Goal: Task Accomplishment & Management: Complete application form

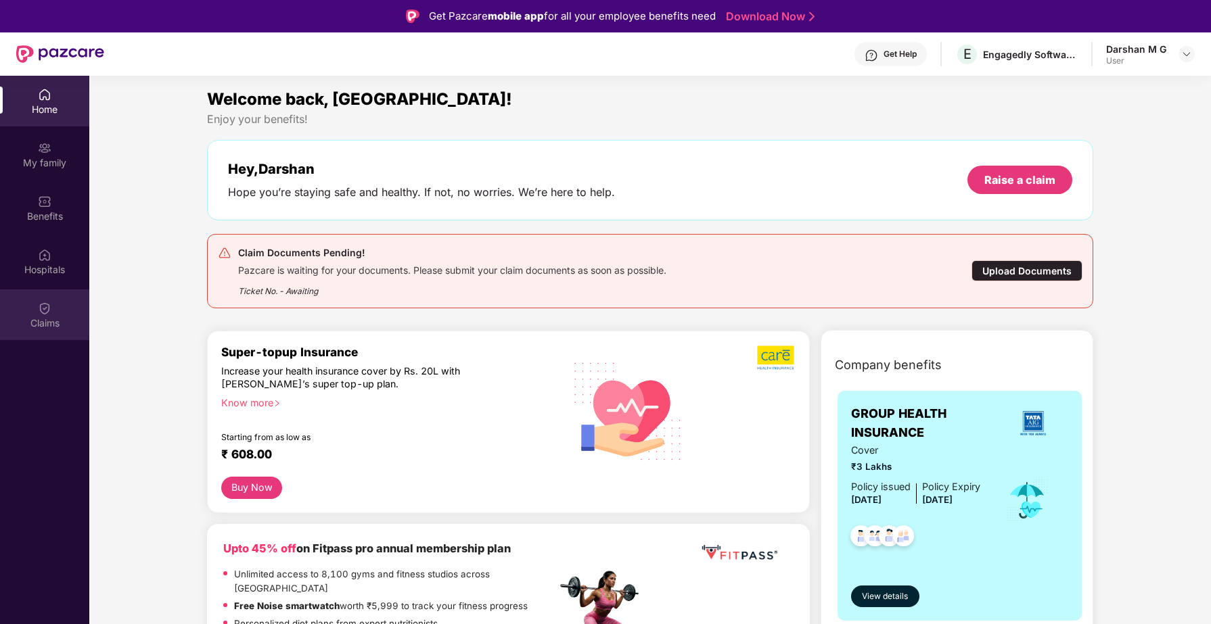
click at [62, 313] on div "Claims" at bounding box center [44, 315] width 89 height 51
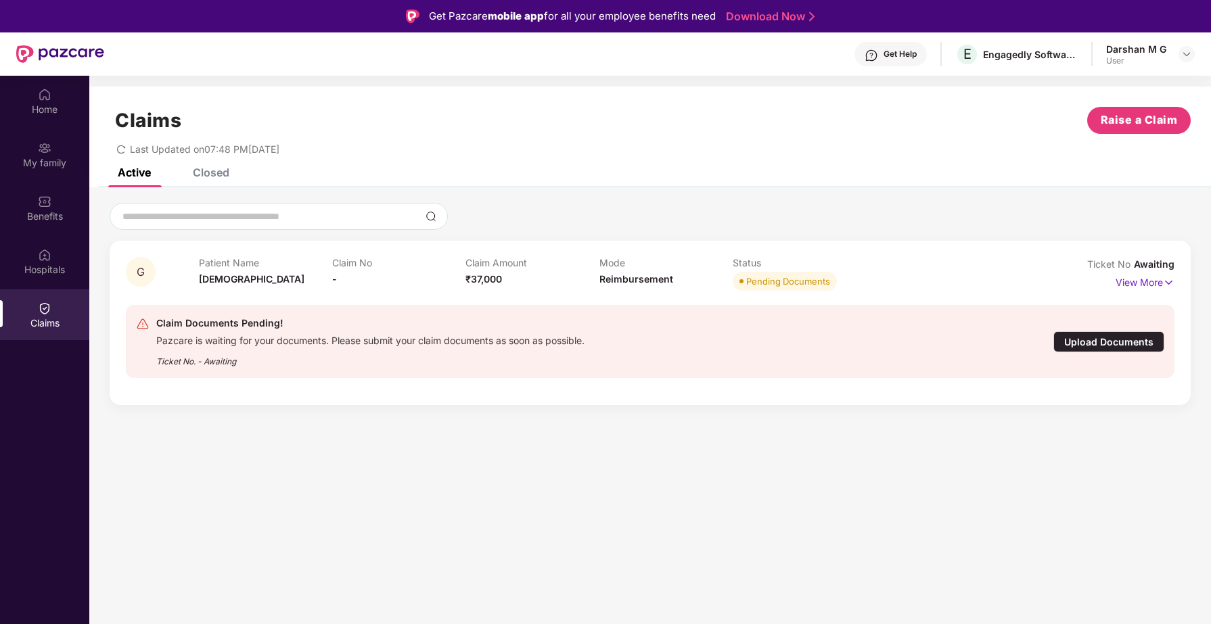
click at [213, 170] on div "Closed" at bounding box center [211, 173] width 37 height 14
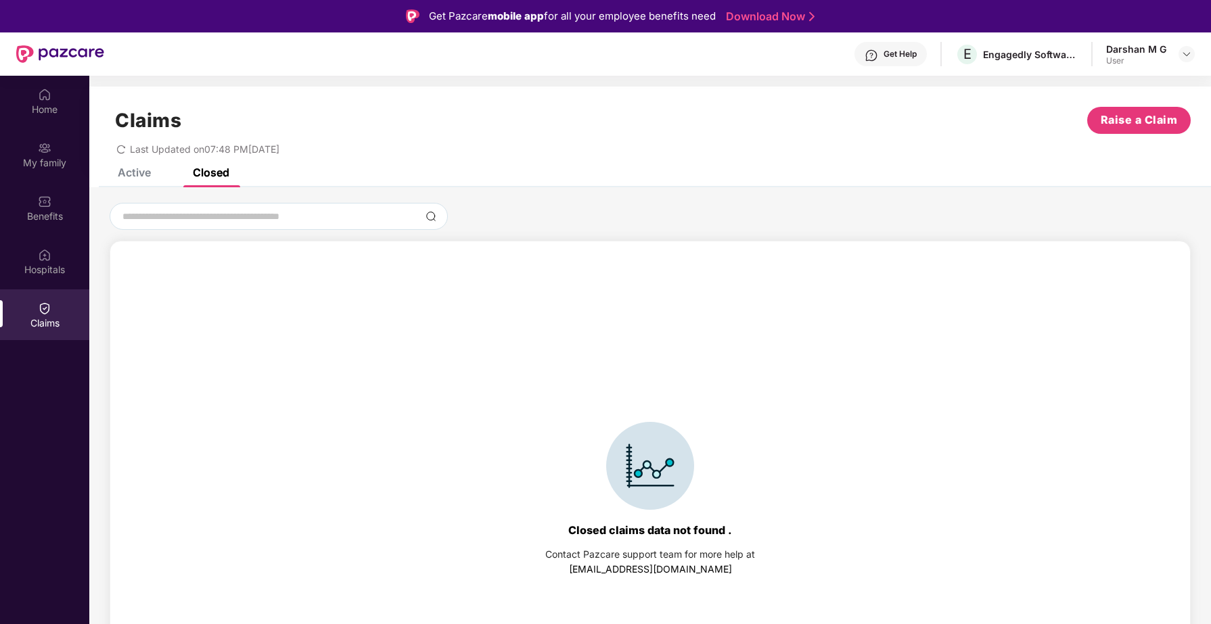
click at [143, 178] on div "Active" at bounding box center [134, 173] width 33 height 14
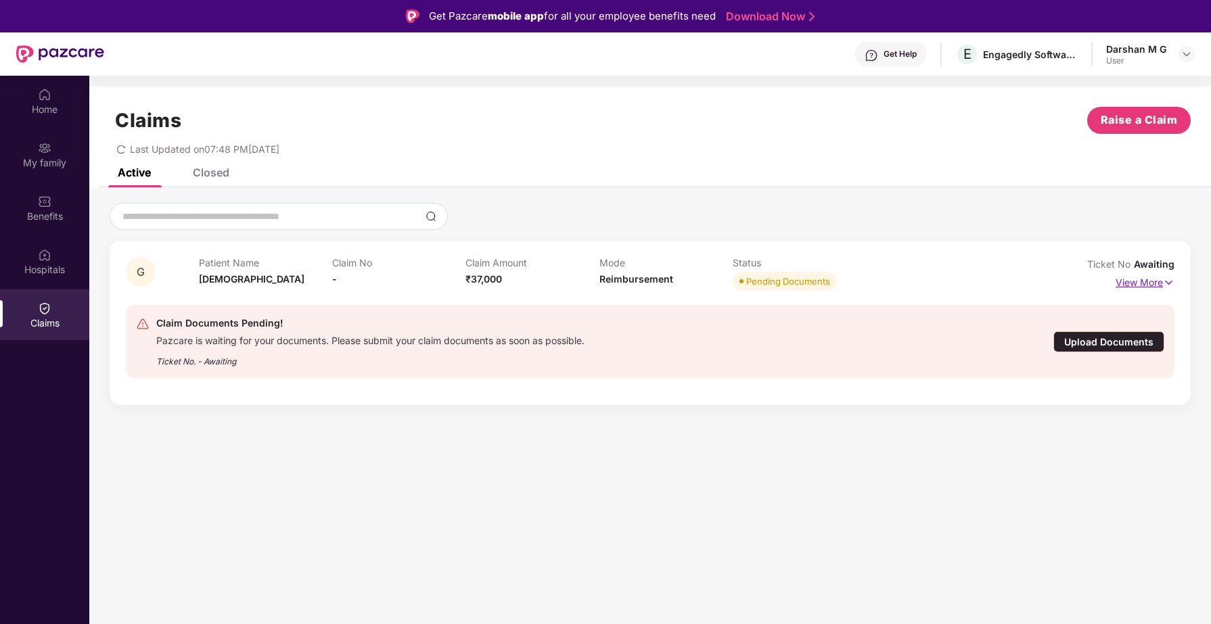
click at [1157, 279] on p "View More" at bounding box center [1145, 281] width 59 height 18
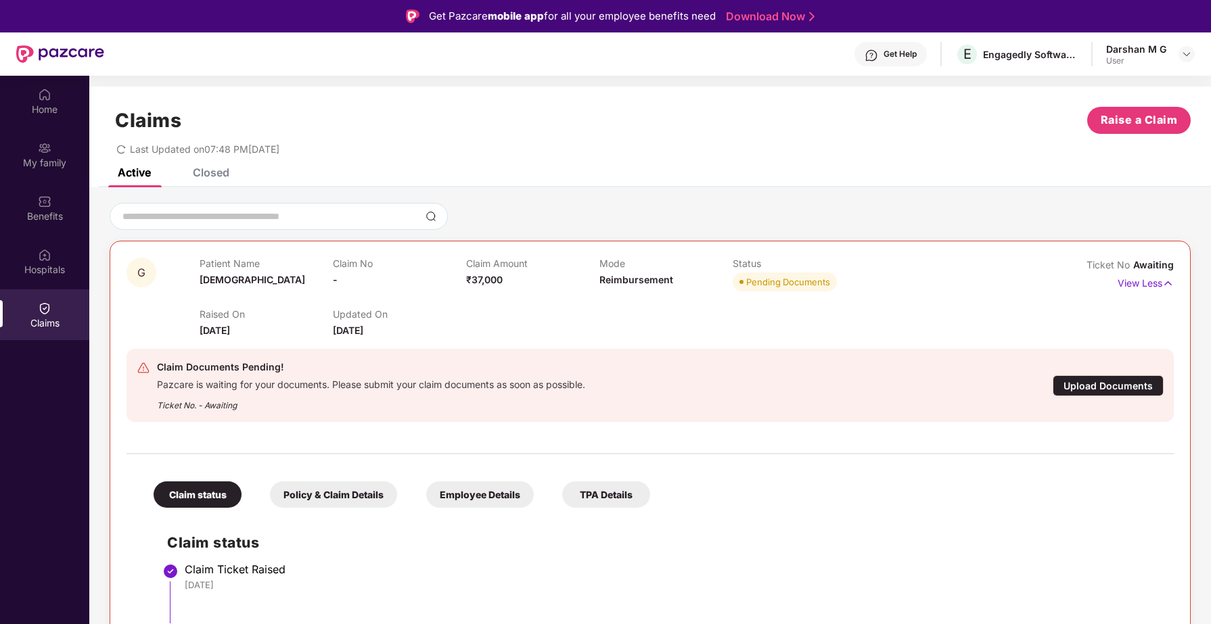
click at [208, 175] on div "Closed" at bounding box center [211, 173] width 37 height 14
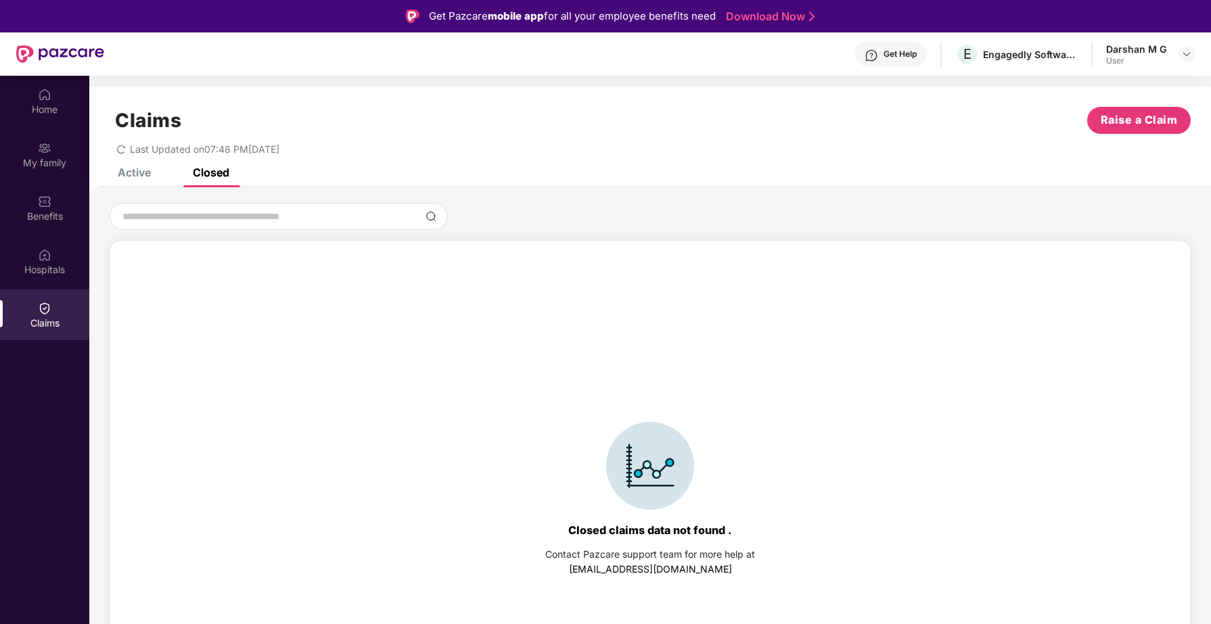
click at [135, 173] on div "Active" at bounding box center [134, 173] width 33 height 14
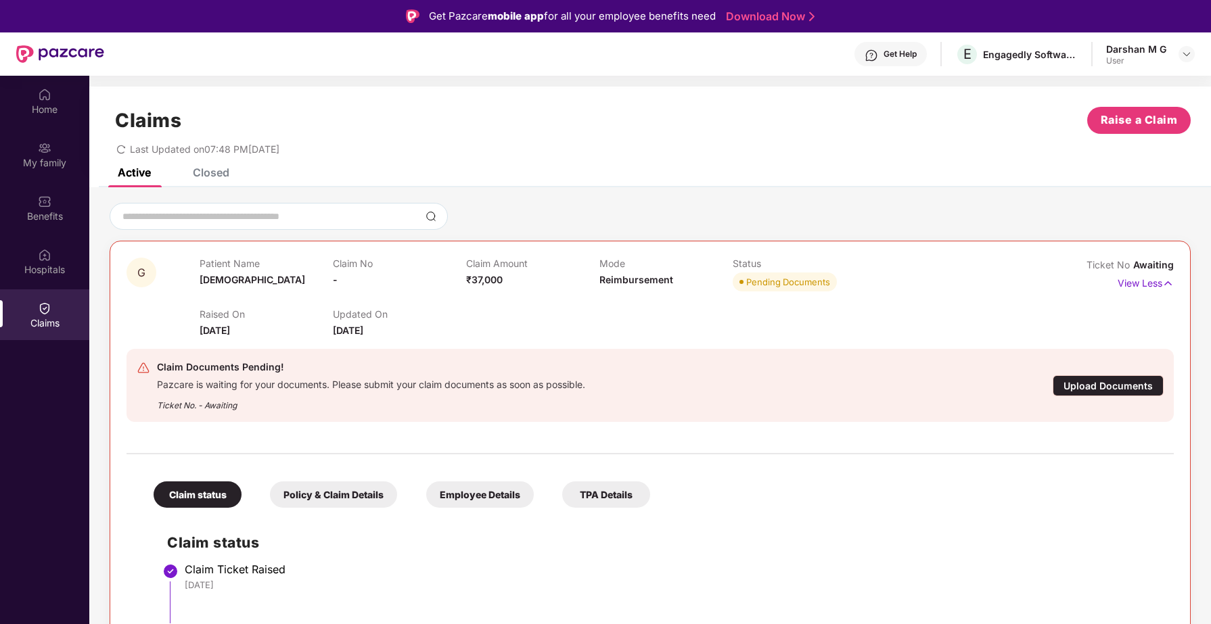
click at [1102, 386] on div "Upload Documents" at bounding box center [1108, 385] width 111 height 21
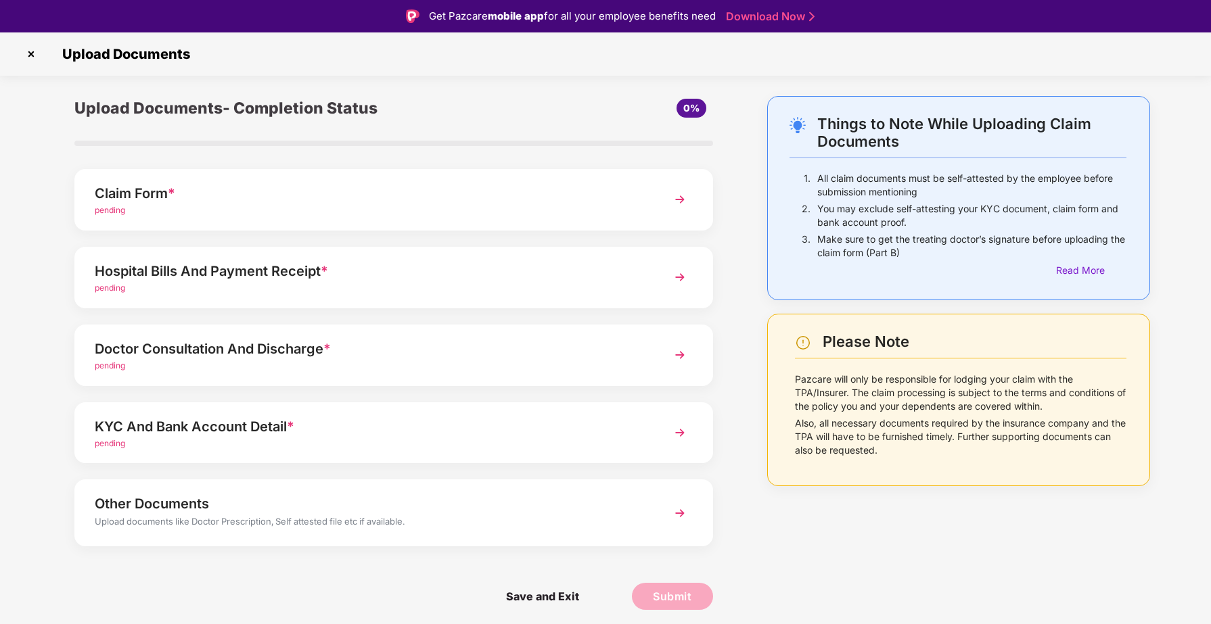
click at [683, 196] on img at bounding box center [680, 199] width 24 height 24
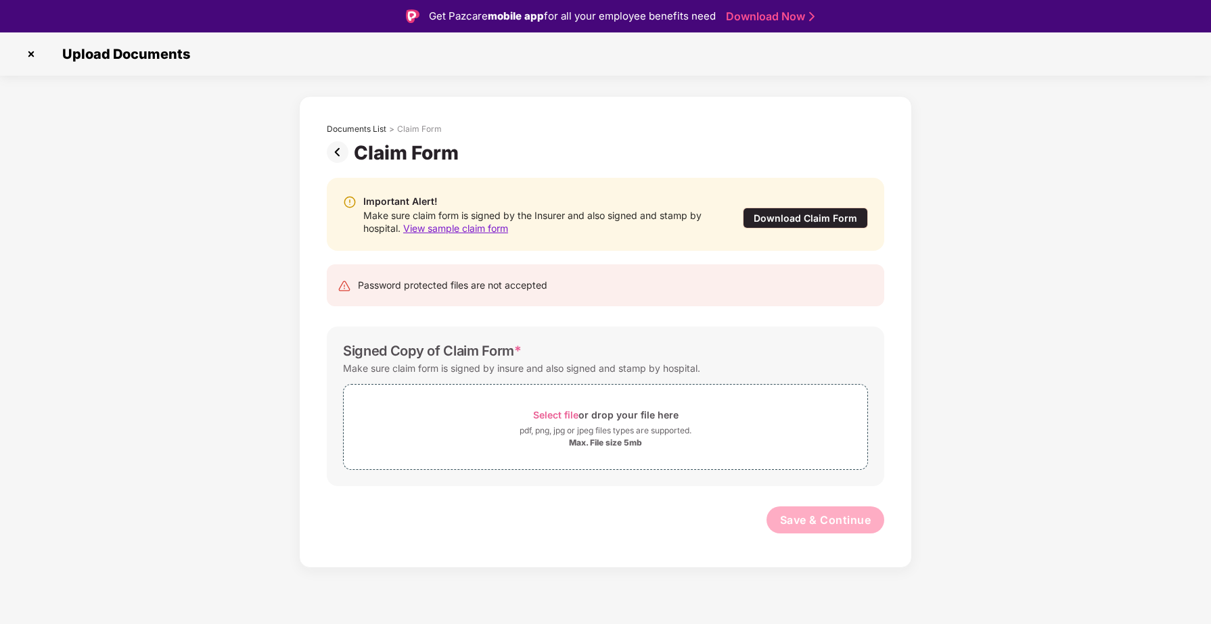
click at [796, 217] on div "Download Claim Form" at bounding box center [805, 218] width 125 height 21
click at [565, 415] on span "Select file" at bounding box center [555, 415] width 45 height 12
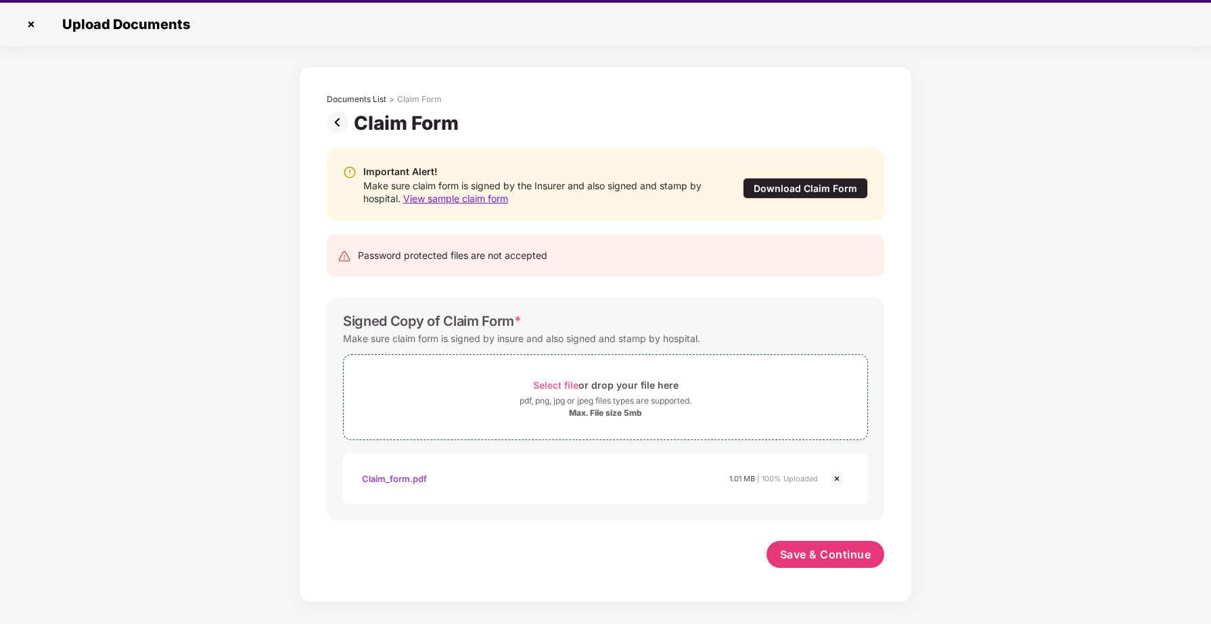
scroll to position [32, 0]
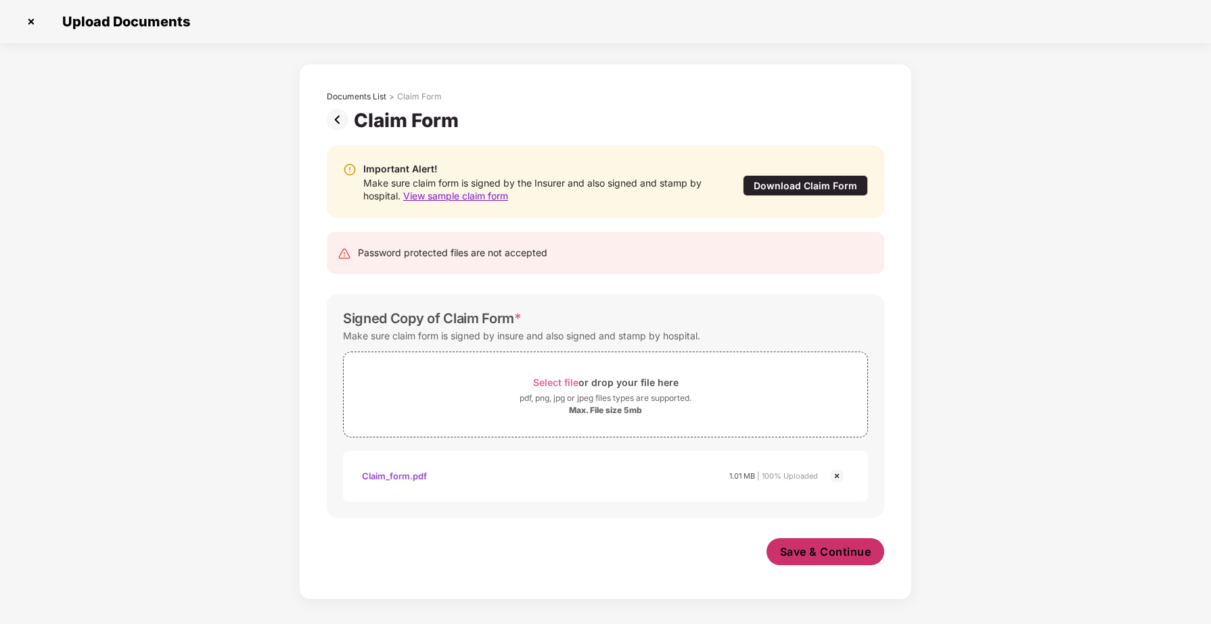
click at [857, 552] on span "Save & Continue" at bounding box center [825, 552] width 91 height 15
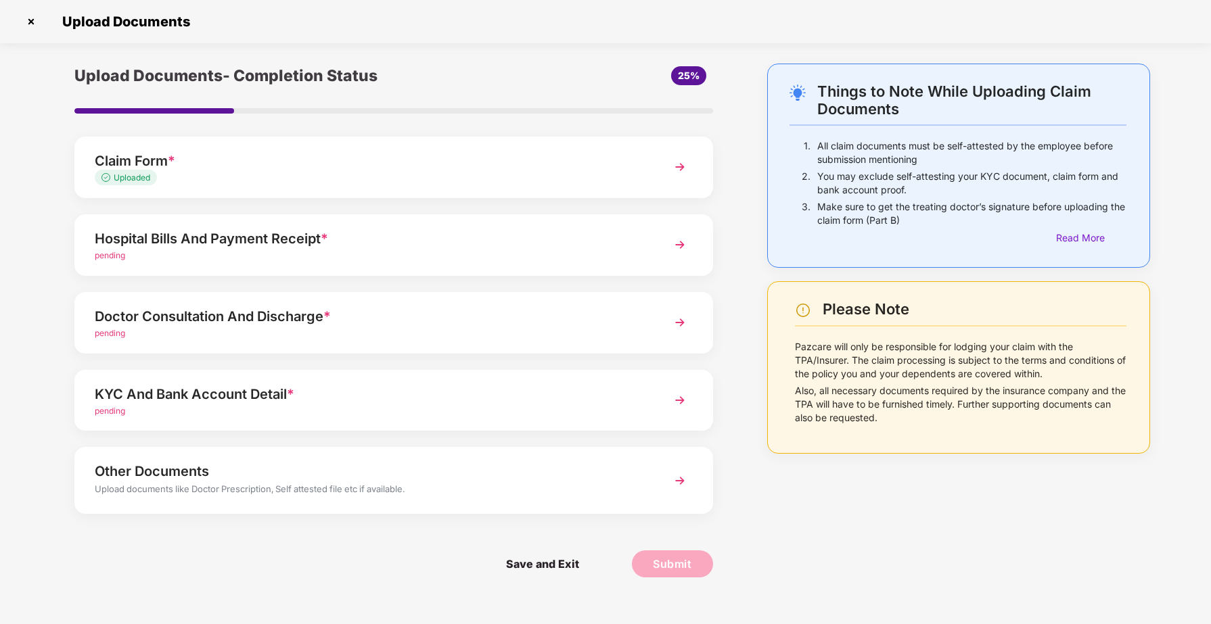
click at [679, 250] on img at bounding box center [680, 245] width 24 height 24
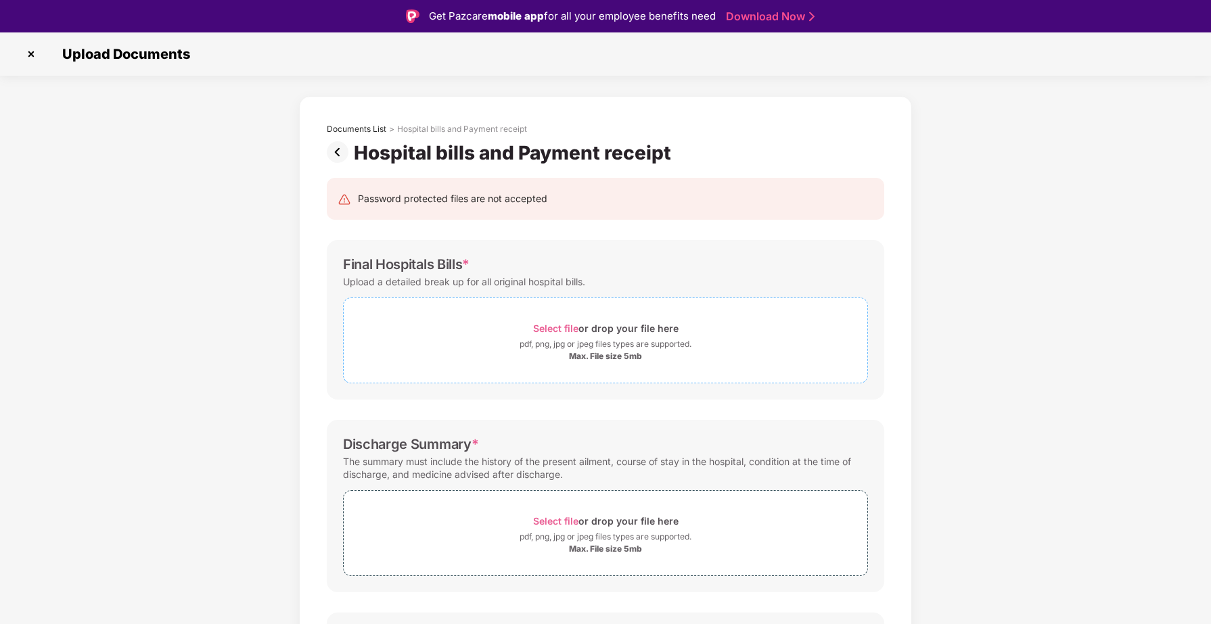
click at [551, 329] on span "Select file" at bounding box center [555, 329] width 45 height 12
click at [35, 50] on img at bounding box center [31, 54] width 22 height 22
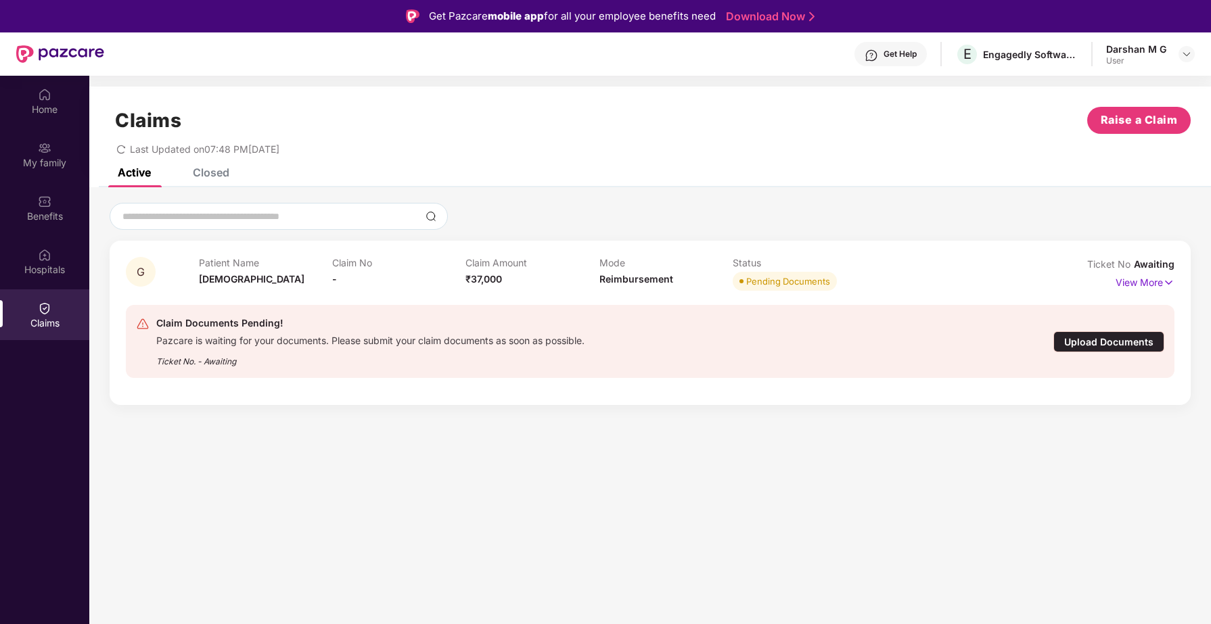
click at [1096, 345] on div "Upload Documents" at bounding box center [1108, 342] width 111 height 21
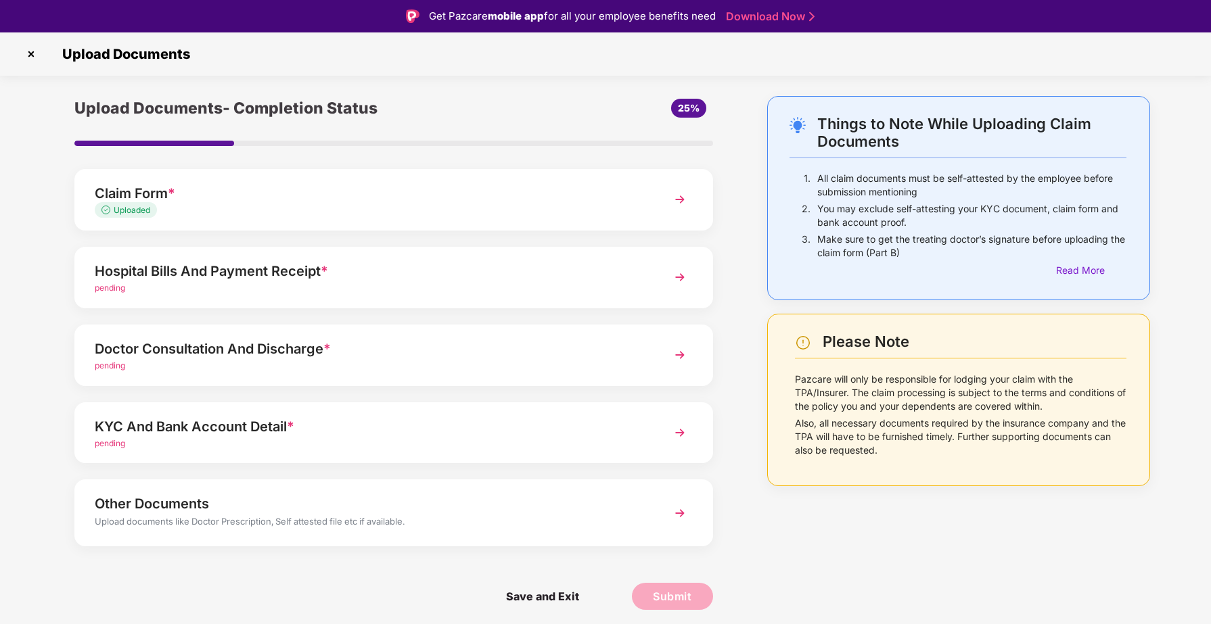
click at [680, 359] on img at bounding box center [680, 355] width 24 height 24
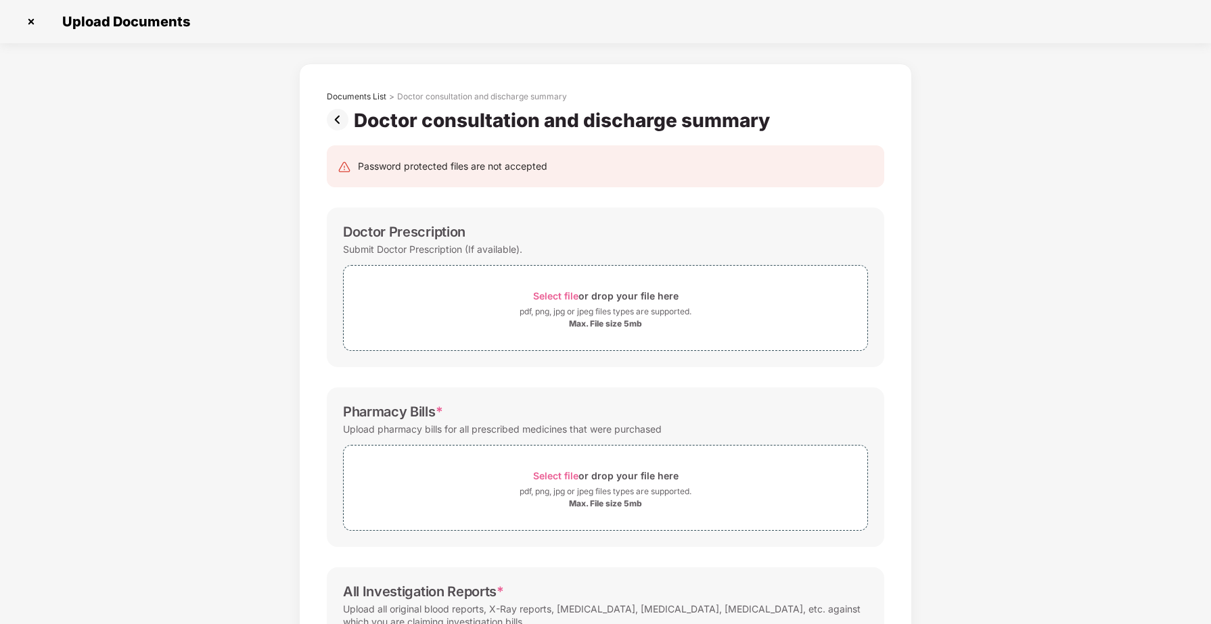
click at [32, 23] on img at bounding box center [31, 22] width 22 height 22
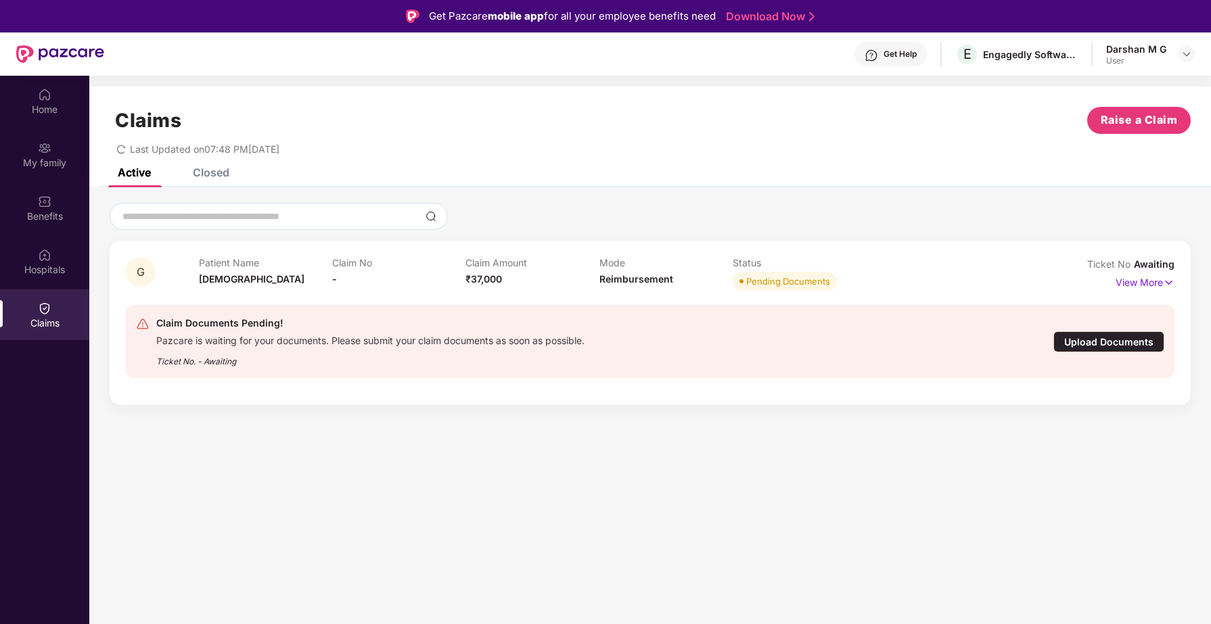
click at [1142, 344] on div "Upload Documents" at bounding box center [1108, 342] width 111 height 21
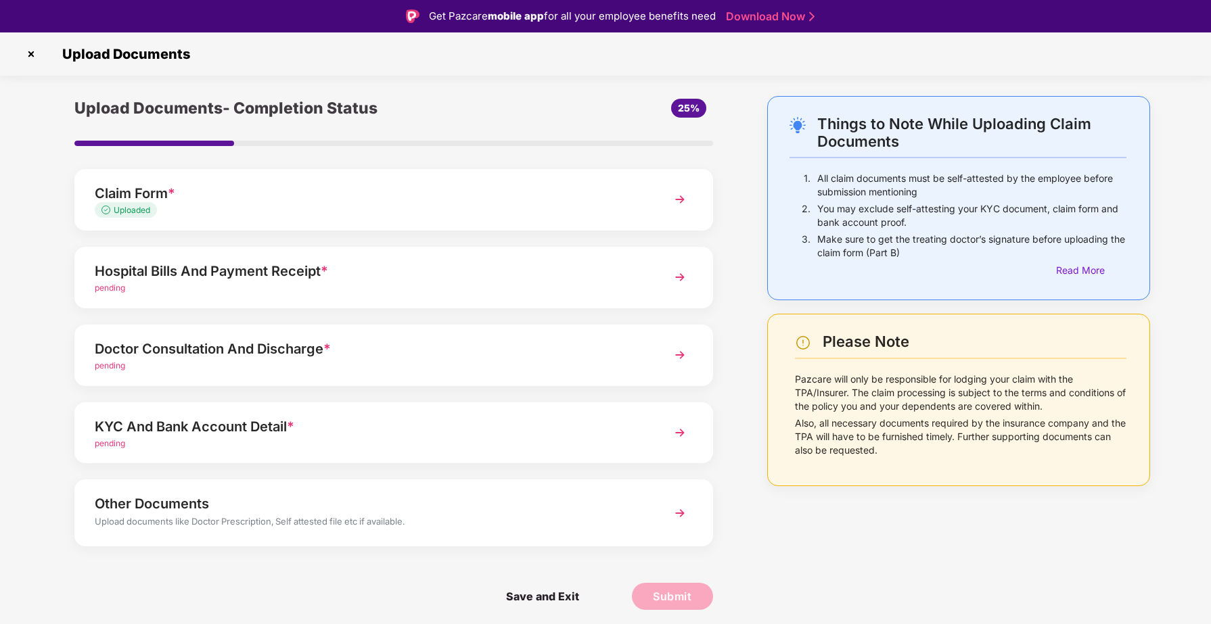
click at [678, 276] on img at bounding box center [680, 277] width 24 height 24
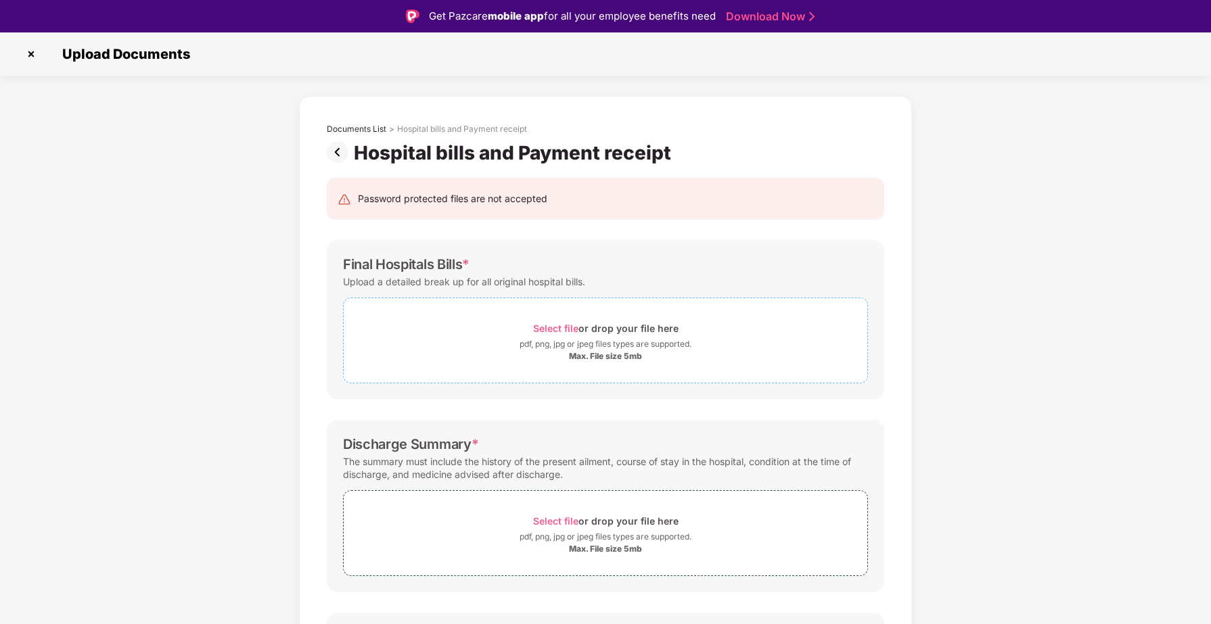
click at [556, 325] on span "Select file" at bounding box center [555, 329] width 45 height 12
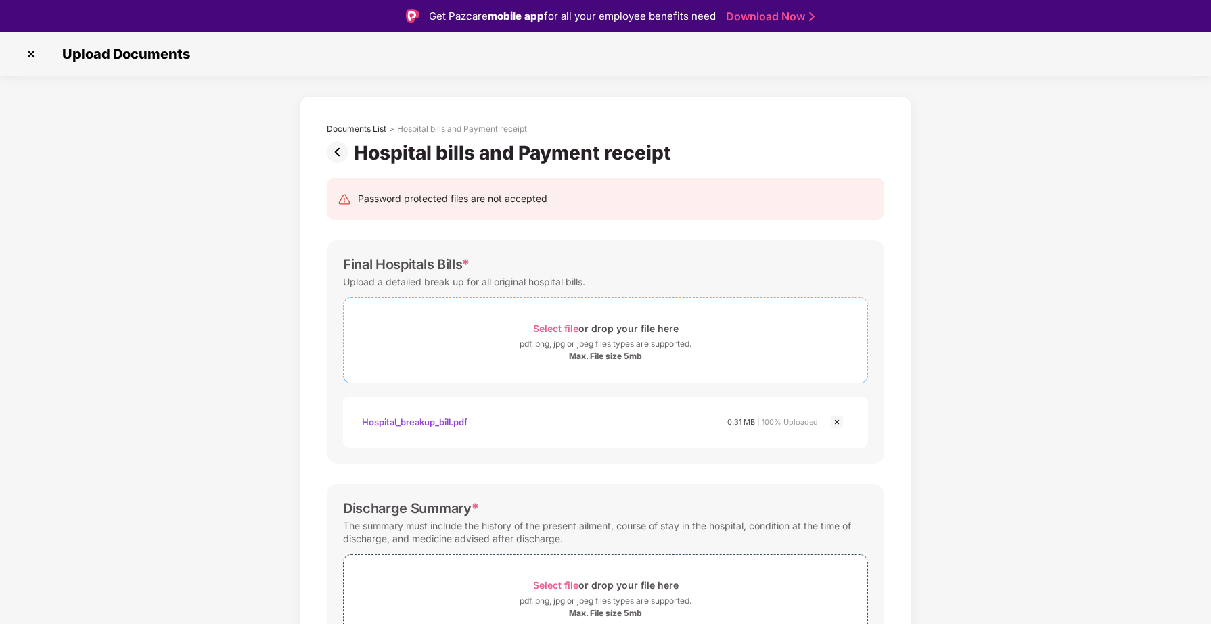
click at [561, 327] on span "Select file" at bounding box center [555, 329] width 45 height 12
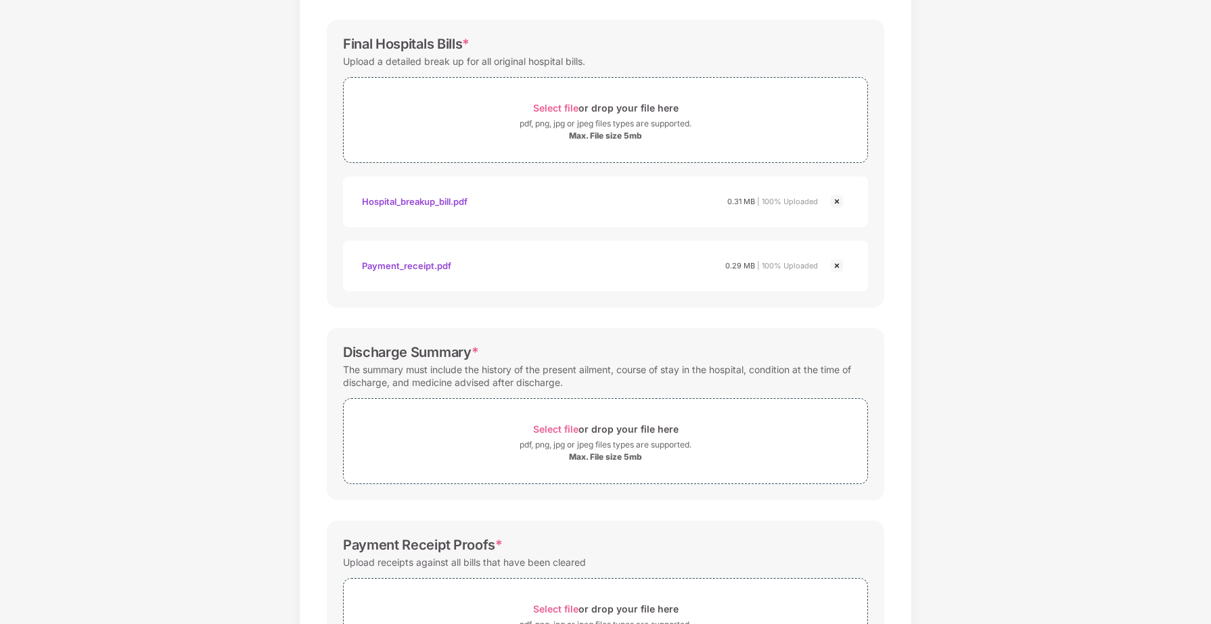
scroll to position [187, 0]
click at [834, 269] on img at bounding box center [837, 266] width 16 height 16
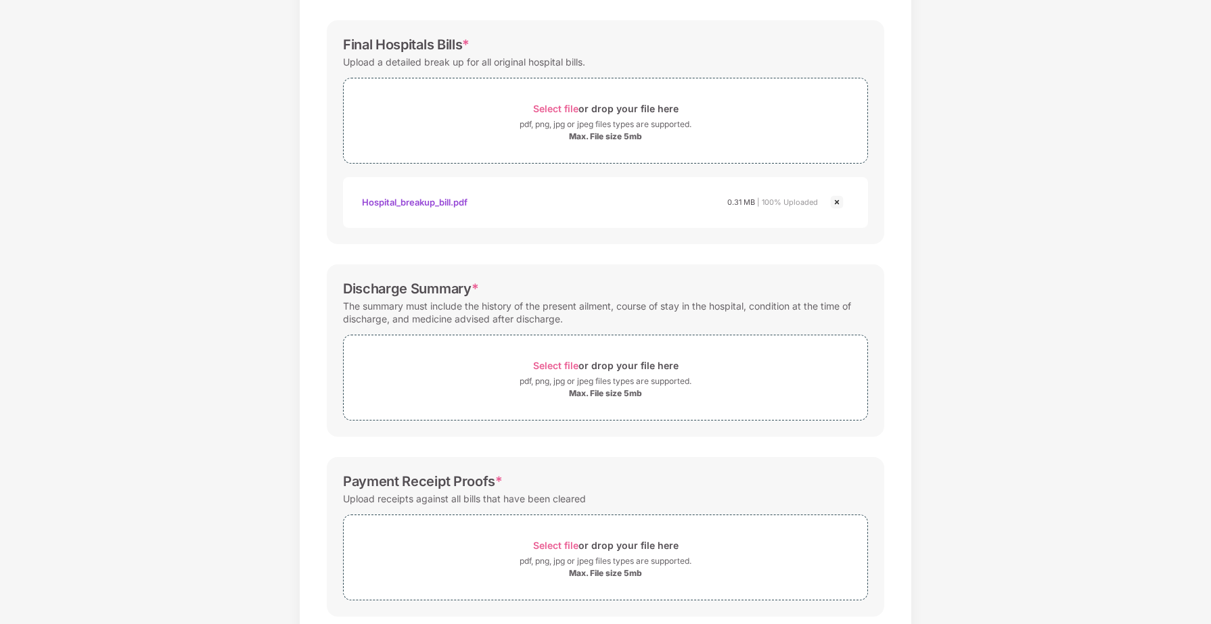
scroll to position [262, 0]
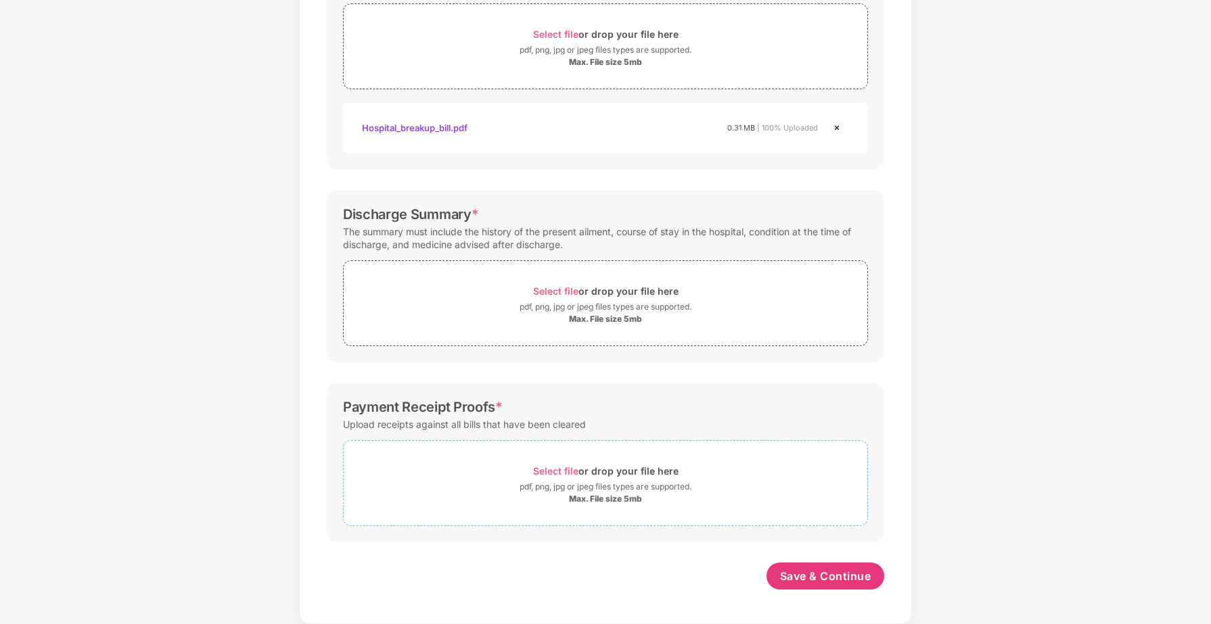
click at [572, 469] on span "Select file" at bounding box center [555, 471] width 45 height 12
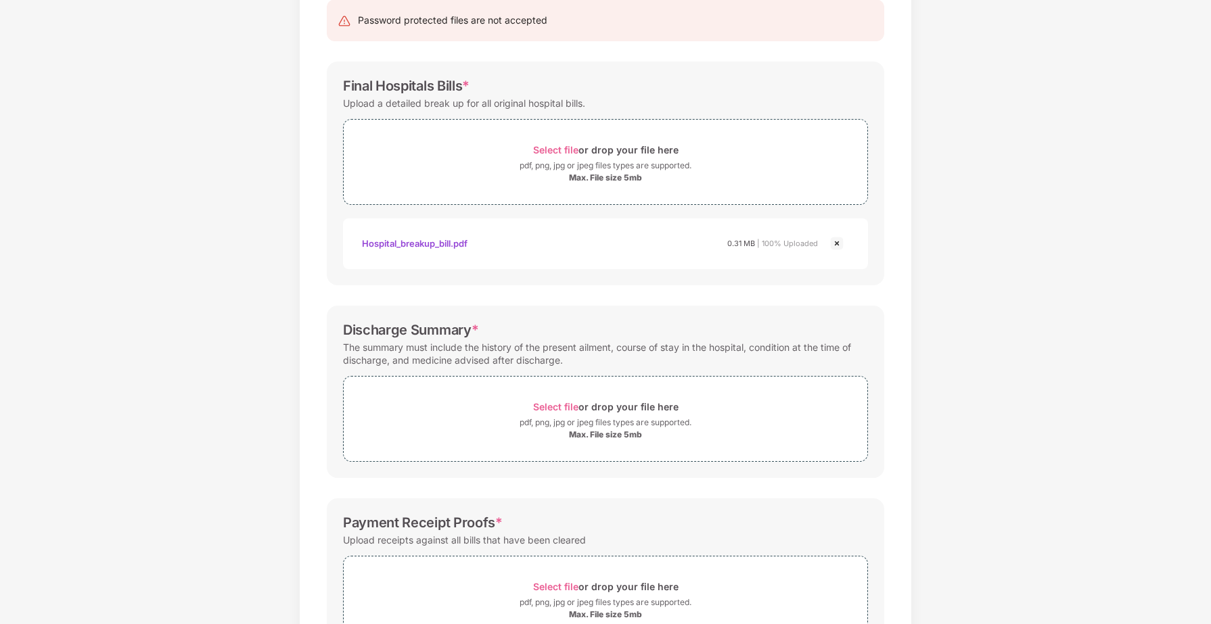
scroll to position [319, 0]
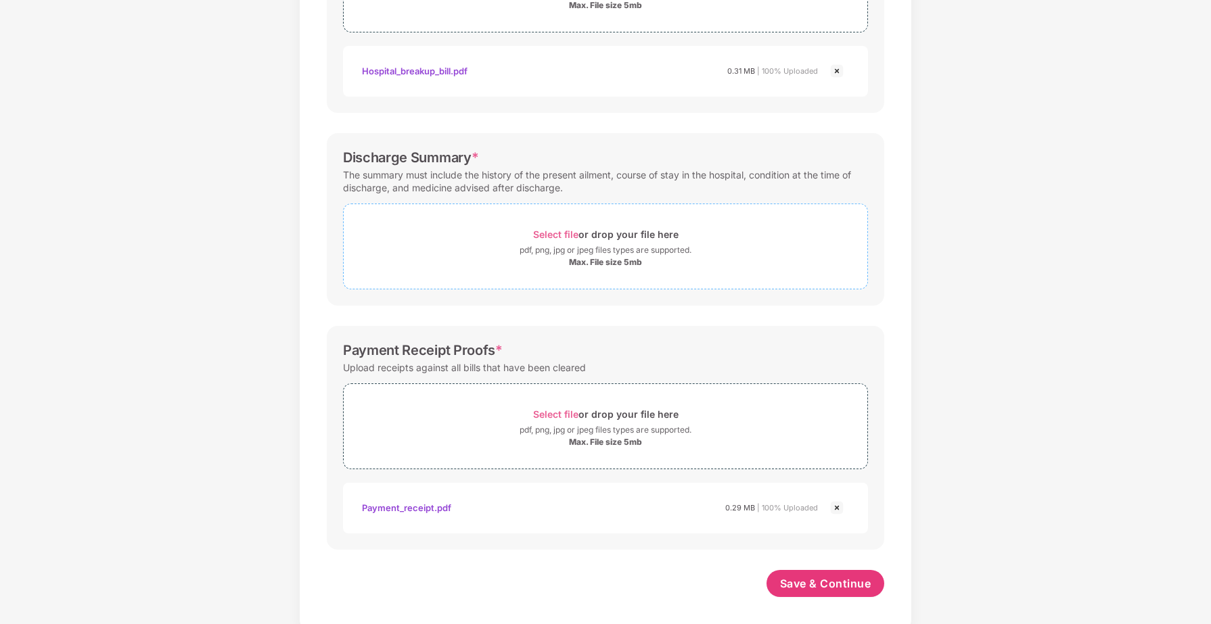
click at [560, 235] on span "Select file" at bounding box center [555, 235] width 45 height 12
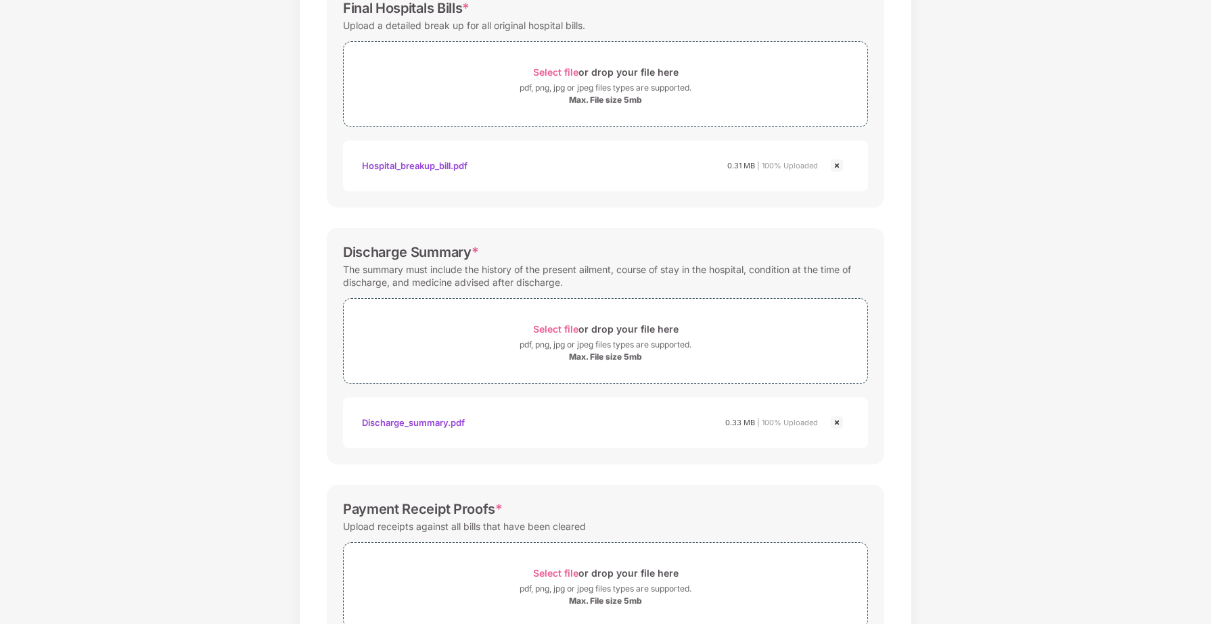
scroll to position [390, 0]
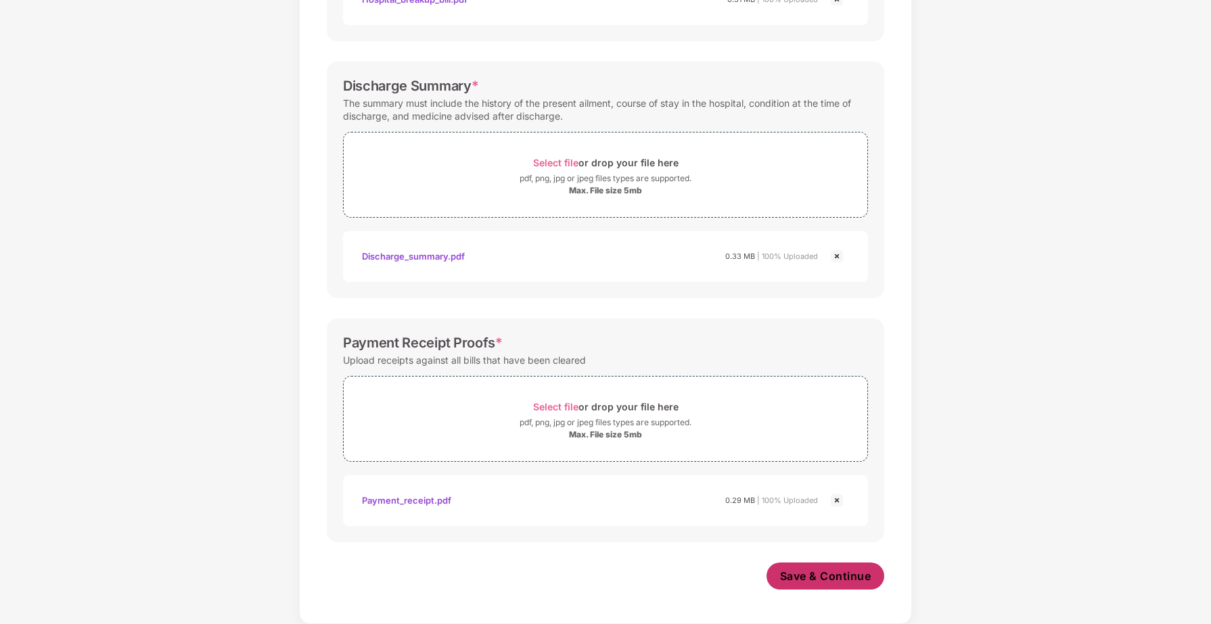
click at [835, 587] on button "Save & Continue" at bounding box center [826, 576] width 118 height 27
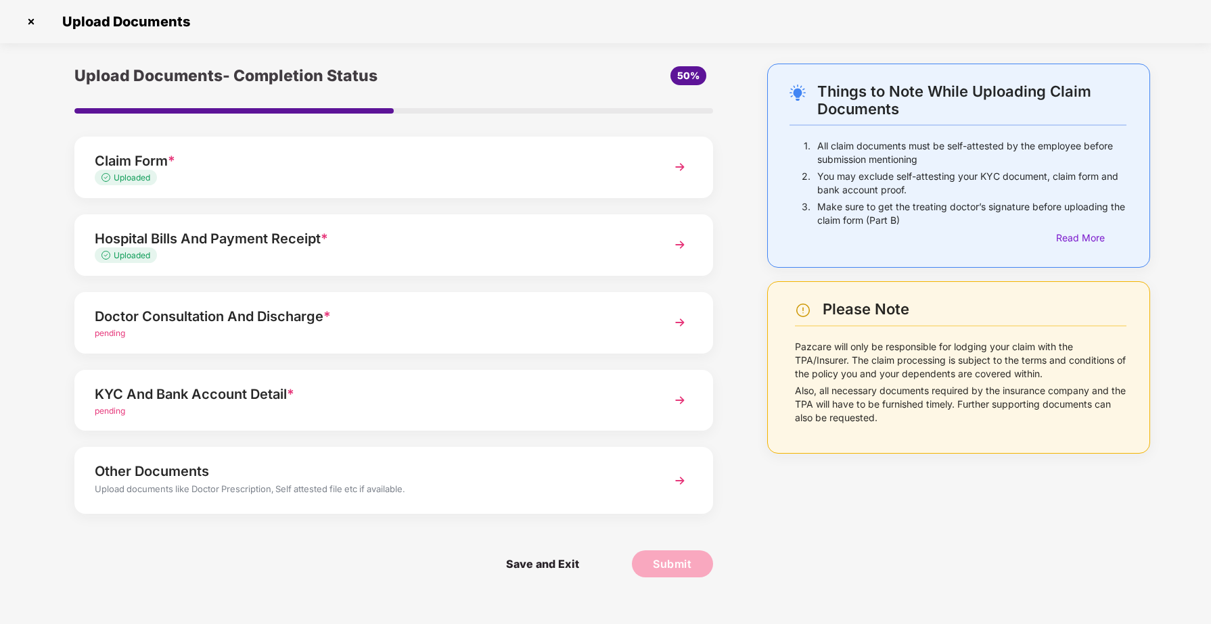
click at [682, 325] on img at bounding box center [680, 323] width 24 height 24
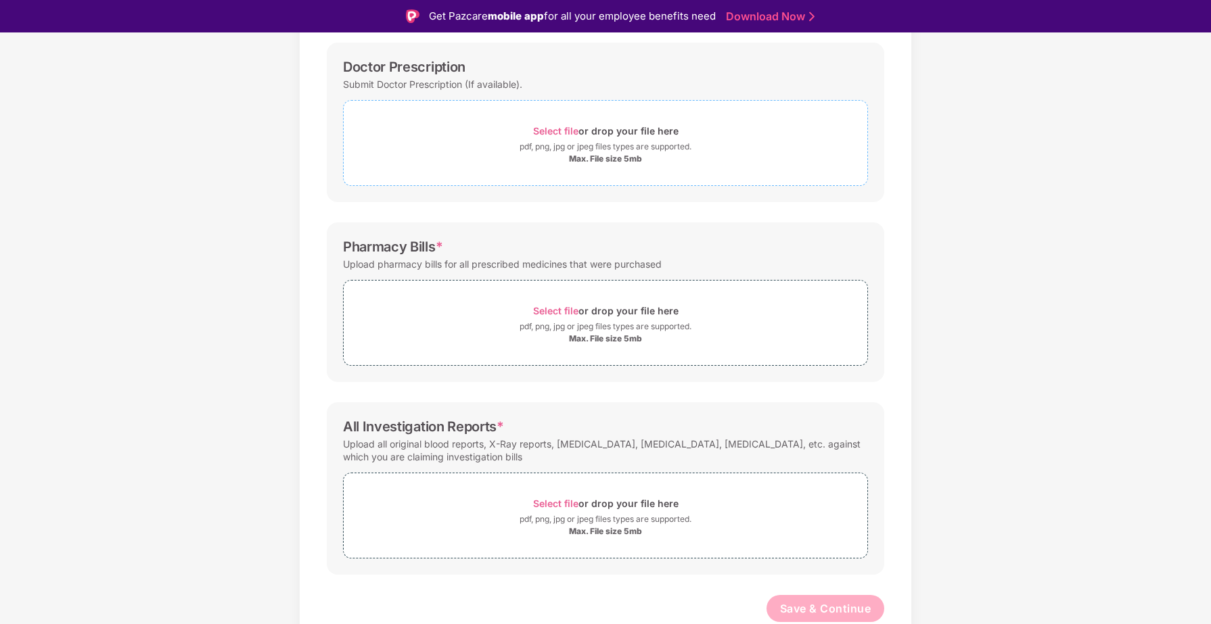
scroll to position [32, 0]
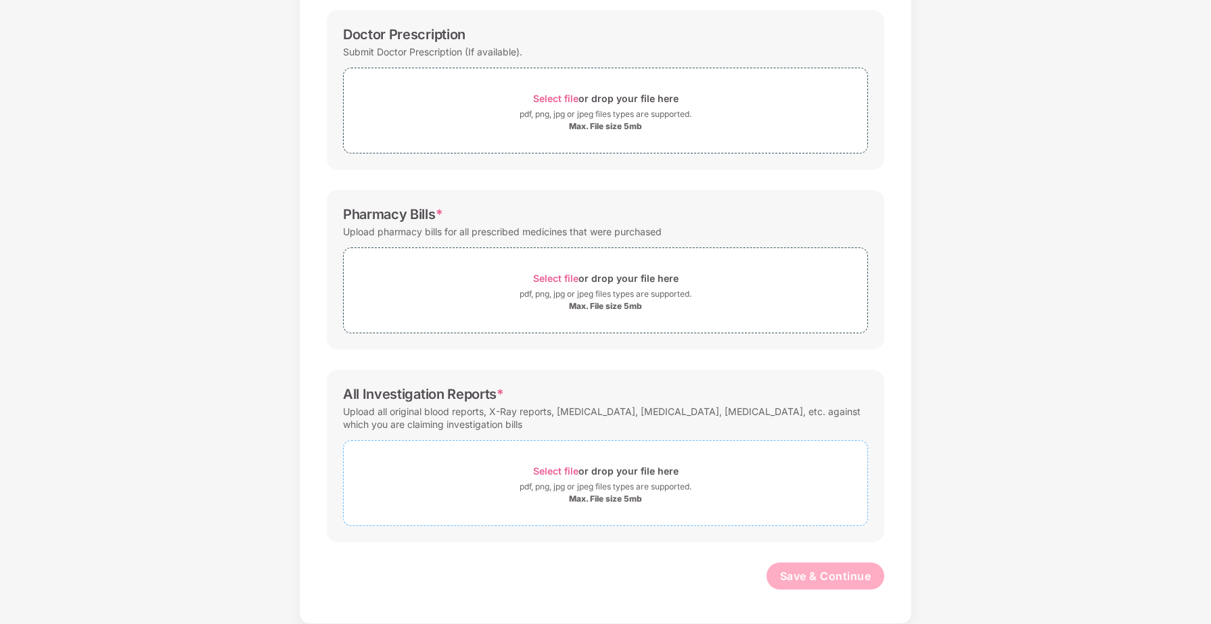
click at [547, 470] on span "Select file" at bounding box center [555, 471] width 45 height 12
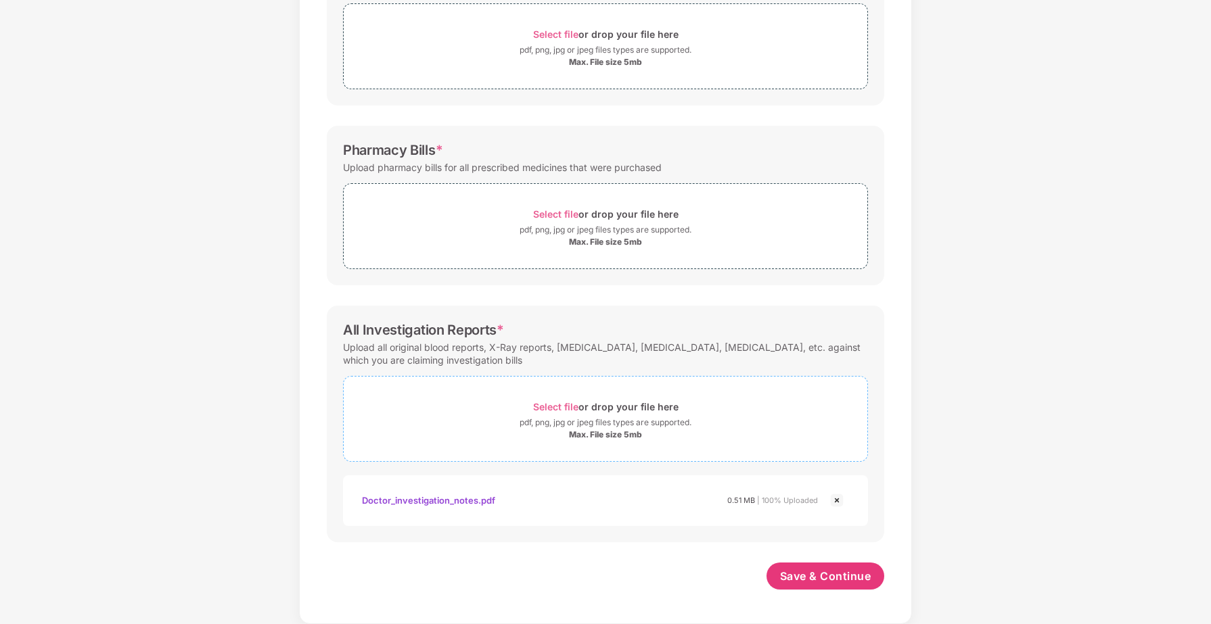
click at [566, 409] on span "Select file" at bounding box center [555, 407] width 45 height 12
click at [549, 403] on span "Select file" at bounding box center [555, 407] width 45 height 12
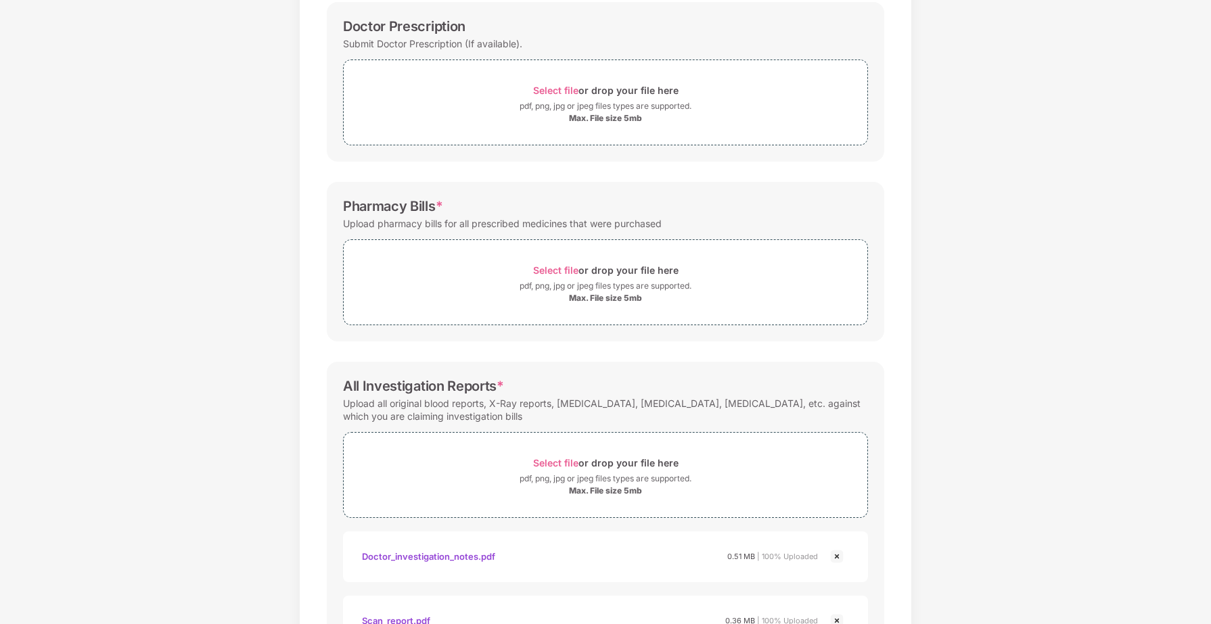
scroll to position [202, 0]
click at [547, 274] on span "Select file" at bounding box center [555, 274] width 45 height 12
click at [550, 273] on span "Select file" at bounding box center [555, 274] width 45 height 12
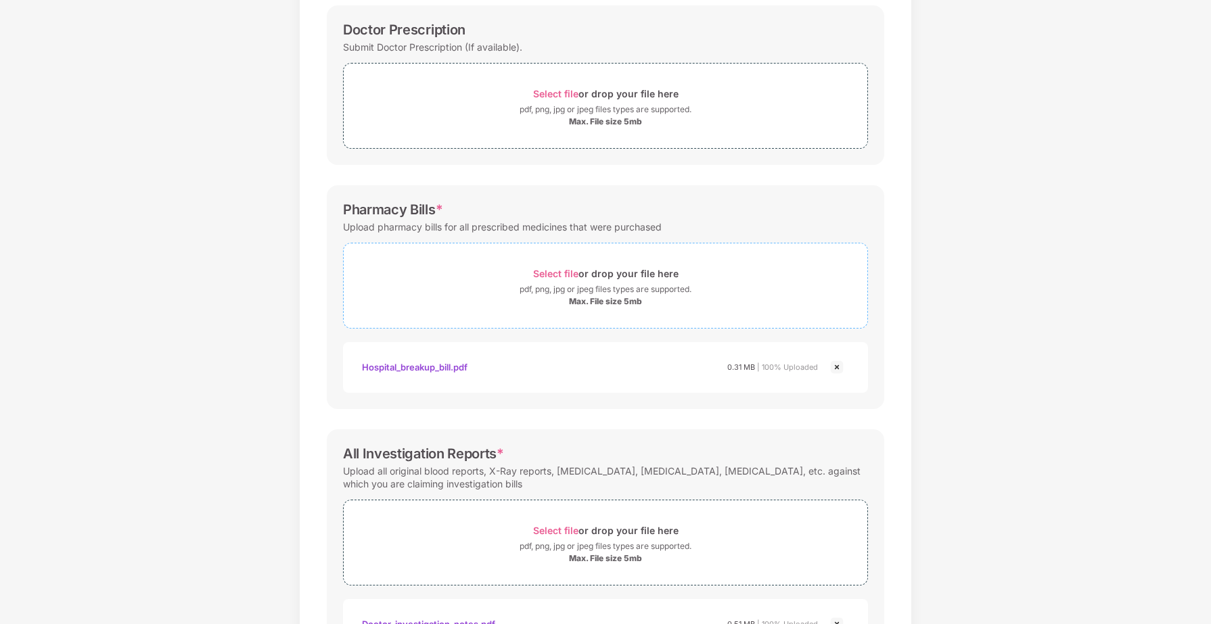
click at [543, 279] on span "Select file" at bounding box center [555, 274] width 45 height 12
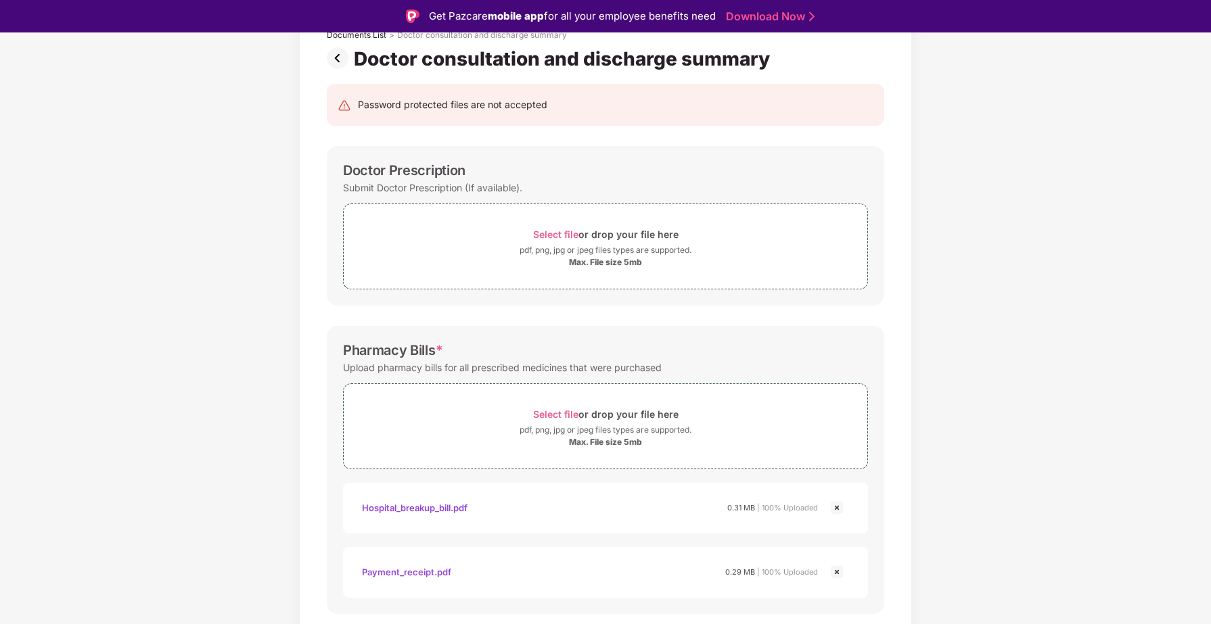
scroll to position [0, 0]
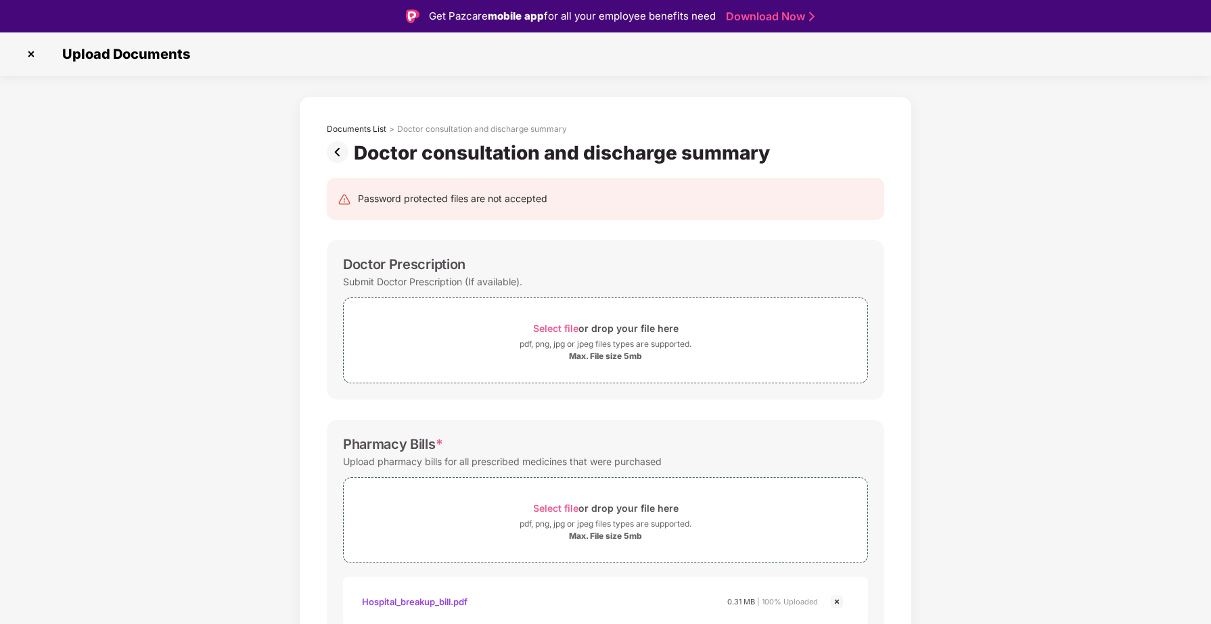
click at [340, 156] on img at bounding box center [340, 152] width 27 height 22
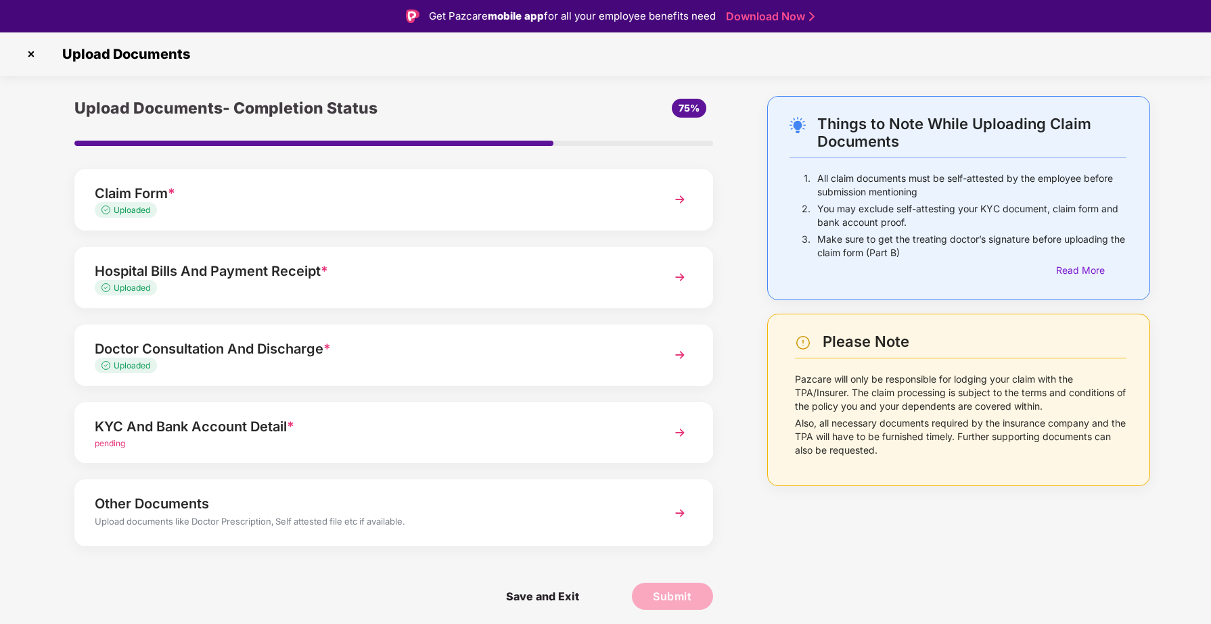
click at [271, 274] on div "Hospital Bills And Payment Receipt *" at bounding box center [369, 271] width 548 height 22
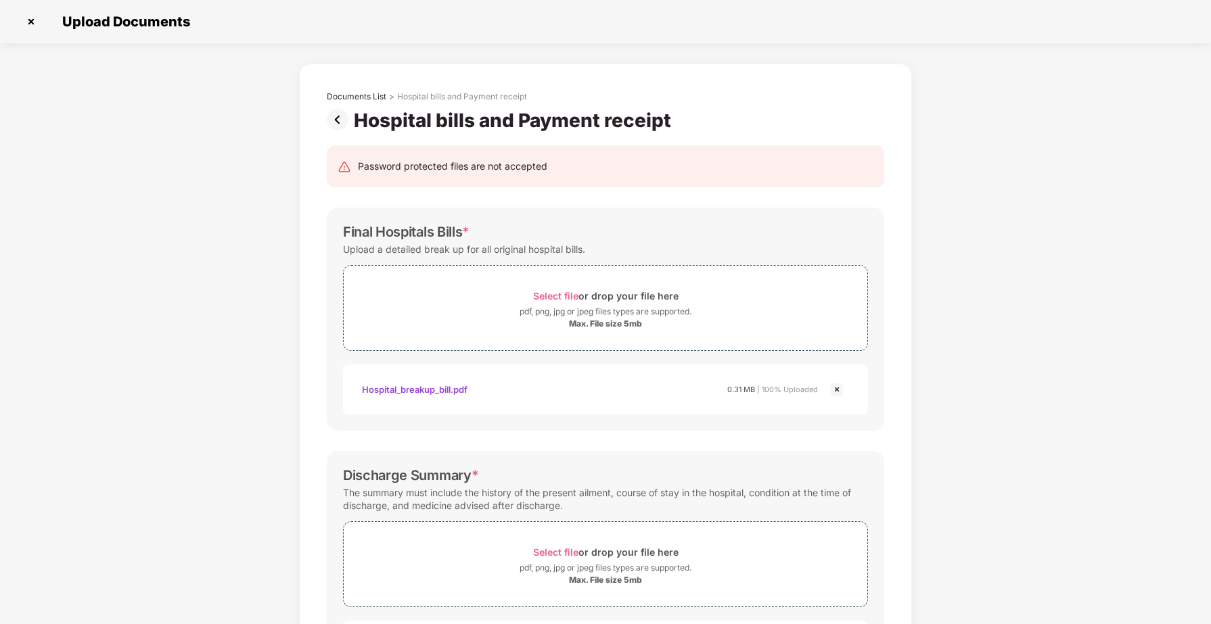
click at [337, 120] on img at bounding box center [340, 120] width 27 height 22
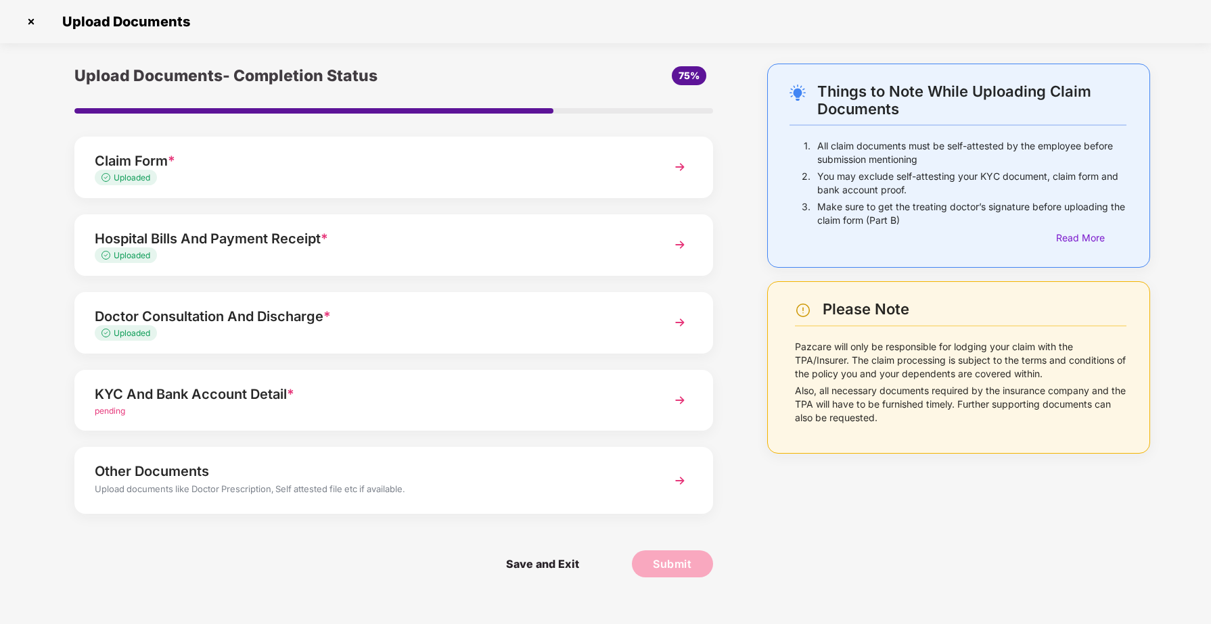
click at [223, 391] on div "KYC And Bank Account Detail *" at bounding box center [369, 395] width 548 height 22
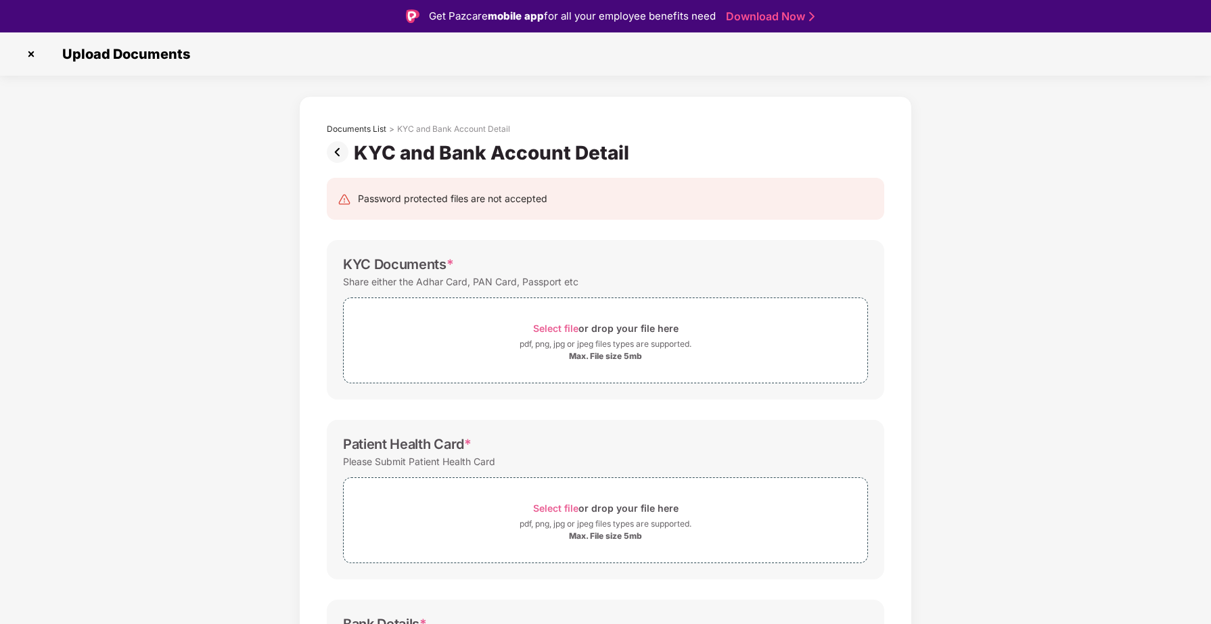
click at [336, 155] on img at bounding box center [340, 152] width 27 height 22
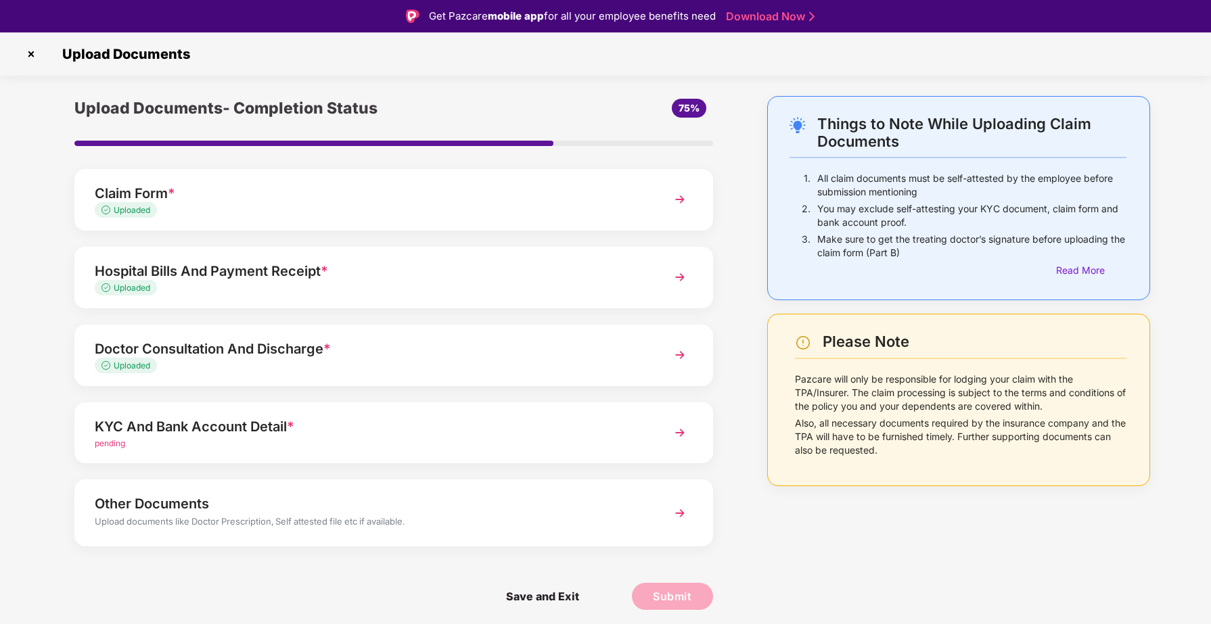
click at [237, 346] on div "Doctor Consultation And Discharge *" at bounding box center [369, 349] width 548 height 22
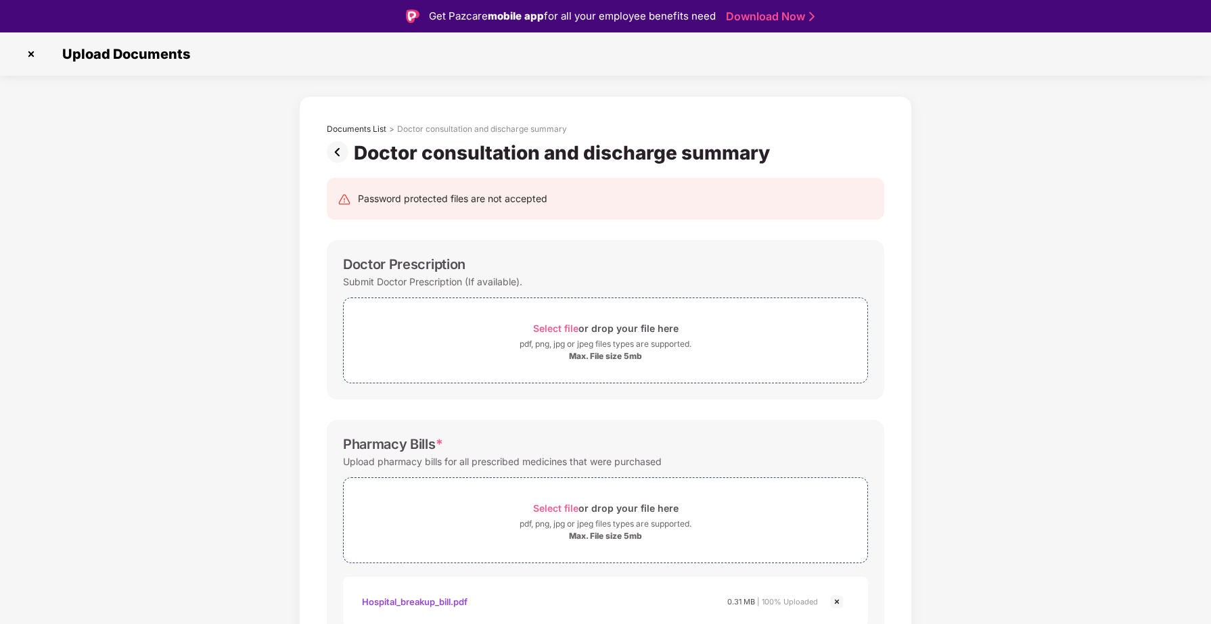
click at [334, 151] on img at bounding box center [340, 152] width 27 height 22
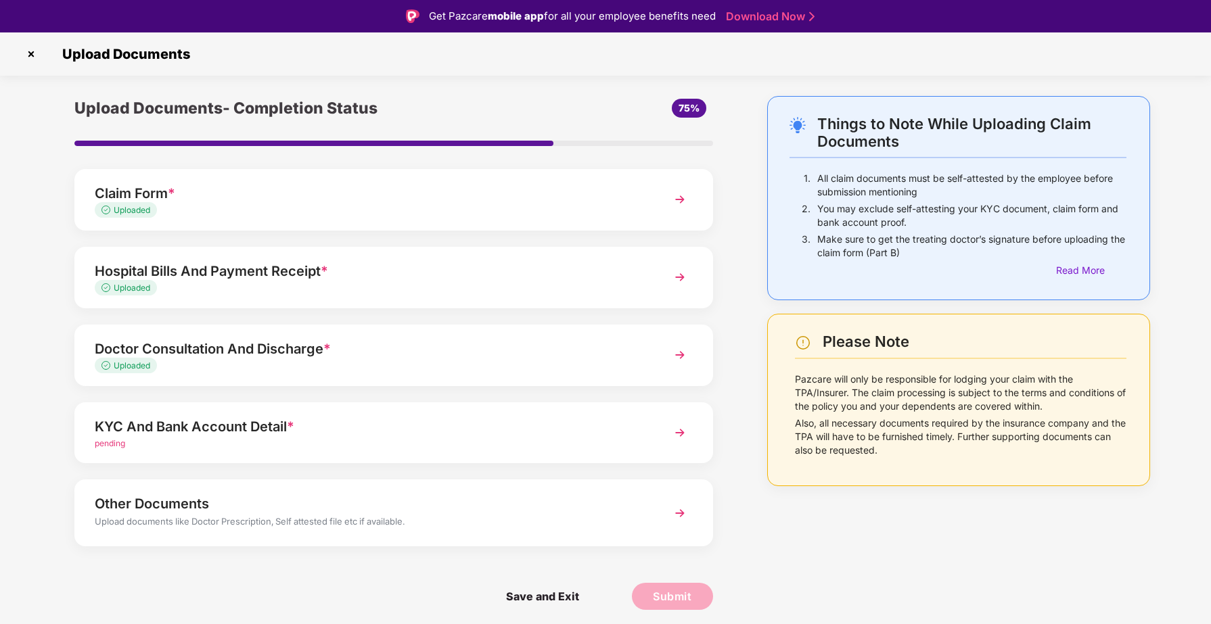
click at [336, 353] on div "Doctor Consultation And Discharge *" at bounding box center [369, 349] width 548 height 22
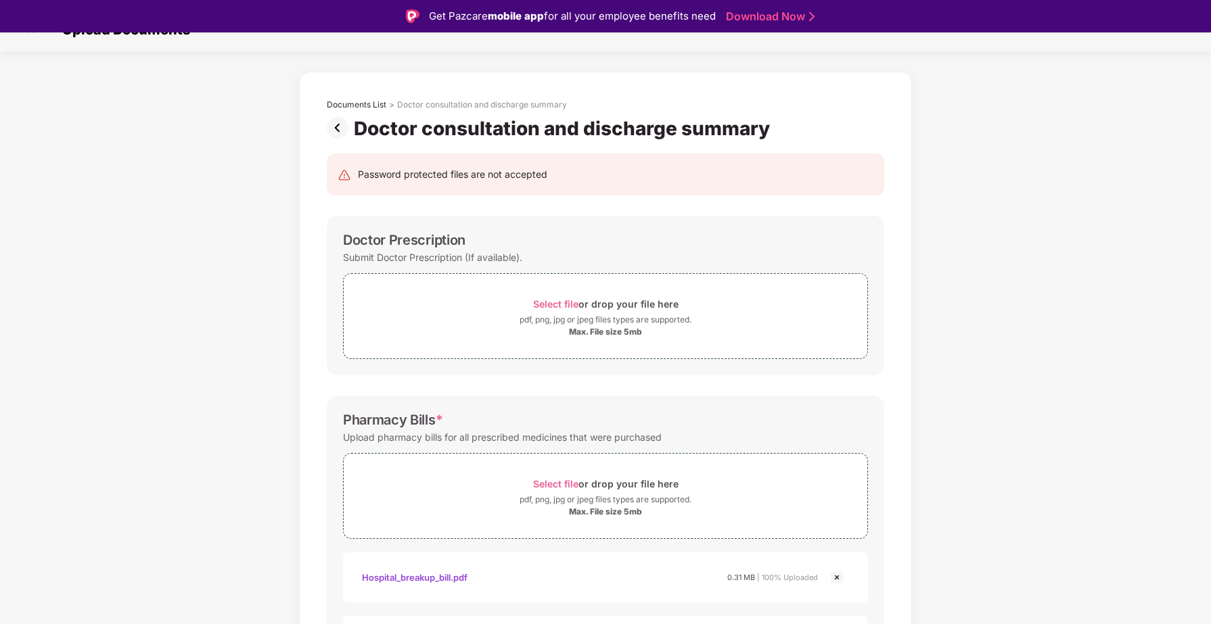
scroll to position [25, 0]
click at [338, 125] on img at bounding box center [340, 127] width 27 height 22
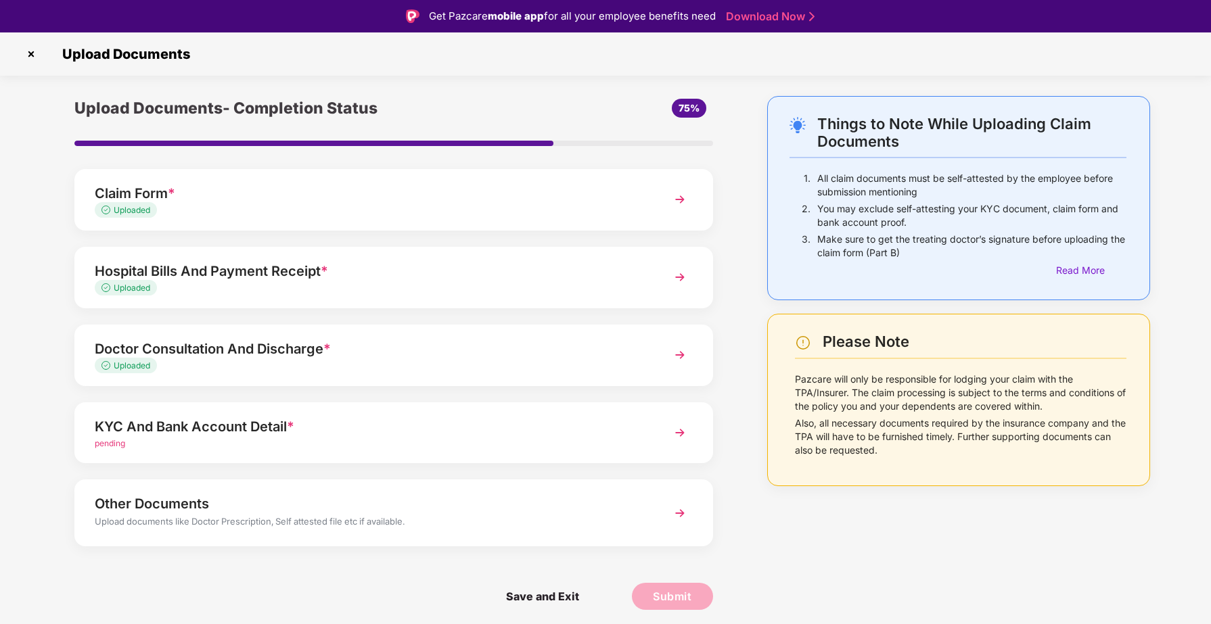
click at [679, 277] on img at bounding box center [680, 277] width 24 height 24
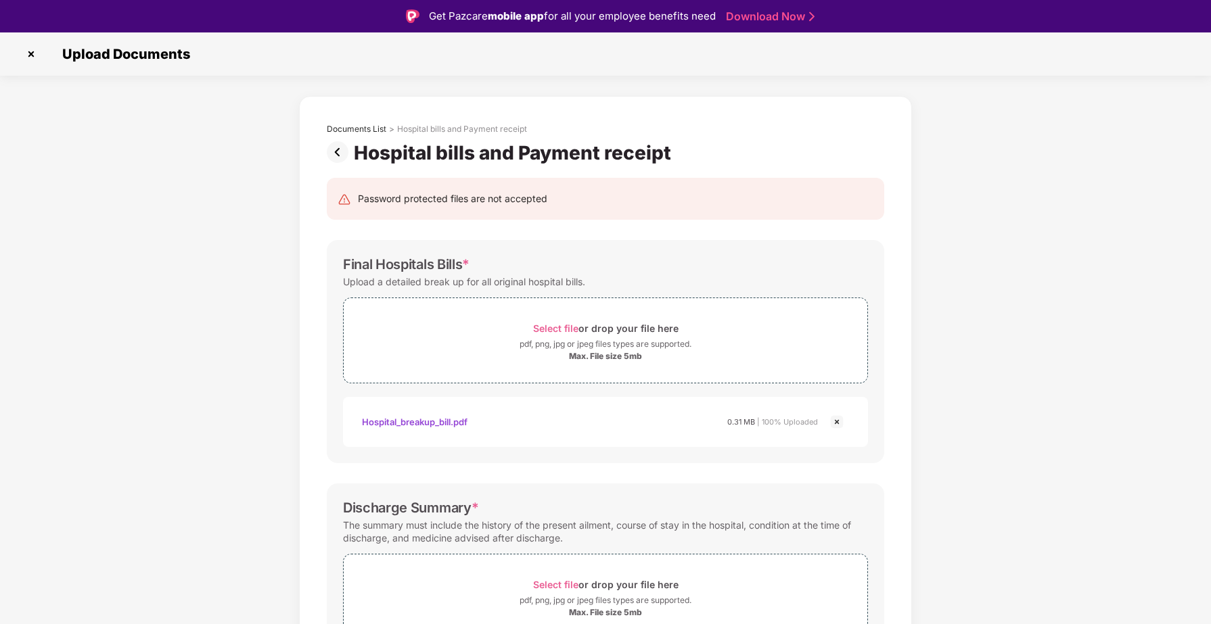
click at [341, 149] on img at bounding box center [340, 152] width 27 height 22
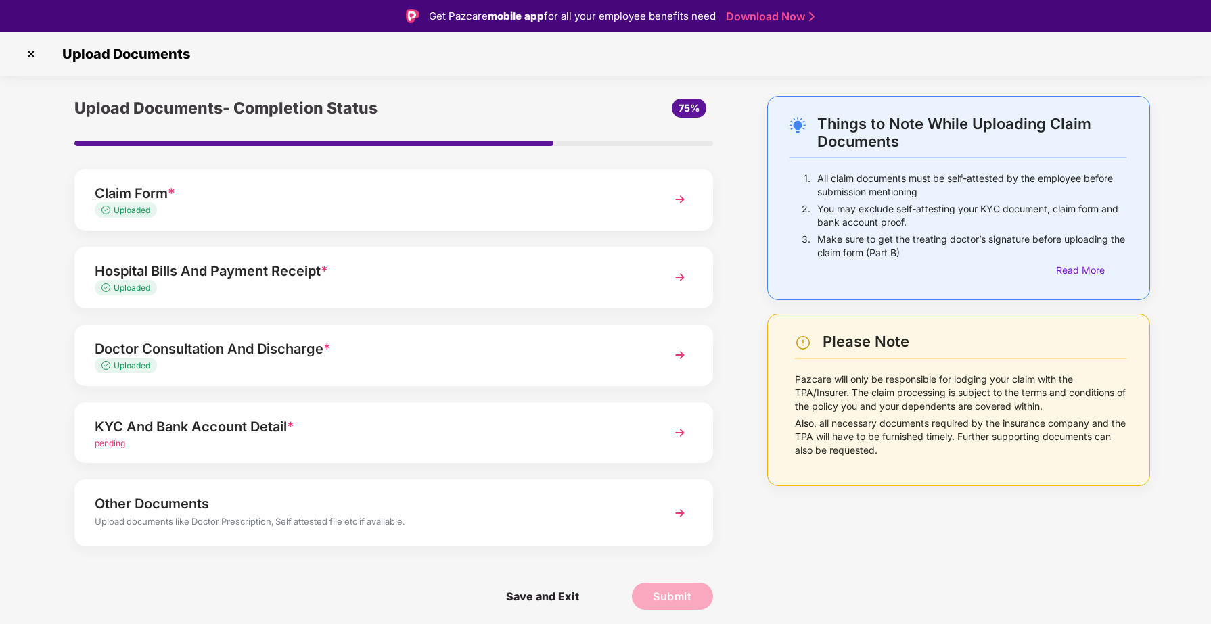
click at [682, 357] on img at bounding box center [680, 355] width 24 height 24
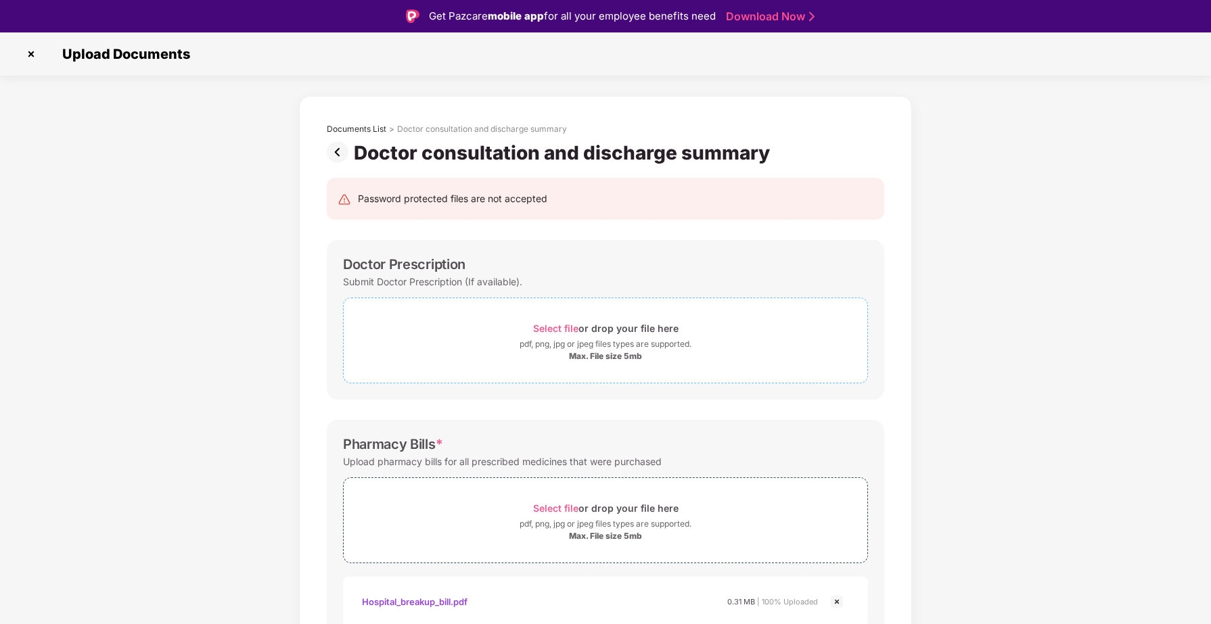
click at [550, 332] on span "Select file" at bounding box center [555, 329] width 45 height 12
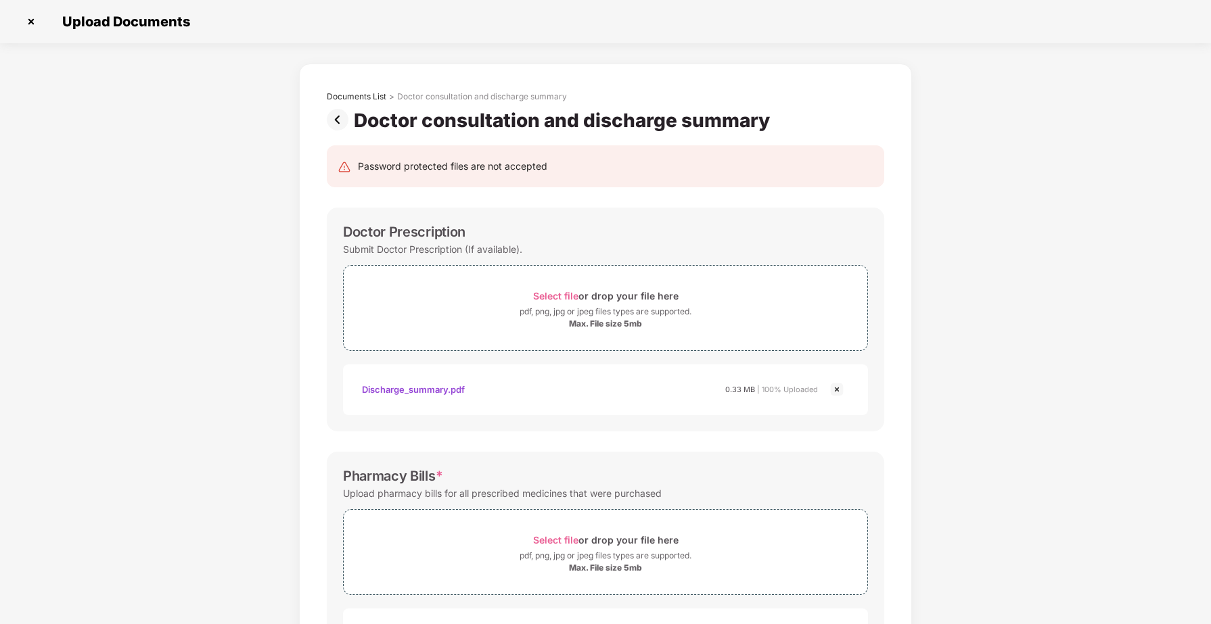
scroll to position [516, 0]
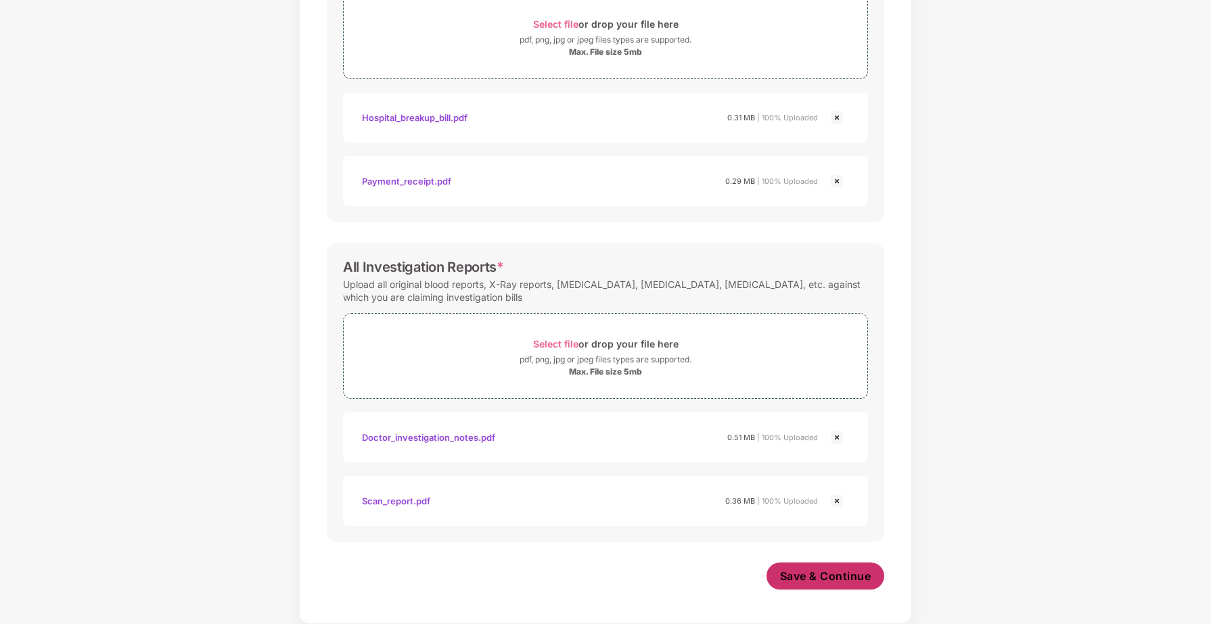
click at [828, 585] on button "Save & Continue" at bounding box center [826, 576] width 118 height 27
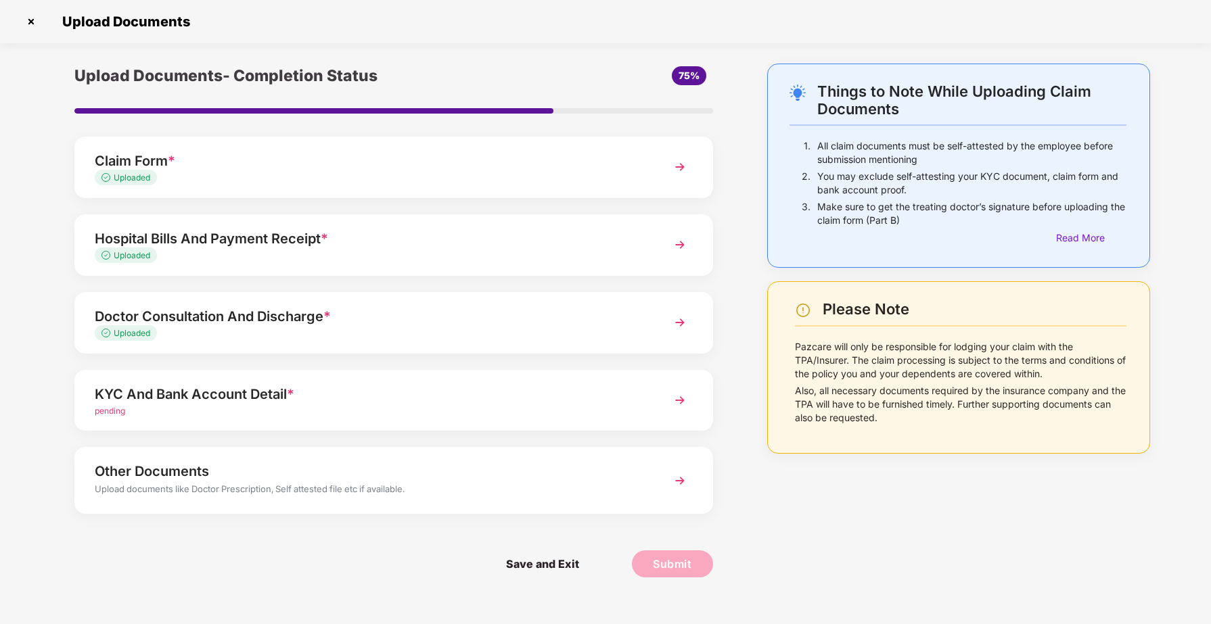
click at [680, 409] on img at bounding box center [680, 400] width 24 height 24
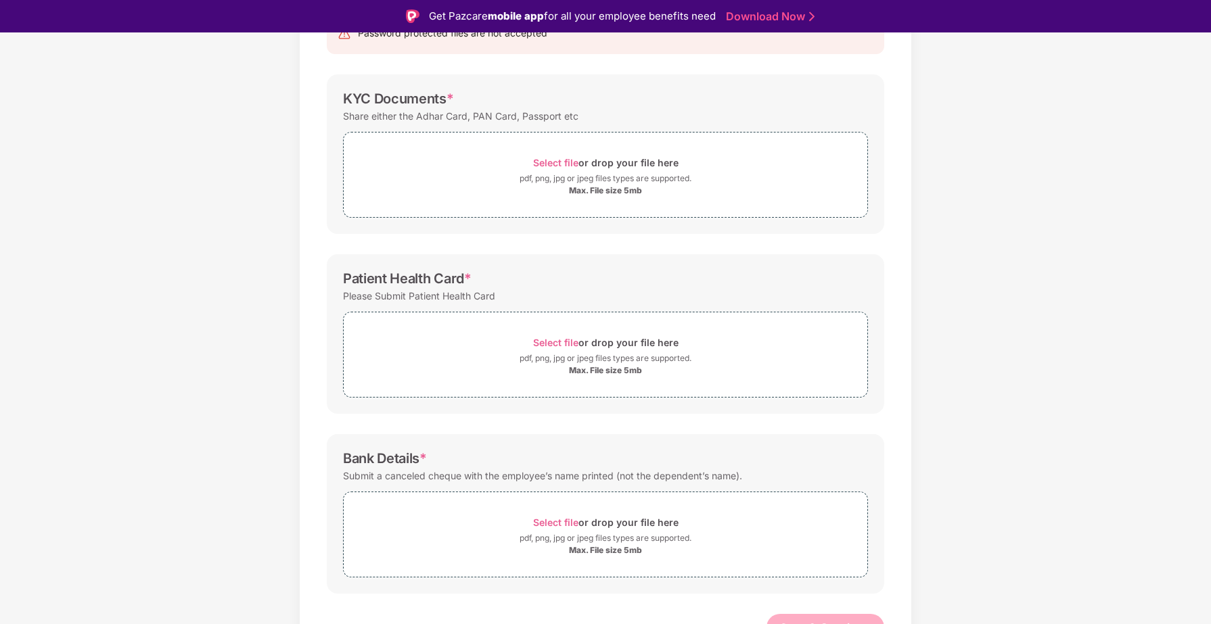
scroll to position [160, 0]
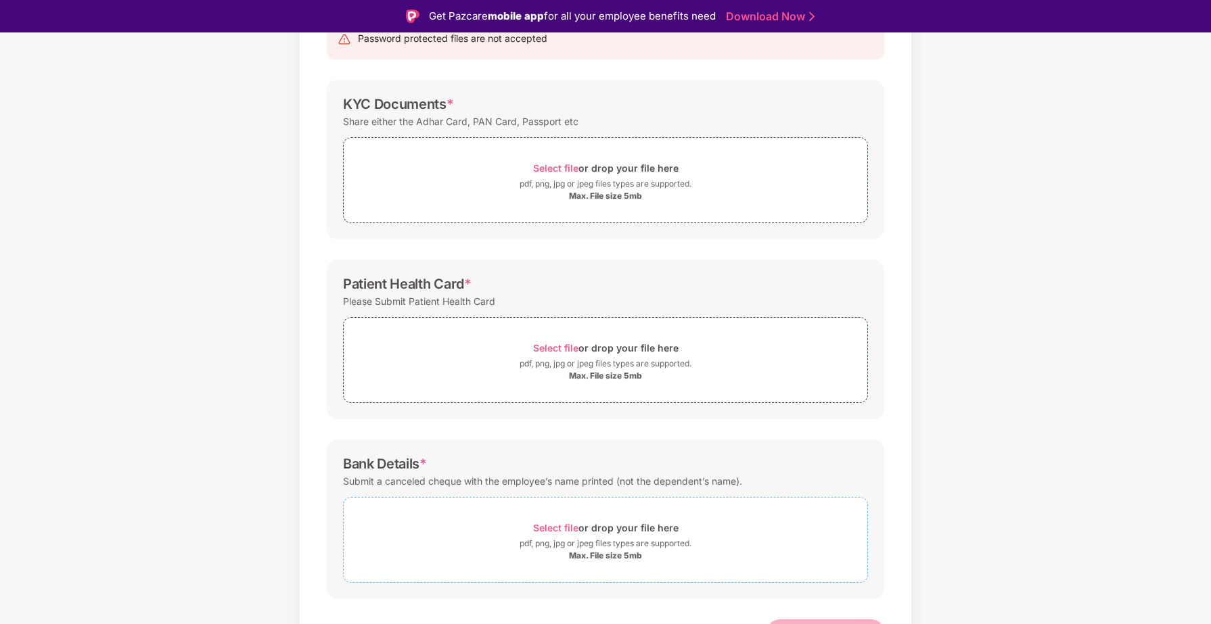
click at [552, 527] on span "Select file" at bounding box center [555, 528] width 45 height 12
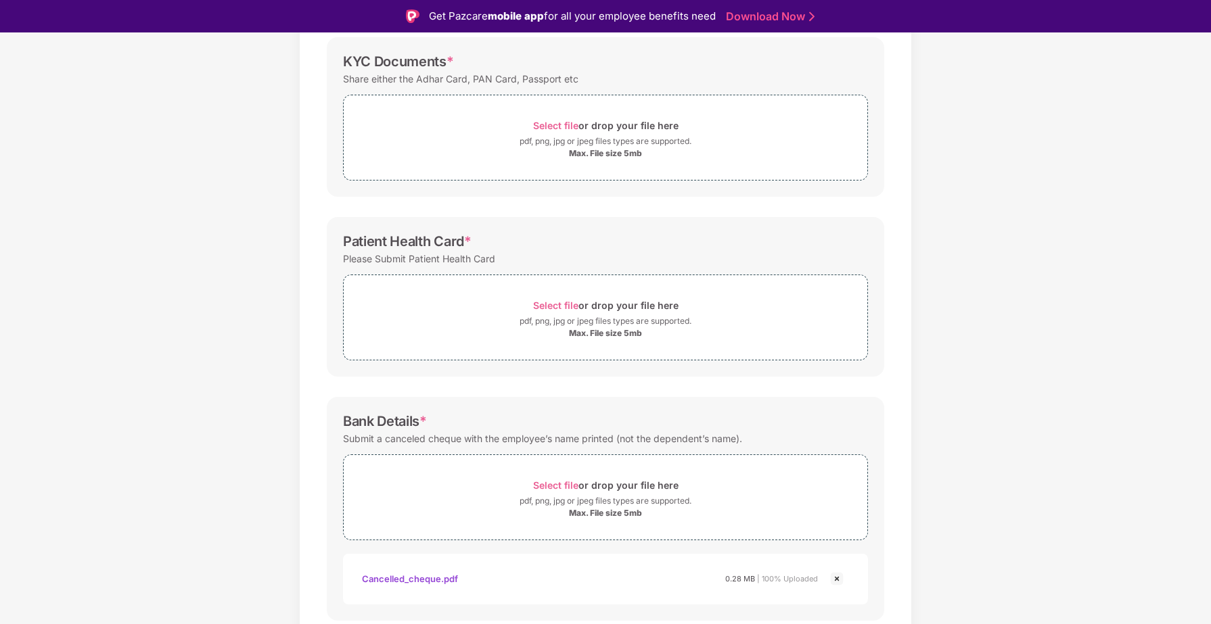
scroll to position [195, 0]
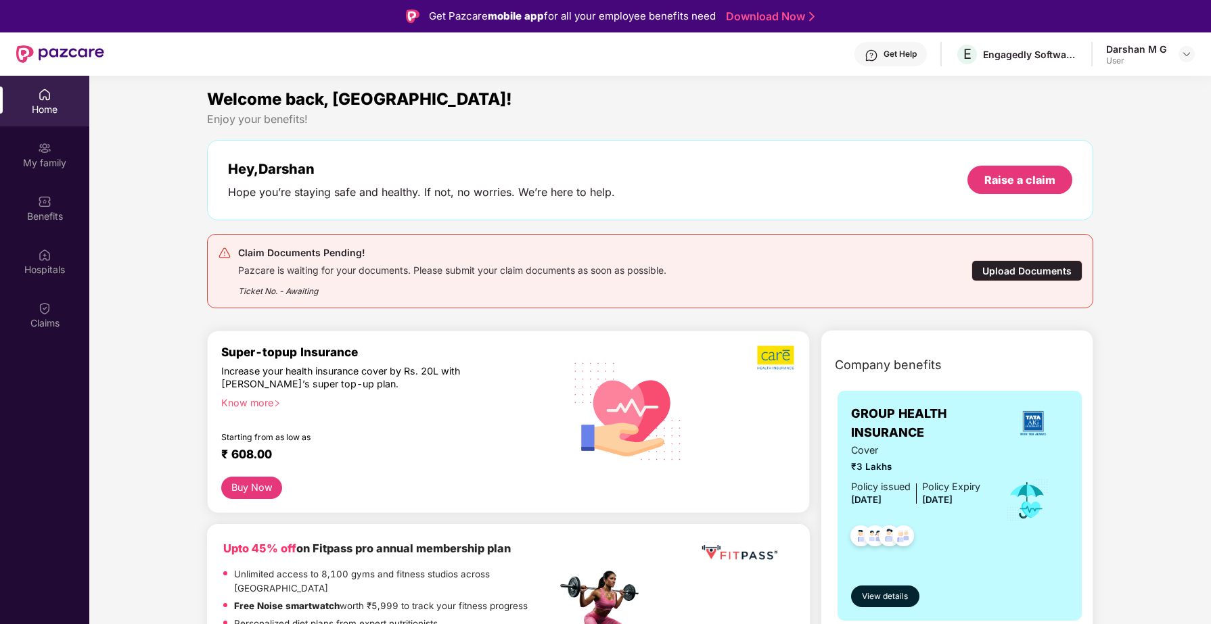
click at [1014, 270] on div "Upload Documents" at bounding box center [1027, 270] width 111 height 21
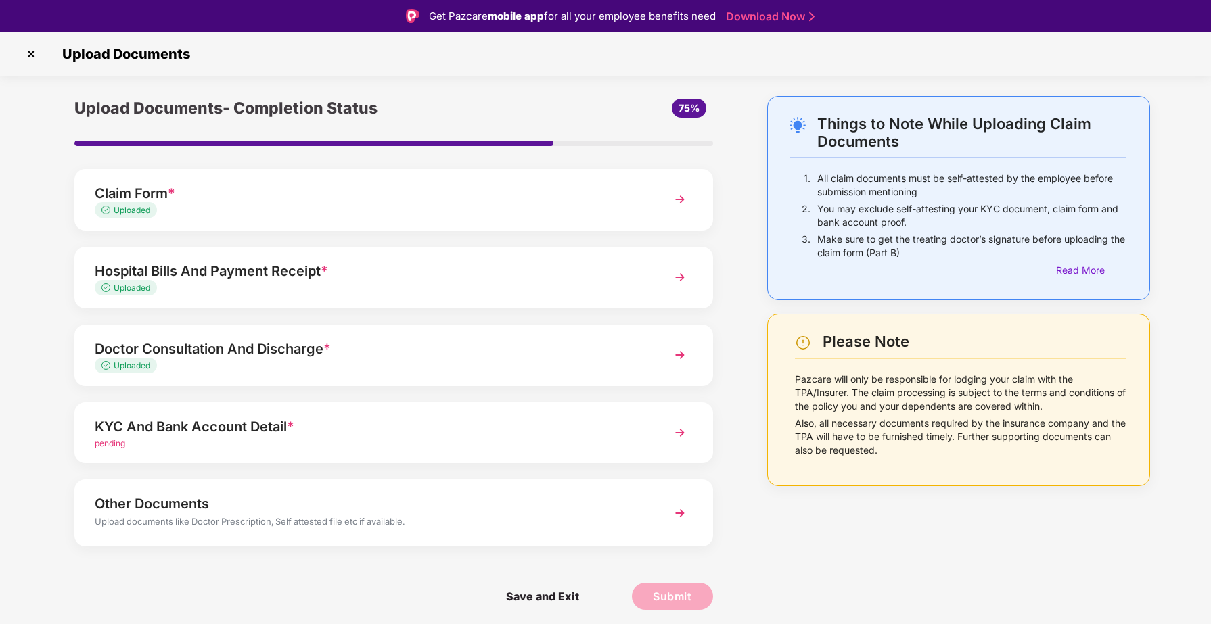
click at [678, 432] on img at bounding box center [680, 433] width 24 height 24
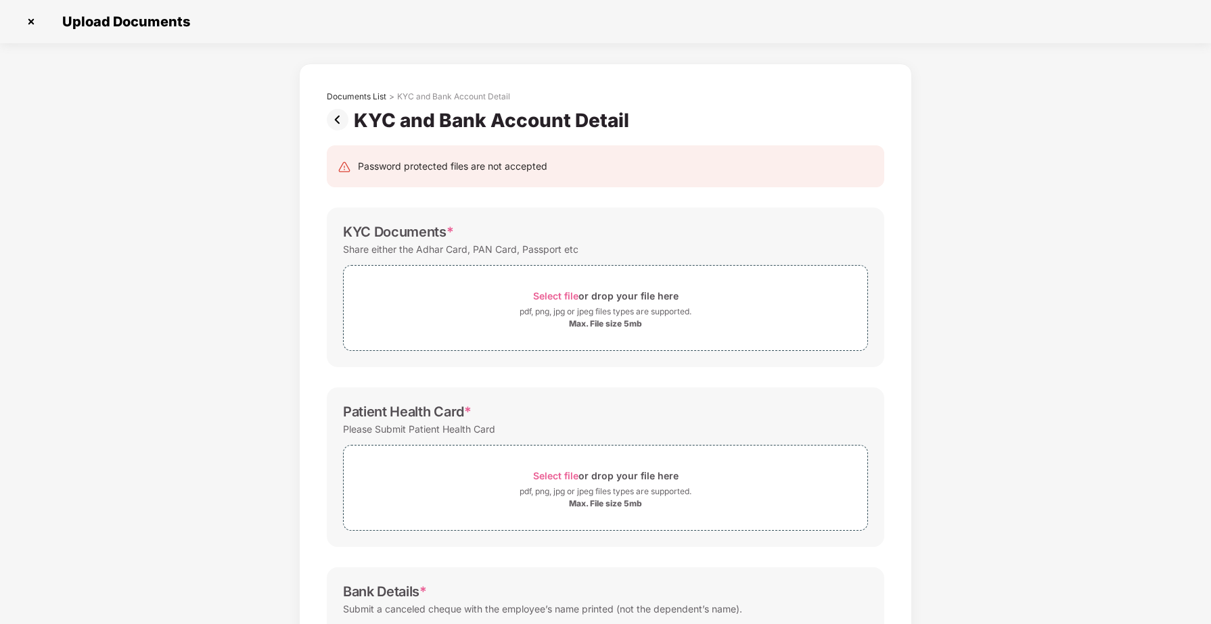
click at [345, 122] on img at bounding box center [340, 120] width 27 height 22
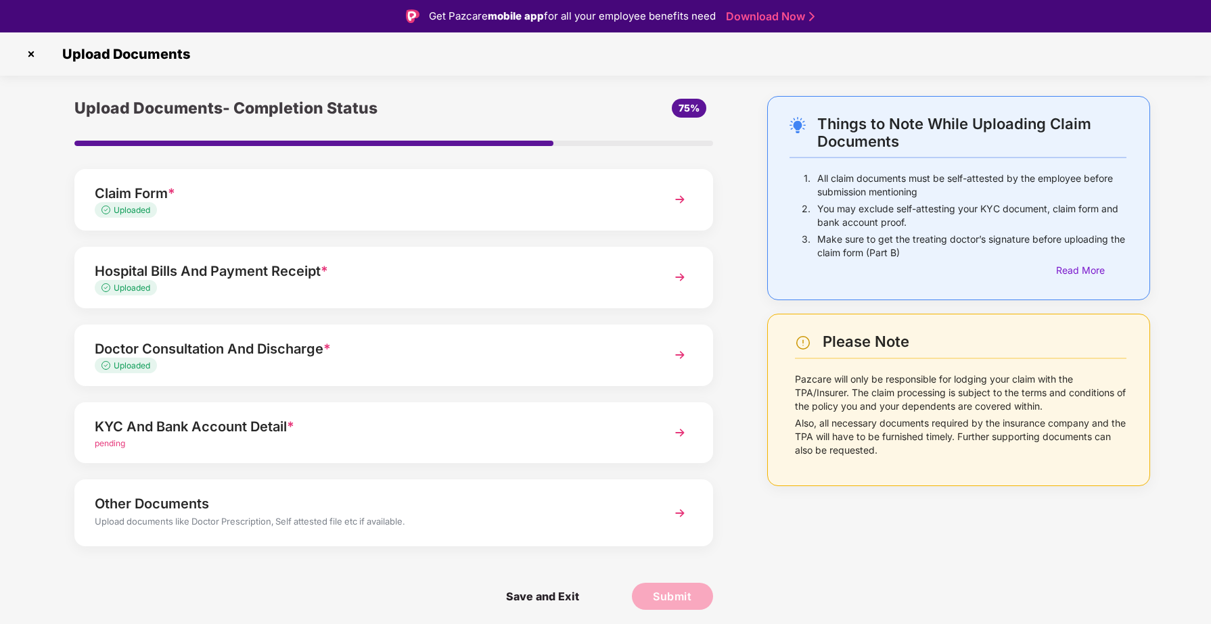
click at [32, 57] on img at bounding box center [31, 54] width 22 height 22
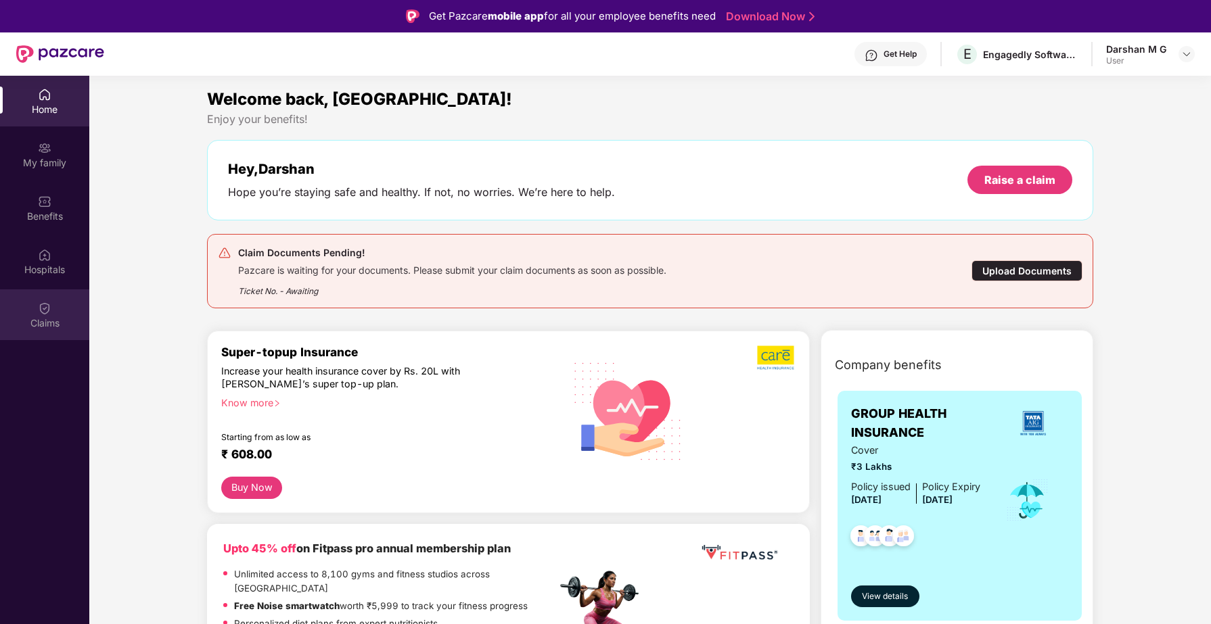
click at [51, 315] on img at bounding box center [45, 309] width 14 height 14
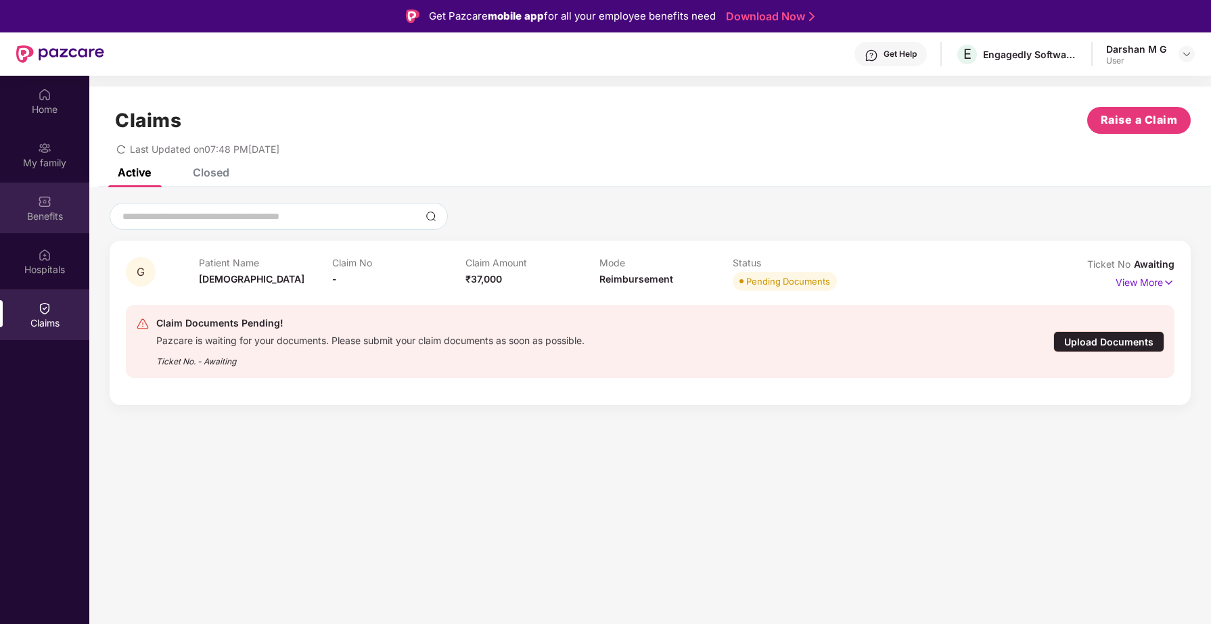
click at [50, 229] on div "Benefits" at bounding box center [44, 208] width 89 height 51
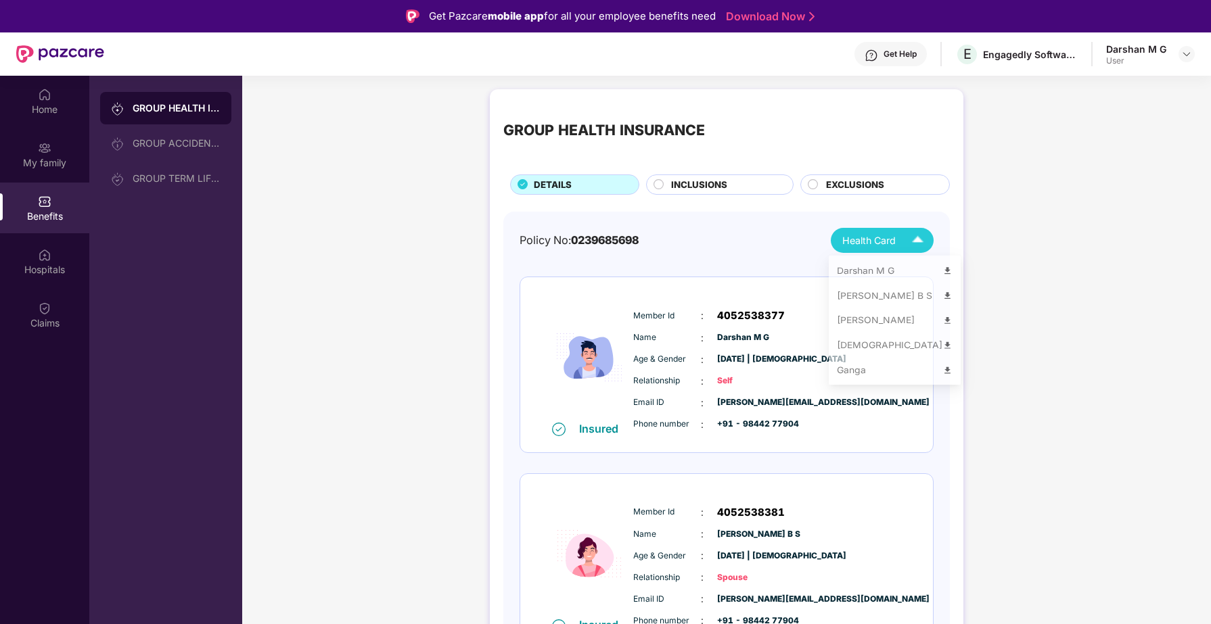
click at [911, 241] on img at bounding box center [918, 241] width 24 height 24
click at [942, 357] on img at bounding box center [947, 353] width 10 height 10
click at [41, 104] on div "Home" at bounding box center [44, 110] width 89 height 14
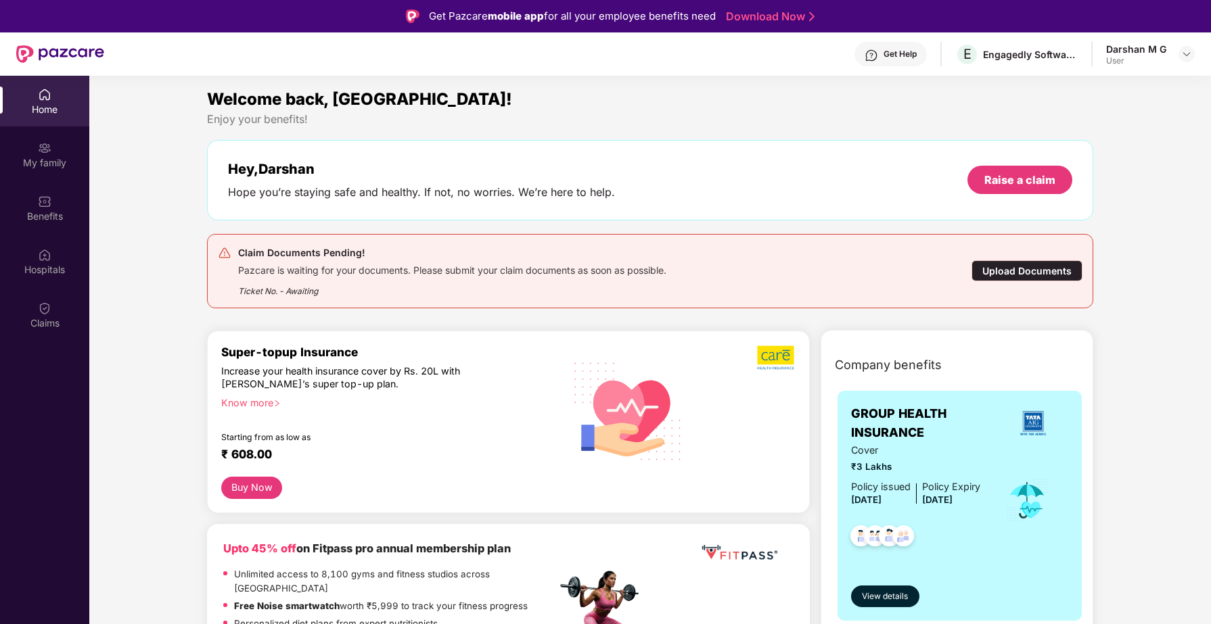
click at [1041, 276] on div "Upload Documents" at bounding box center [1027, 270] width 111 height 21
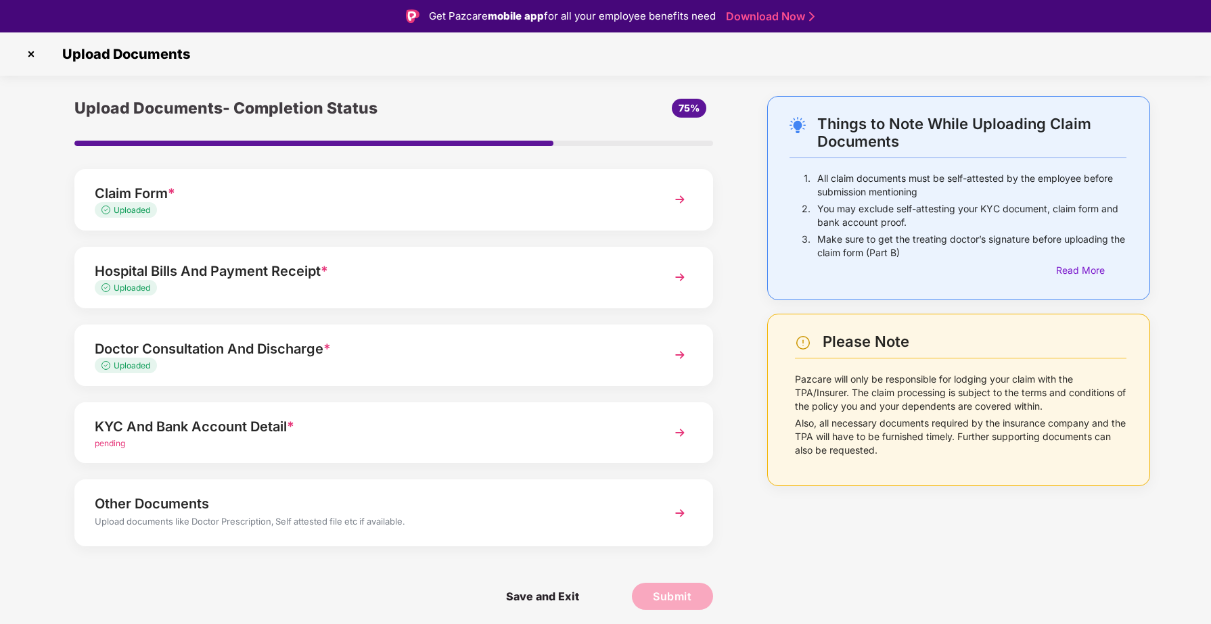
click at [677, 432] on img at bounding box center [680, 433] width 24 height 24
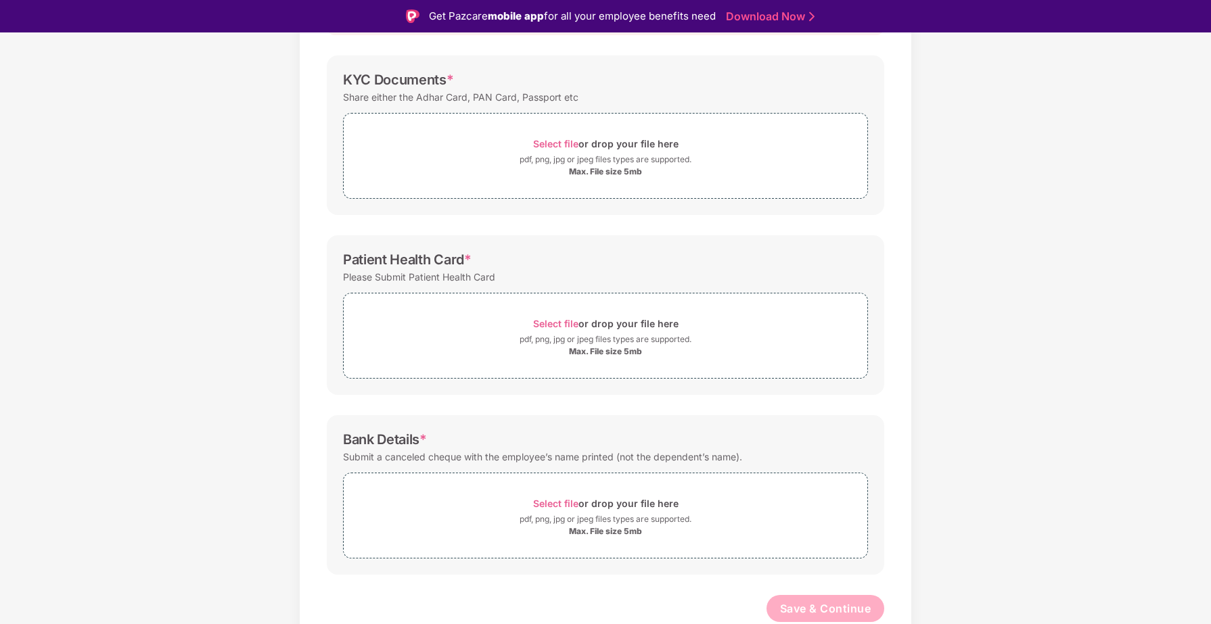
scroll to position [32, 0]
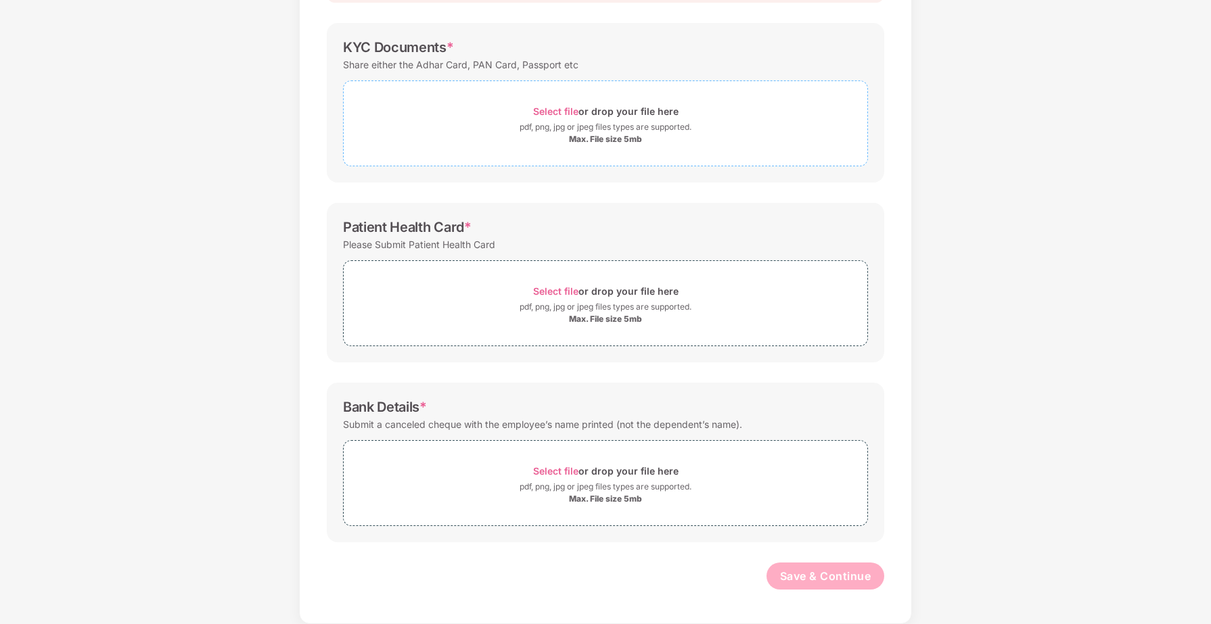
click at [558, 113] on span "Select file" at bounding box center [555, 112] width 45 height 12
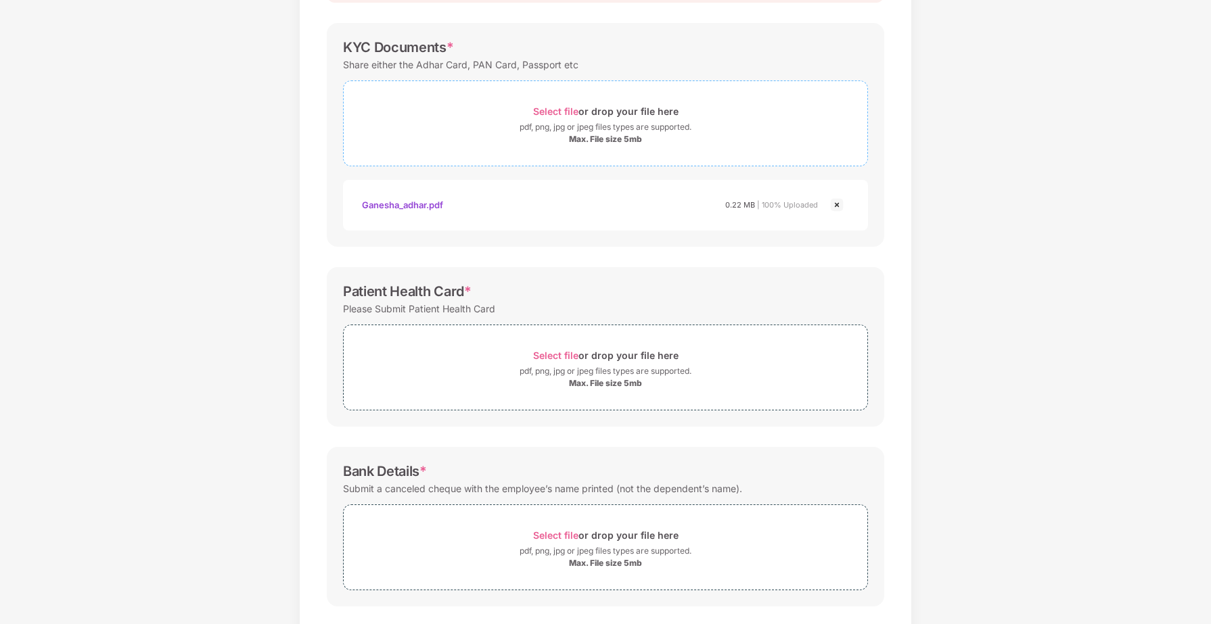
click at [560, 116] on span "Select file" at bounding box center [555, 112] width 45 height 12
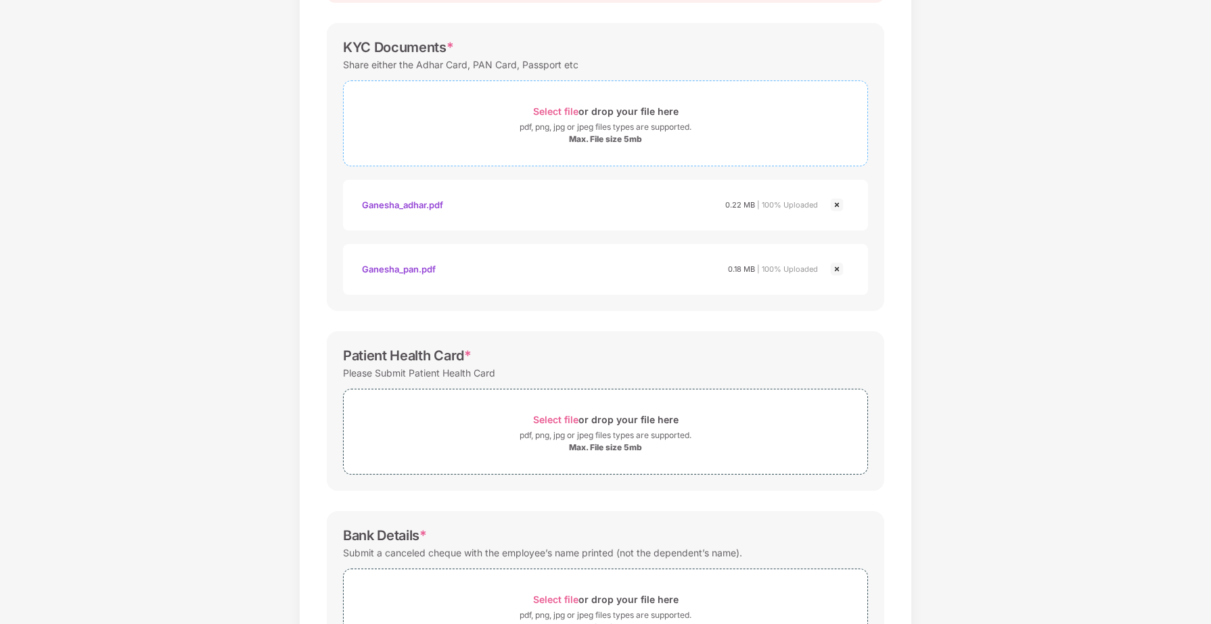
click at [552, 108] on span "Select file" at bounding box center [555, 112] width 45 height 12
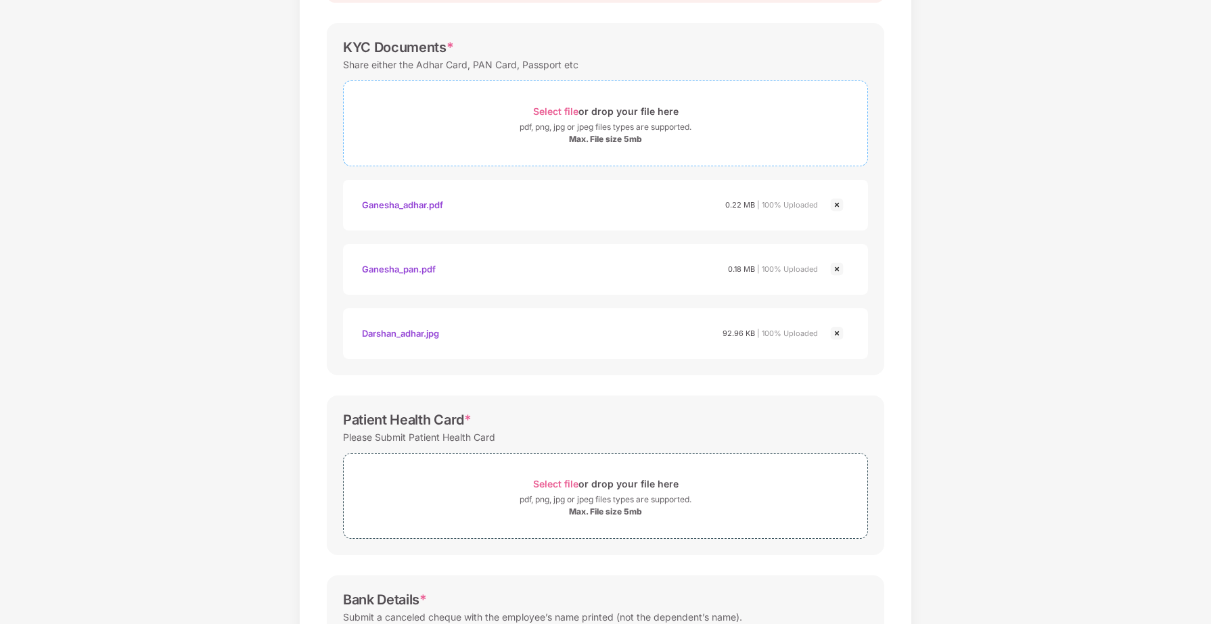
click at [563, 110] on span "Select file" at bounding box center [555, 112] width 45 height 12
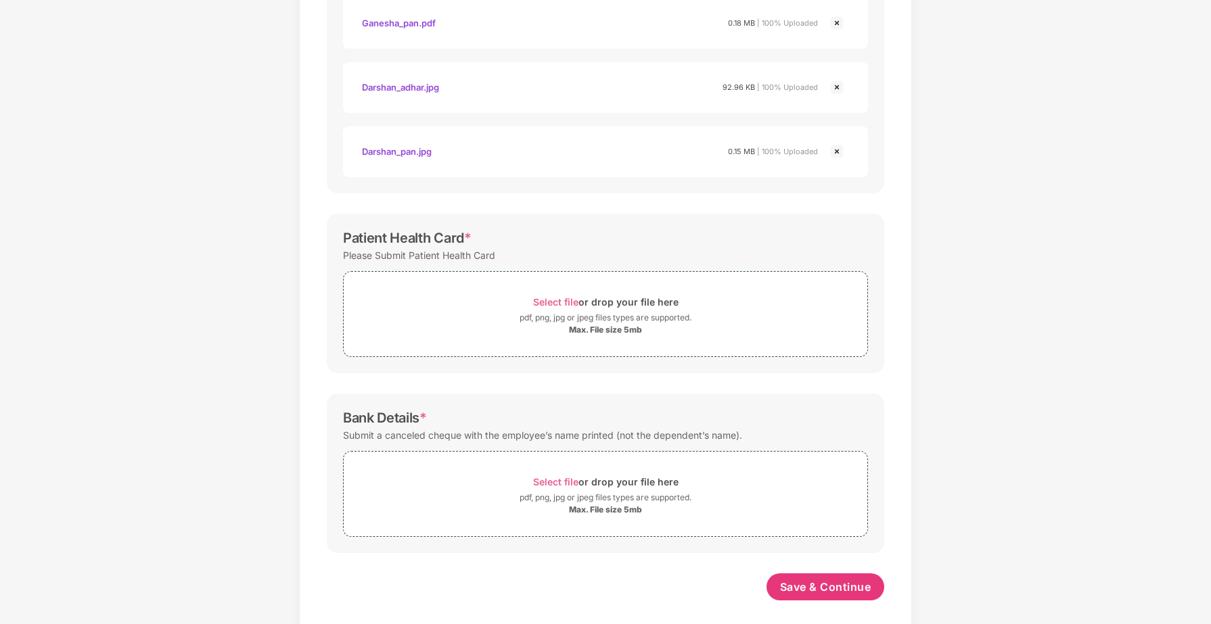
scroll to position [442, 0]
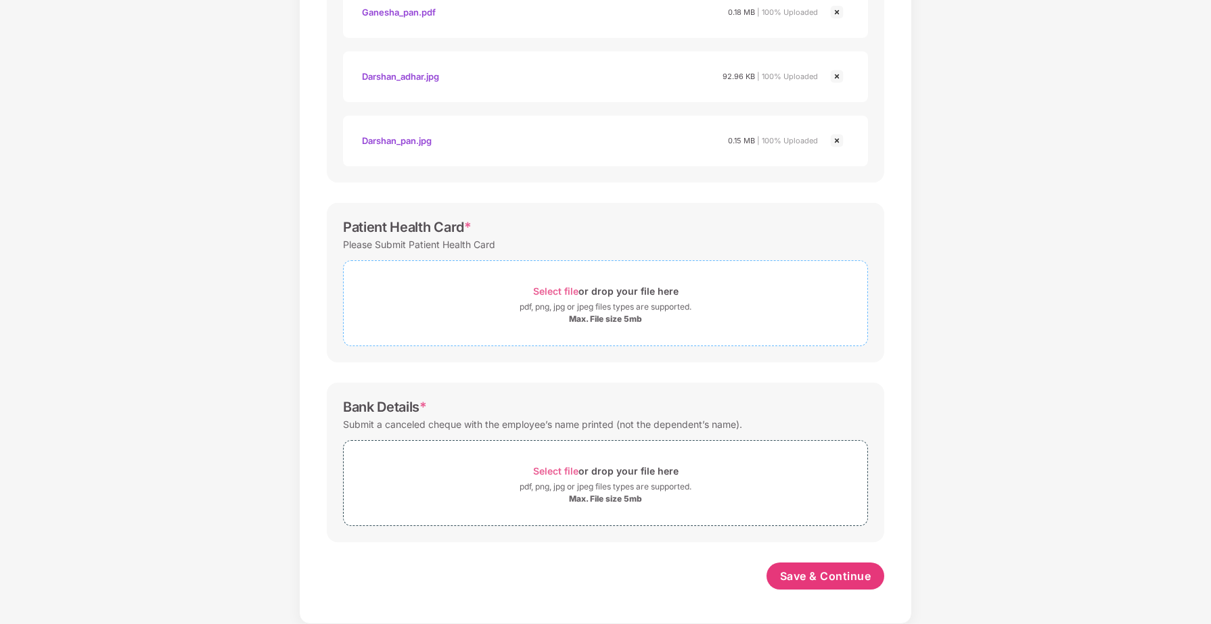
click at [556, 292] on span "Select file" at bounding box center [555, 292] width 45 height 12
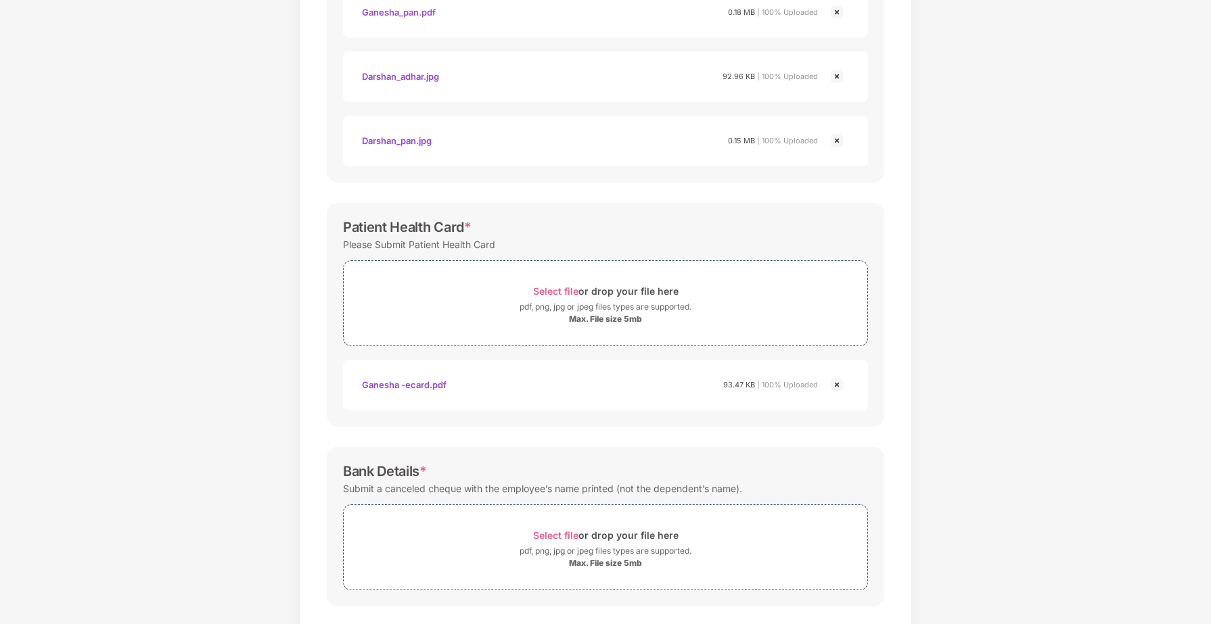
scroll to position [506, 0]
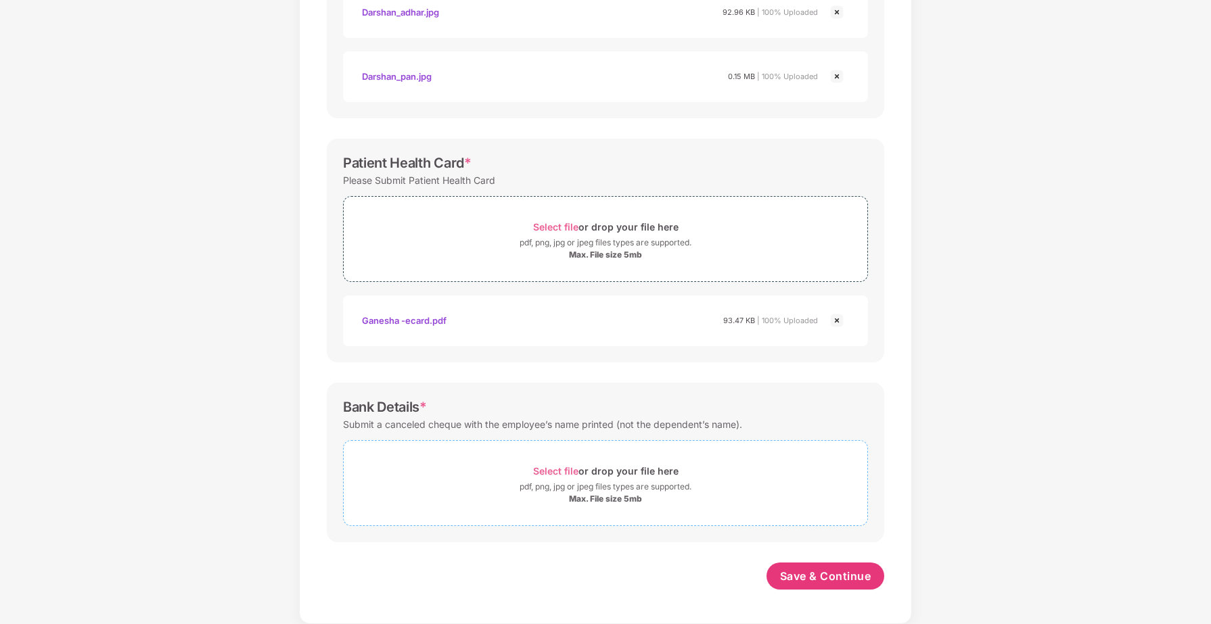
click at [555, 472] on span "Select file" at bounding box center [555, 471] width 45 height 12
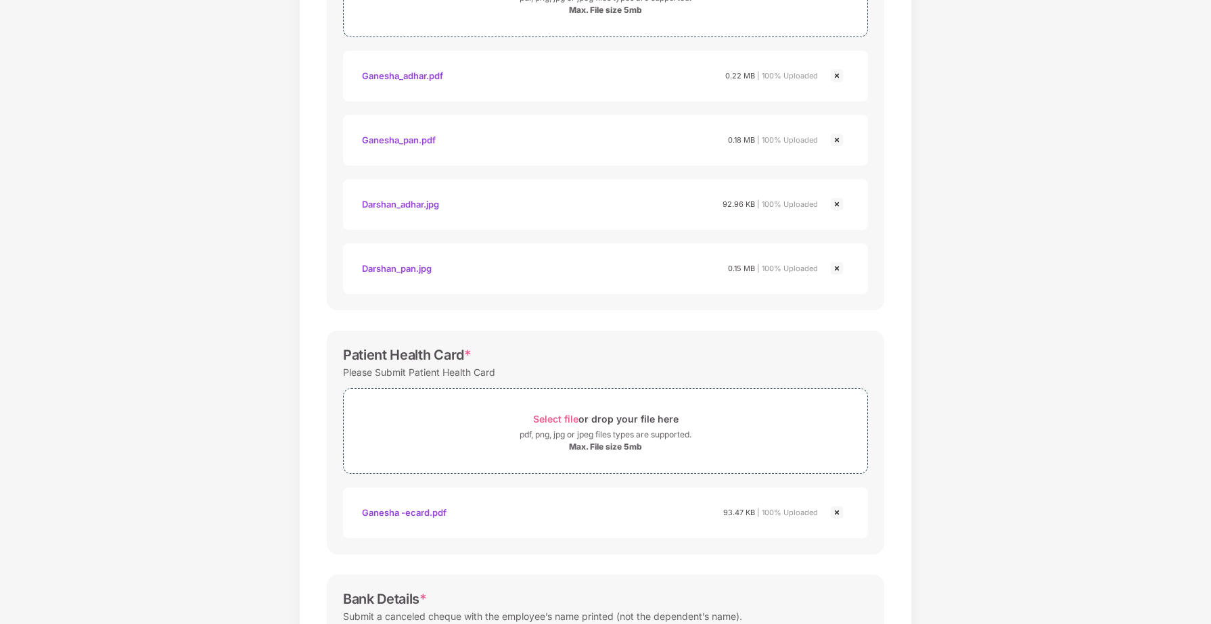
scroll to position [570, 0]
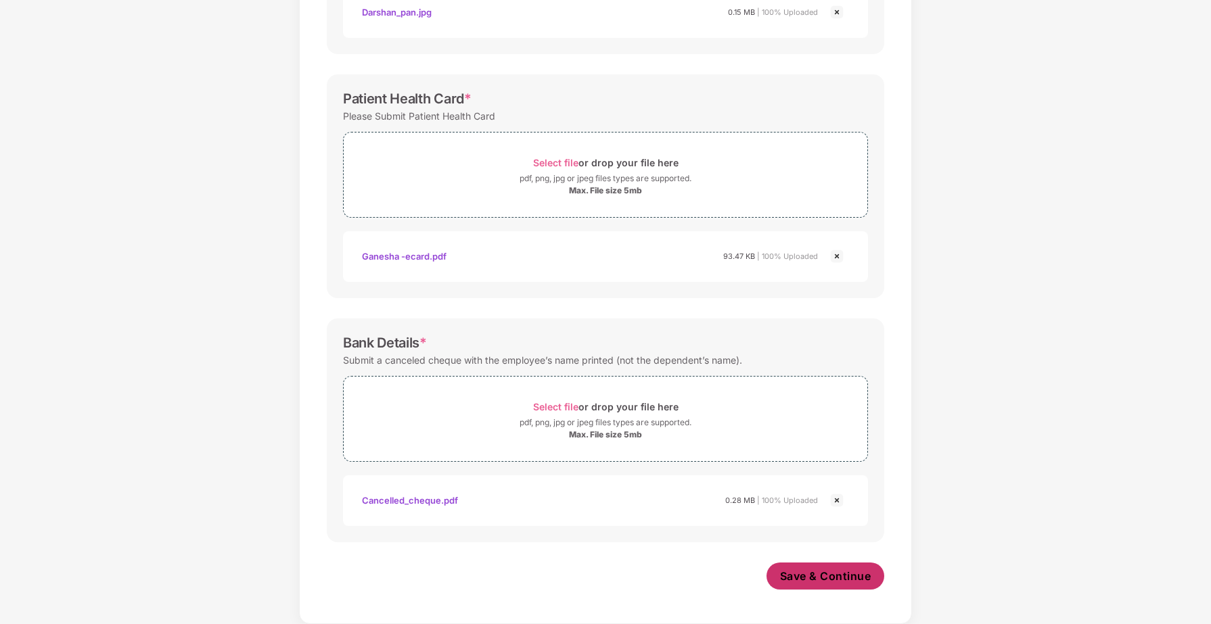
click at [861, 571] on span "Save & Continue" at bounding box center [825, 576] width 91 height 15
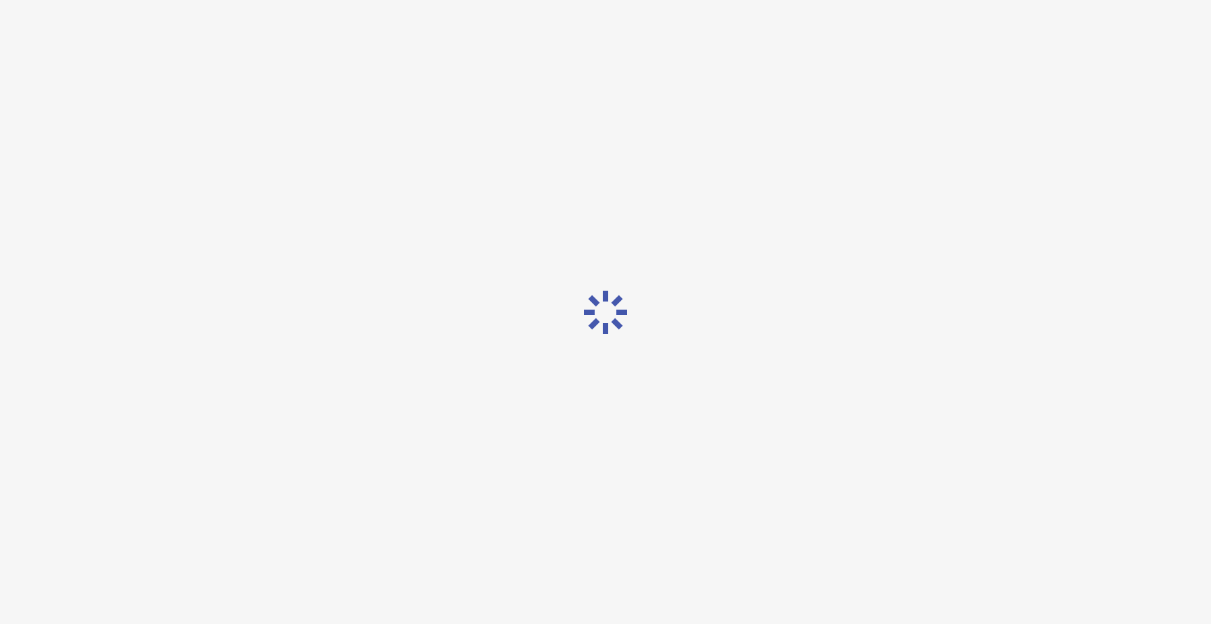
scroll to position [0, 0]
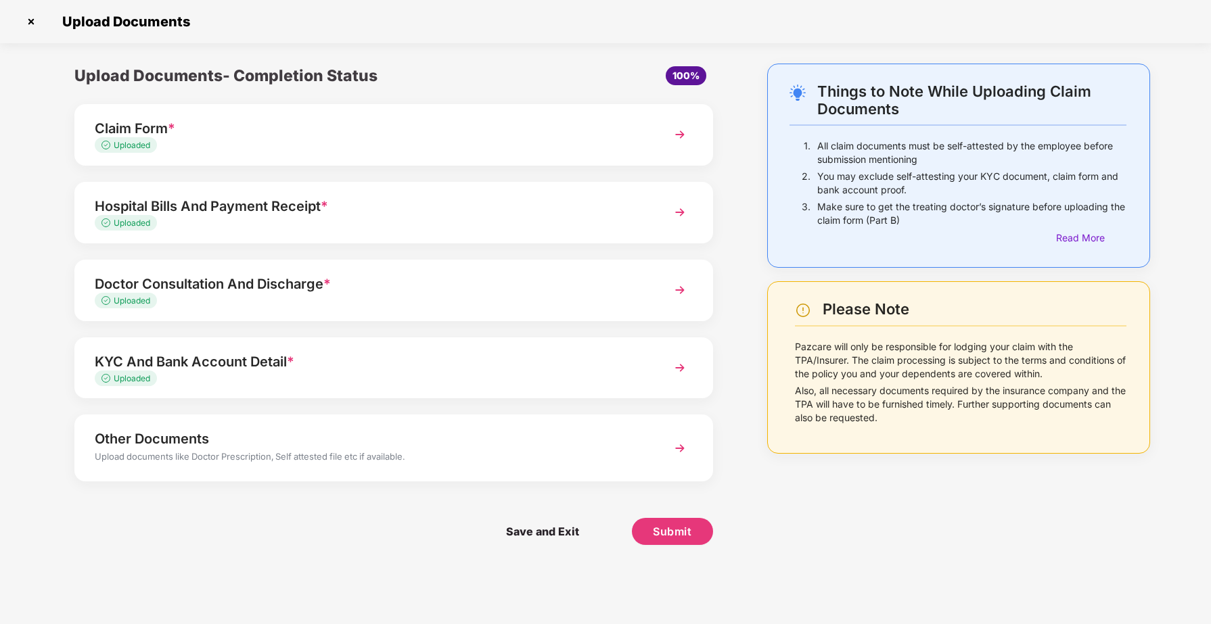
click at [799, 477] on div "Things to Note While Uploading Claim Documents 1. All claim documents must be s…" at bounding box center [959, 315] width 424 height 502
click at [685, 134] on img at bounding box center [680, 134] width 24 height 24
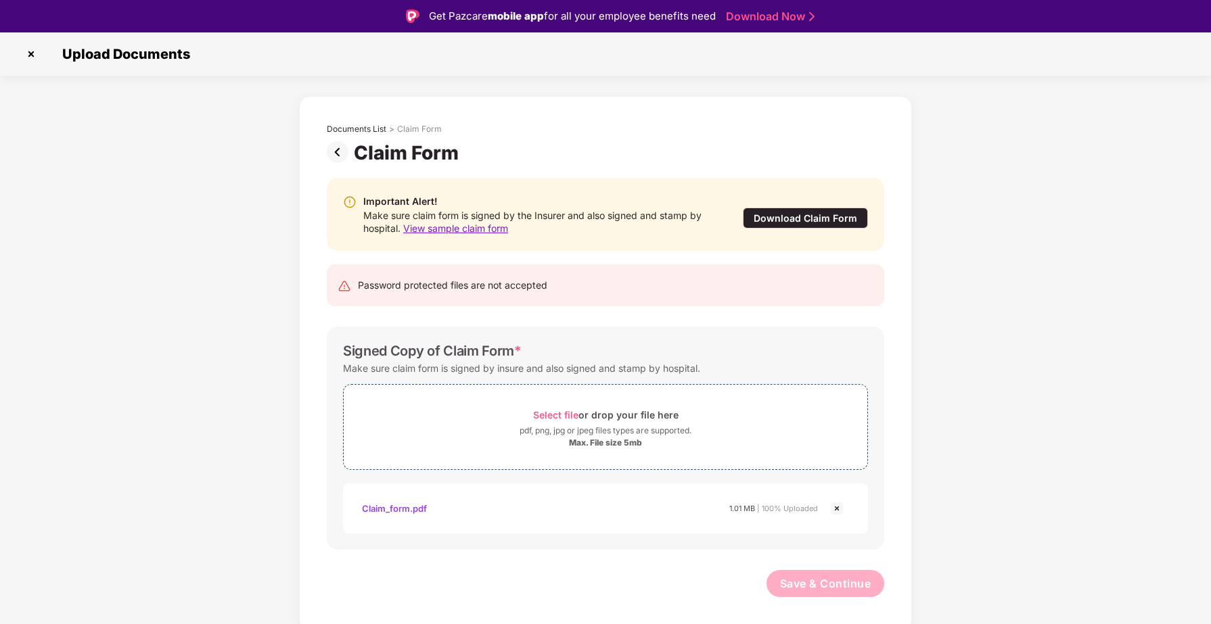
click at [342, 157] on img at bounding box center [340, 152] width 27 height 22
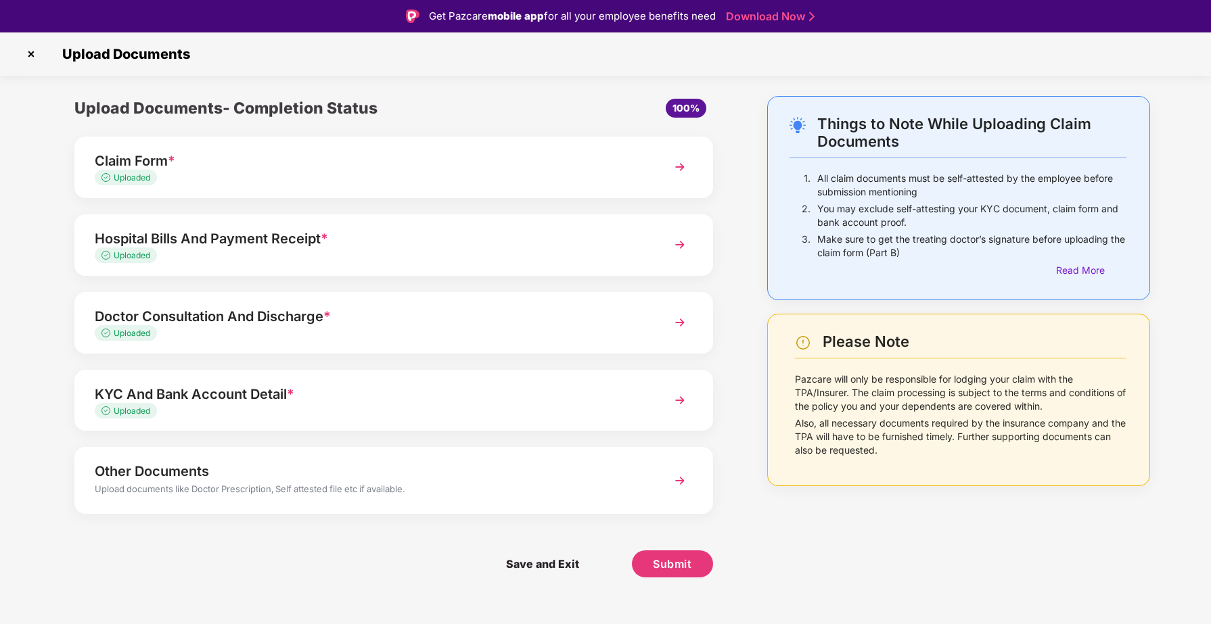
scroll to position [32, 0]
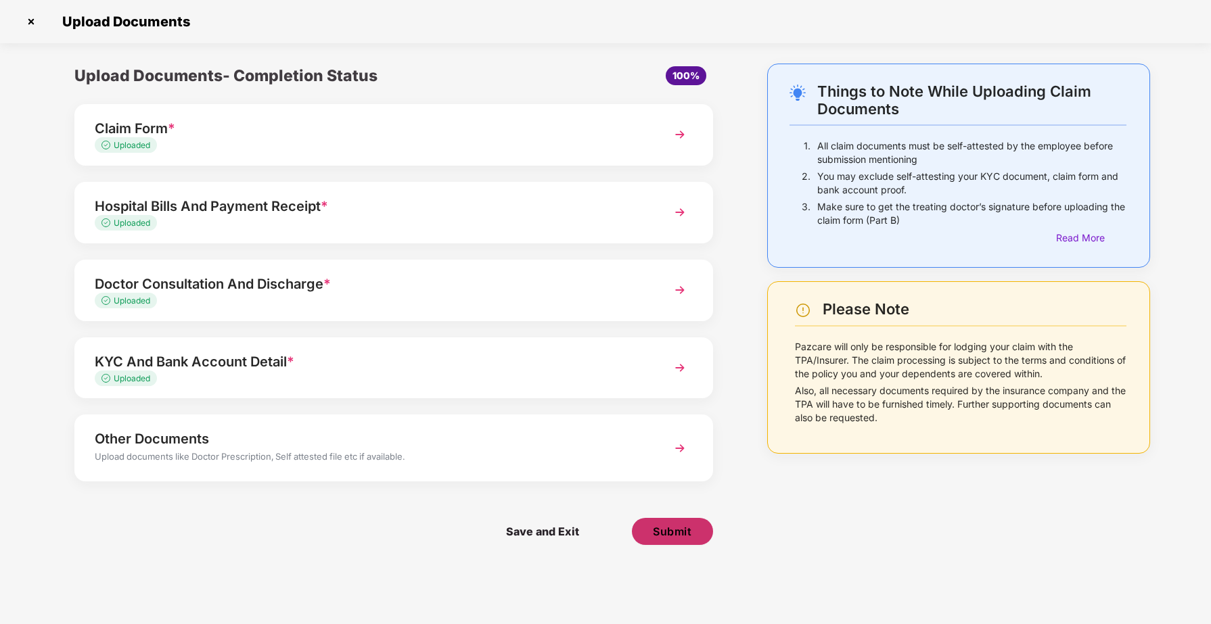
click at [684, 542] on button "Submit" at bounding box center [672, 531] width 81 height 27
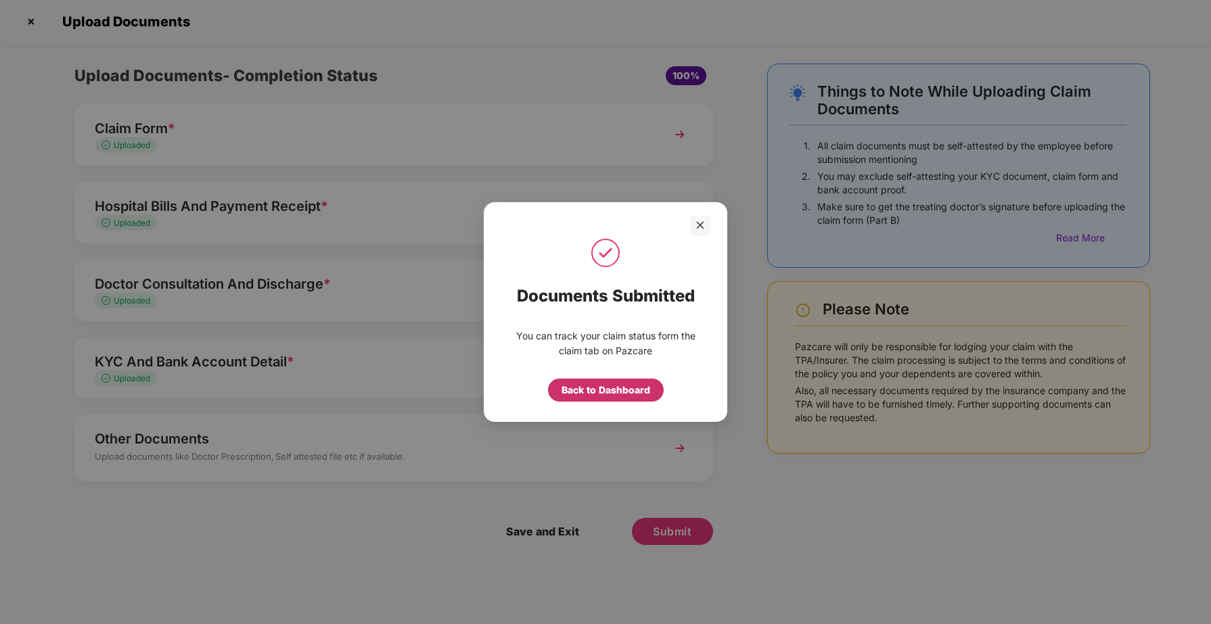
click at [601, 396] on div "Back to Dashboard" at bounding box center [606, 390] width 89 height 15
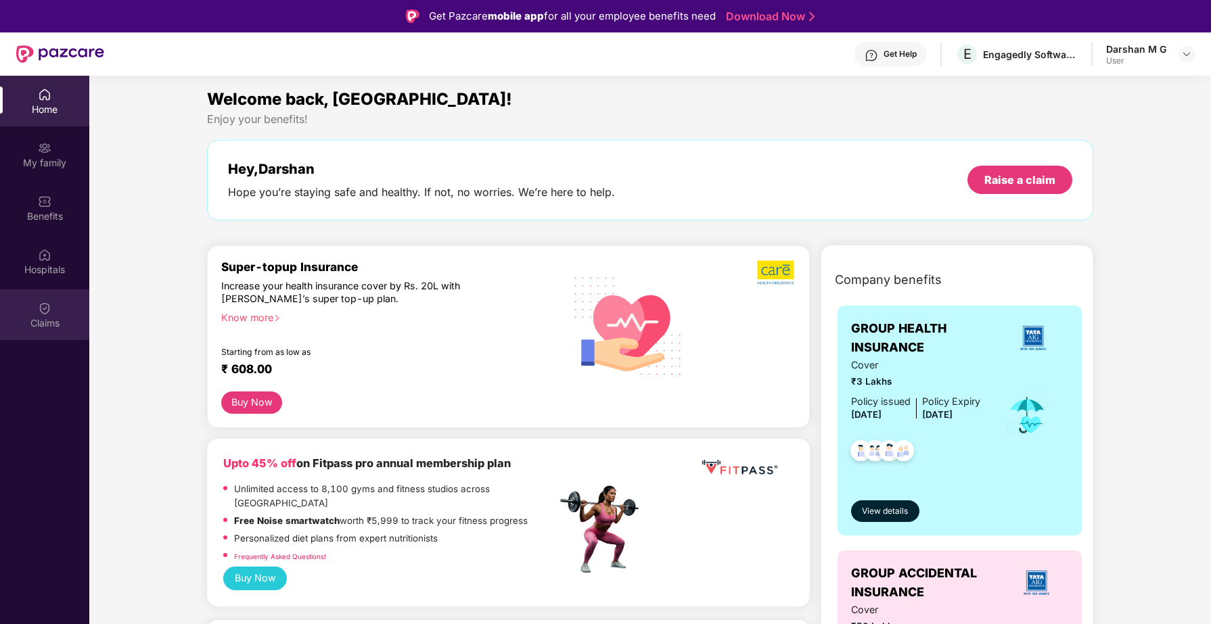
click at [51, 311] on img at bounding box center [45, 309] width 14 height 14
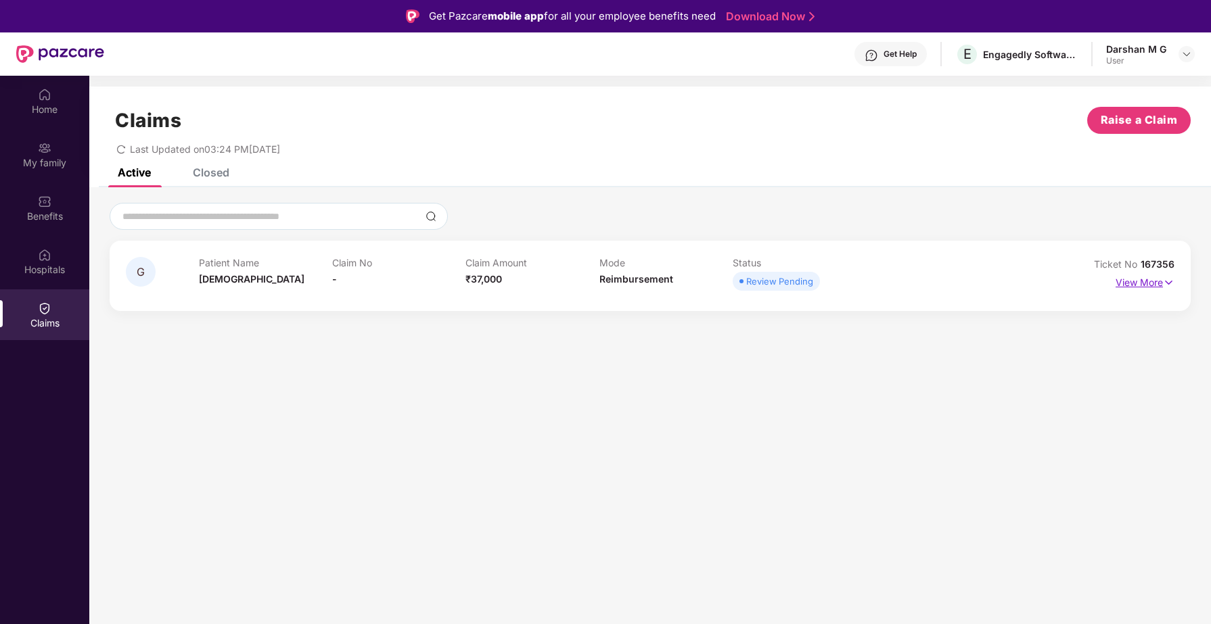
click at [1131, 285] on p "View More" at bounding box center [1145, 281] width 59 height 18
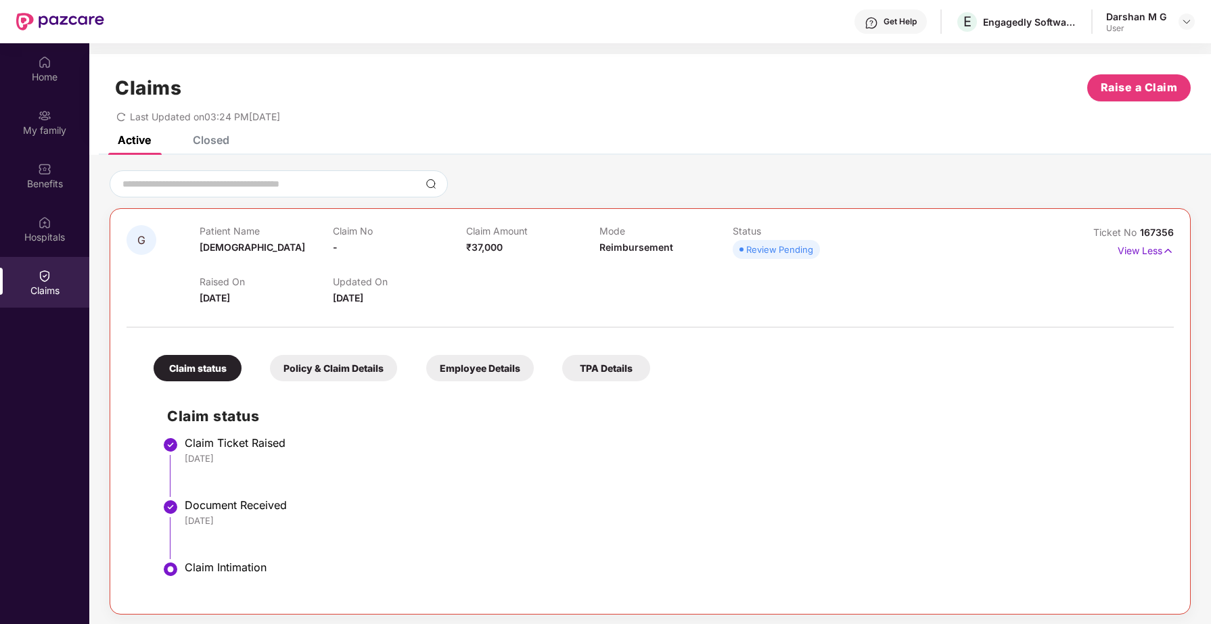
scroll to position [76, 0]
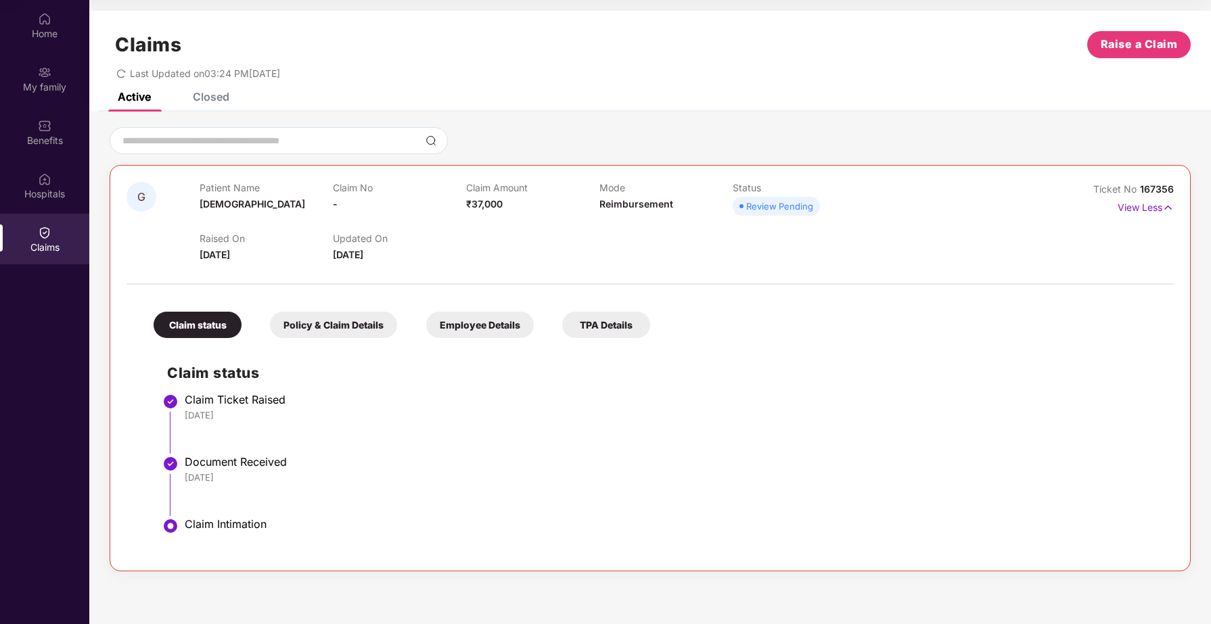
click at [333, 332] on div "Policy & Claim Details" at bounding box center [333, 325] width 127 height 26
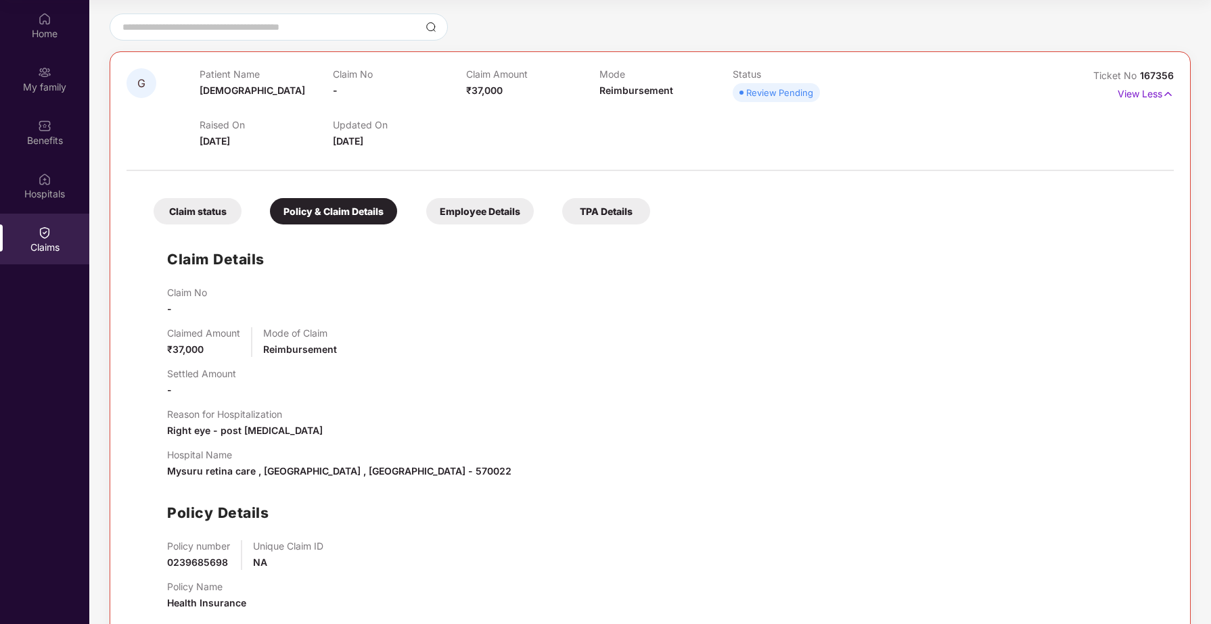
scroll to position [141, 0]
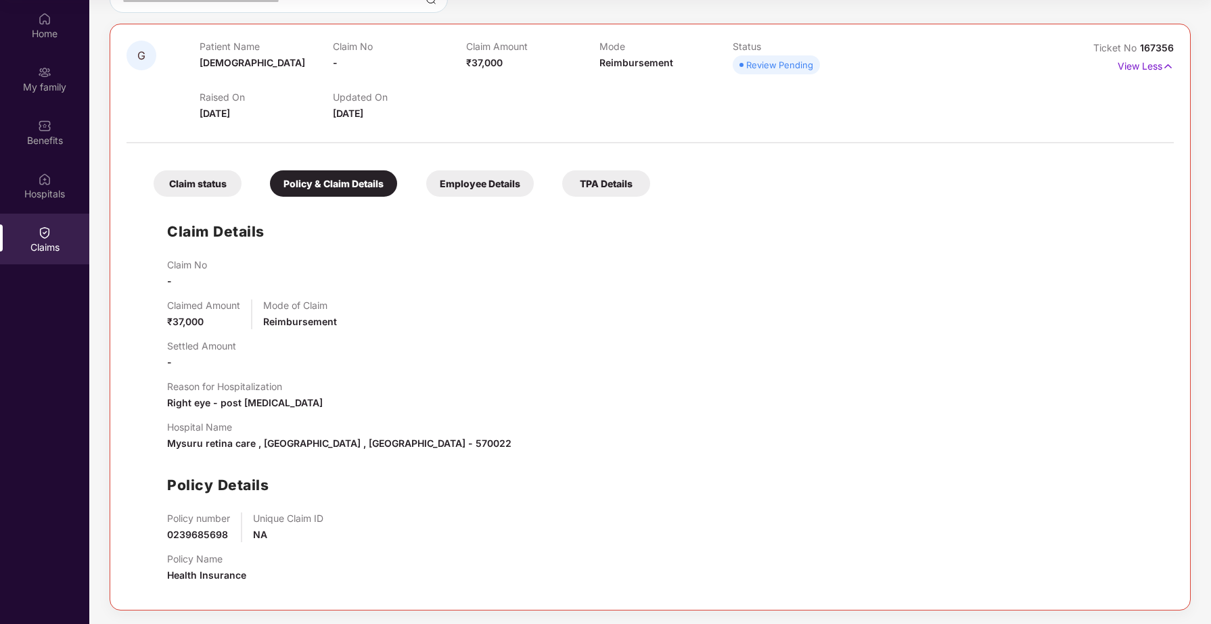
click at [476, 186] on div "Employee Details" at bounding box center [480, 183] width 108 height 26
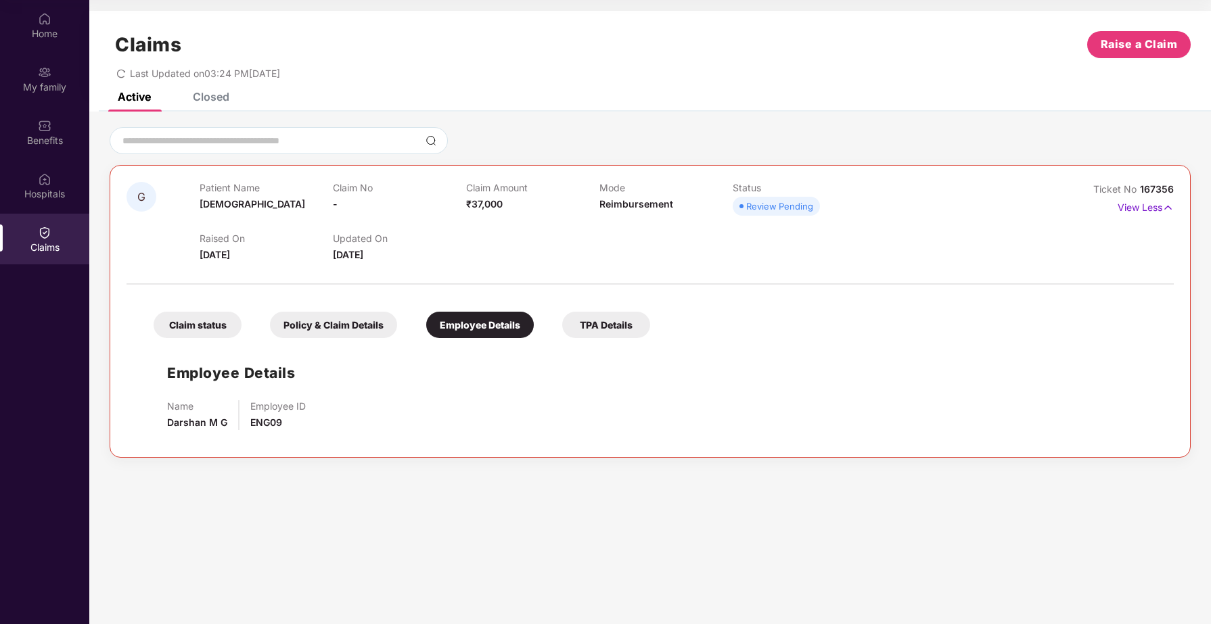
click at [200, 327] on div "Claim status" at bounding box center [198, 325] width 88 height 26
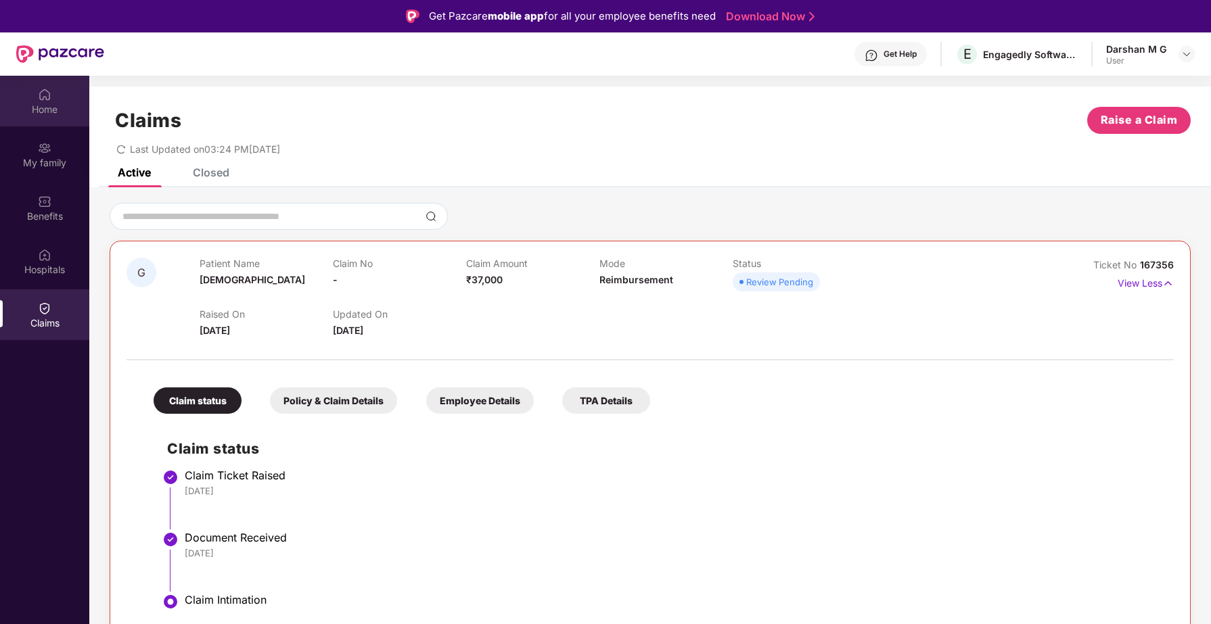
click at [53, 104] on div "Home" at bounding box center [44, 110] width 89 height 14
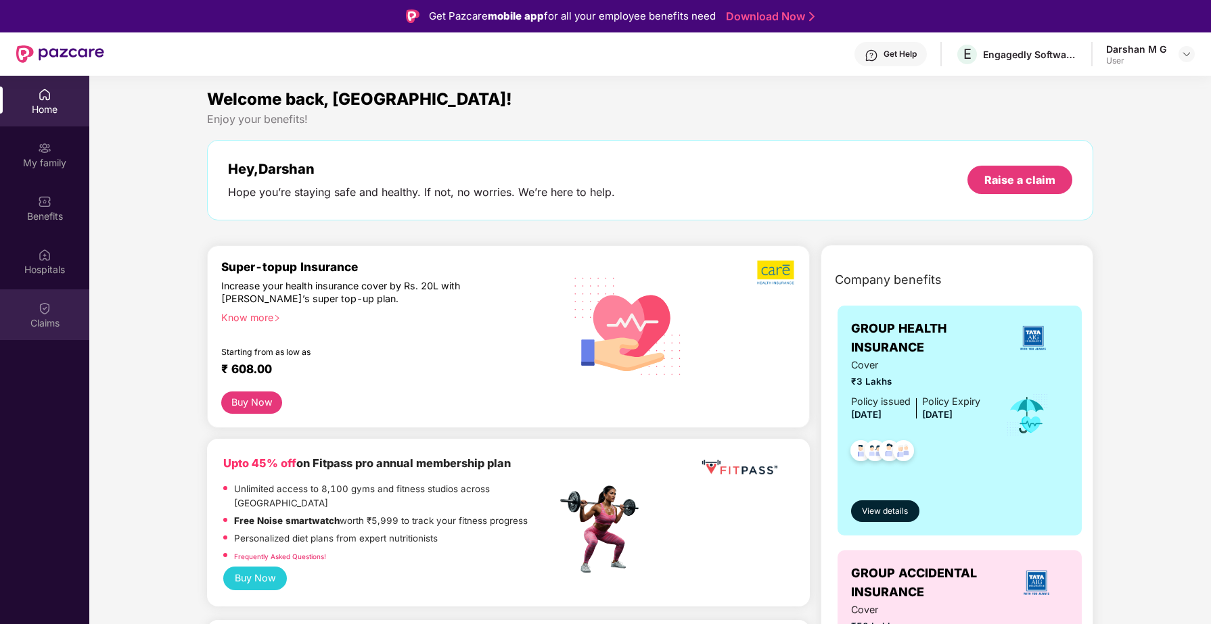
click at [49, 319] on div "Claims" at bounding box center [44, 324] width 89 height 14
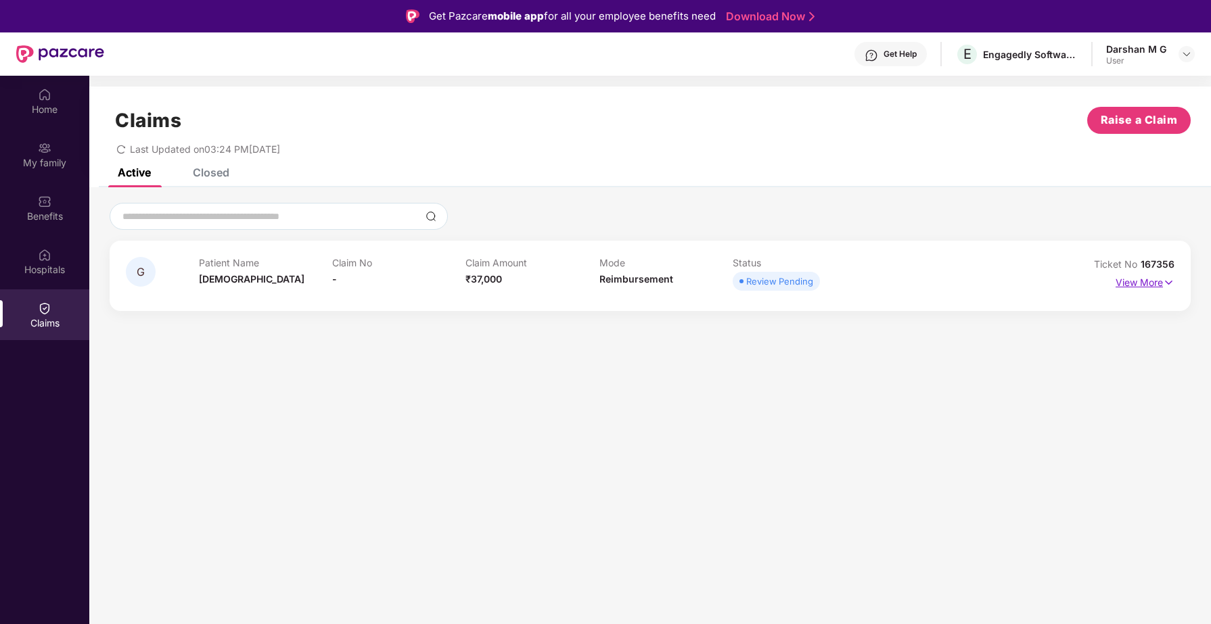
click at [1129, 277] on p "View More" at bounding box center [1145, 281] width 59 height 18
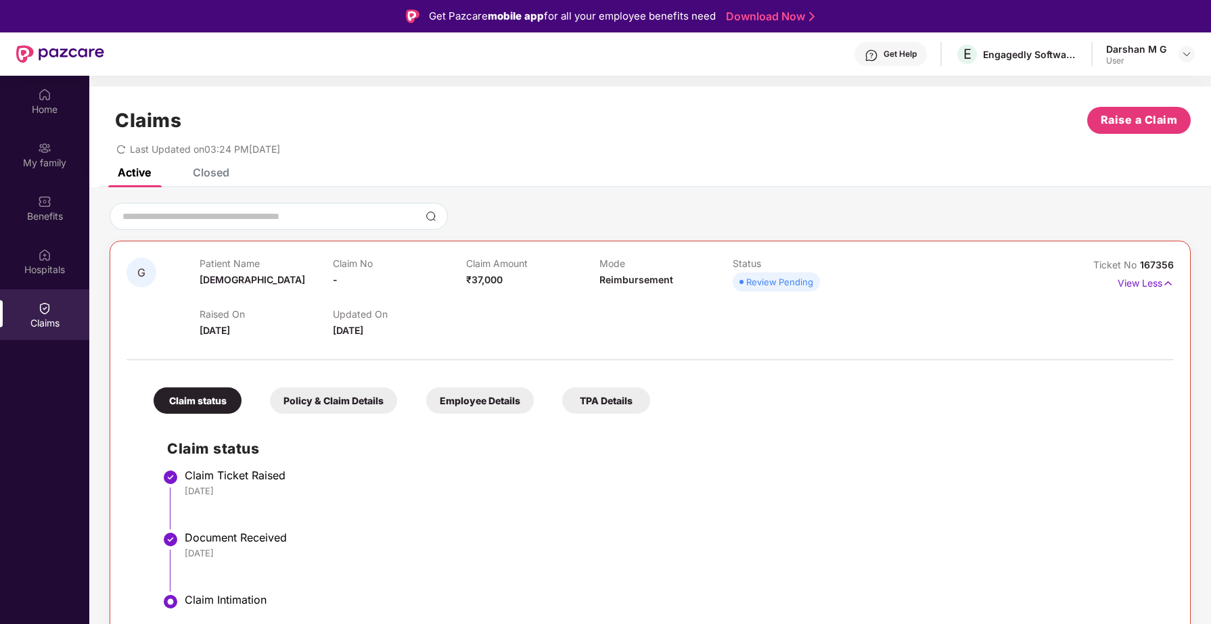
scroll to position [76, 0]
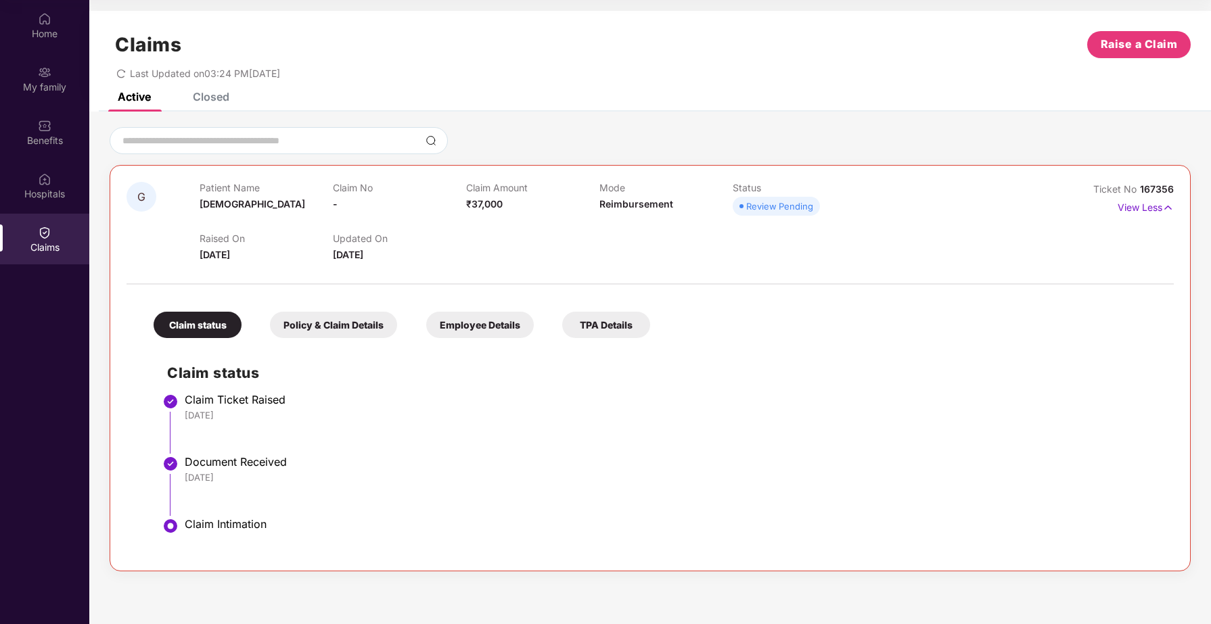
click at [327, 319] on div "Policy & Claim Details" at bounding box center [333, 325] width 127 height 26
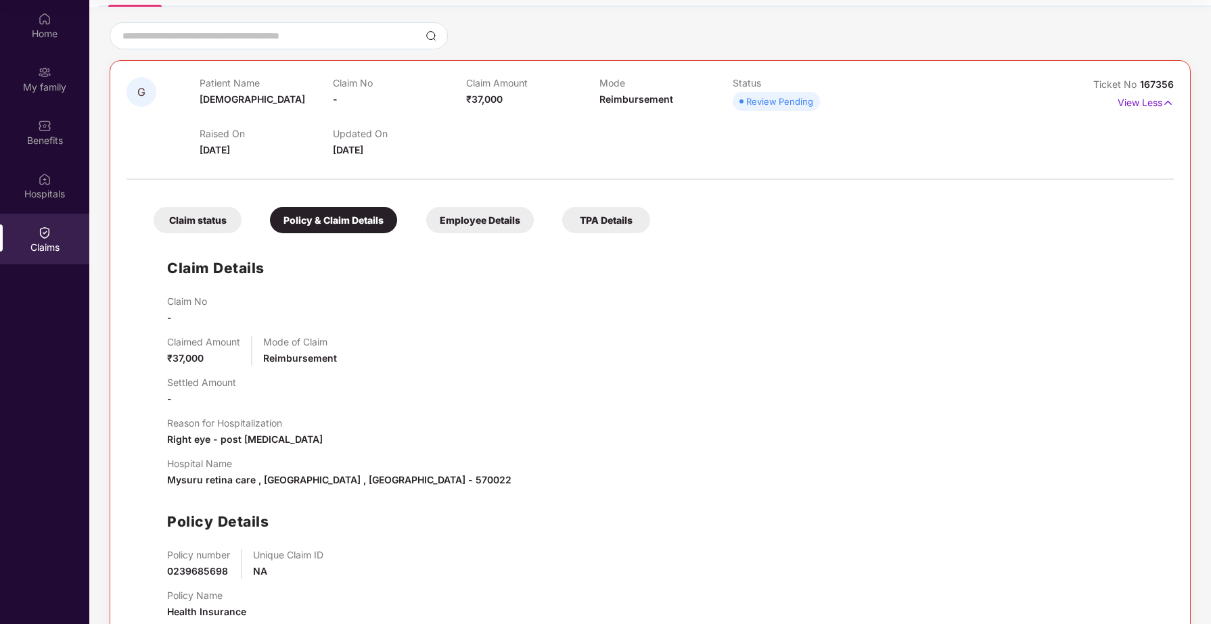
scroll to position [141, 0]
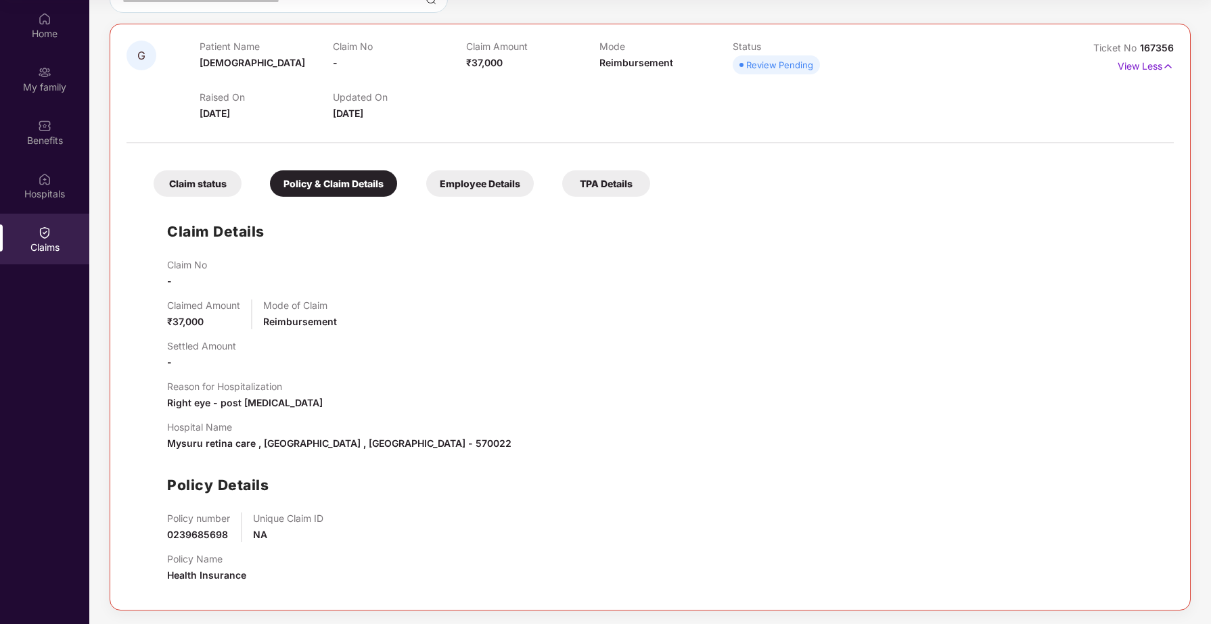
click at [198, 181] on div "Claim status" at bounding box center [198, 183] width 88 height 26
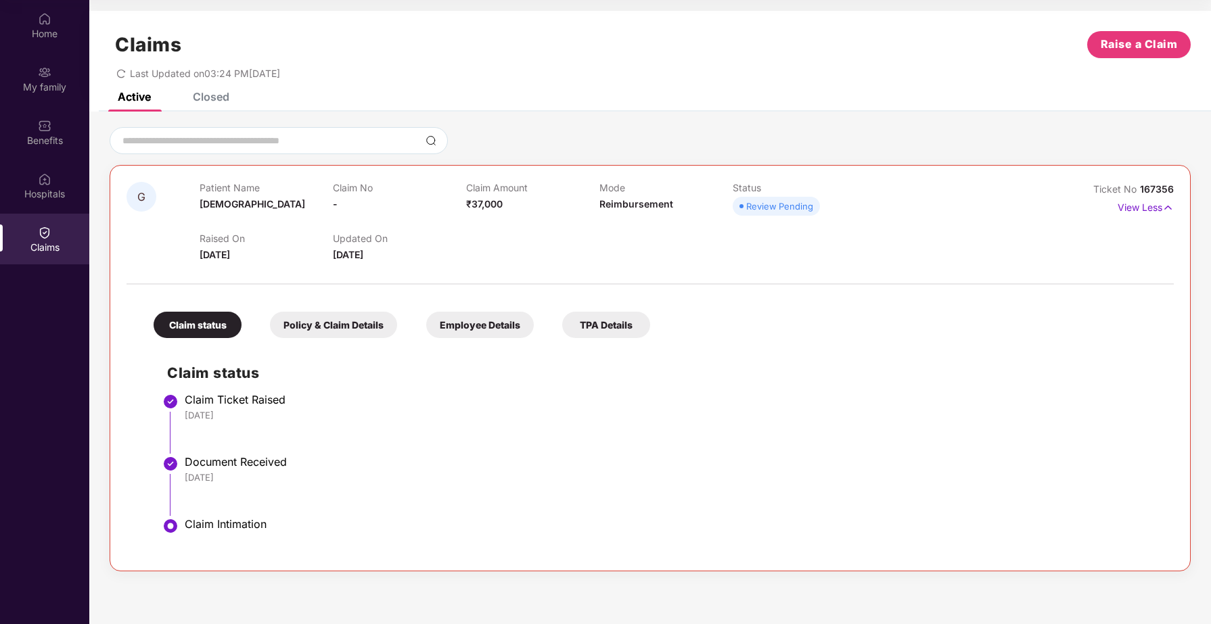
scroll to position [0, 0]
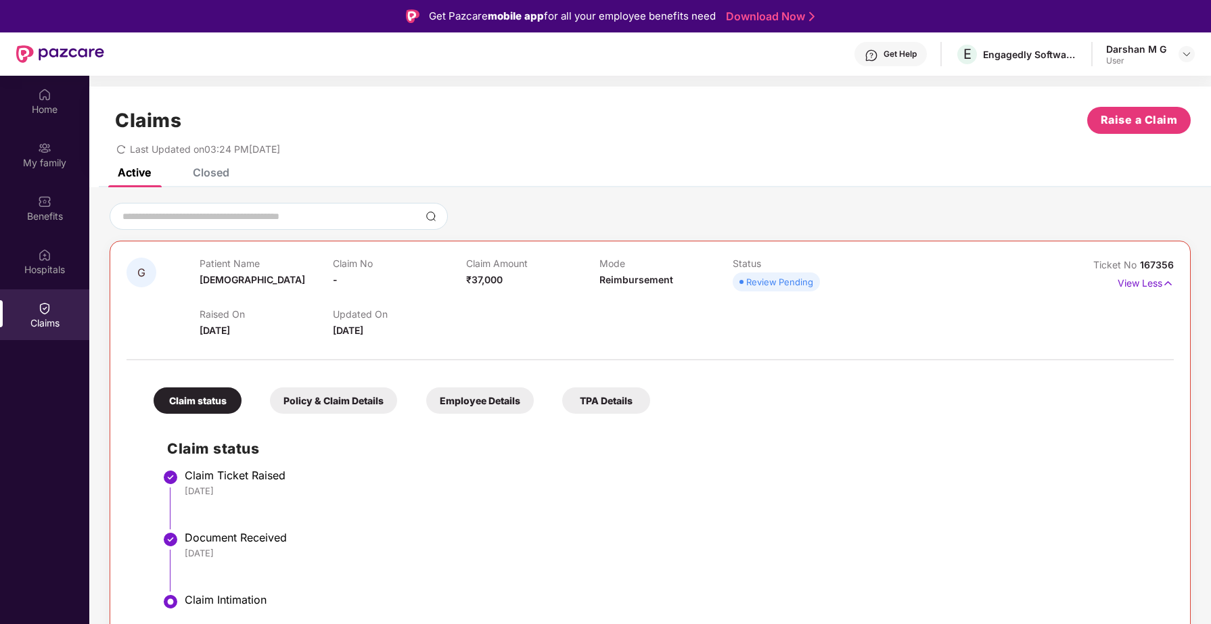
click at [312, 409] on div "Policy & Claim Details" at bounding box center [333, 401] width 127 height 26
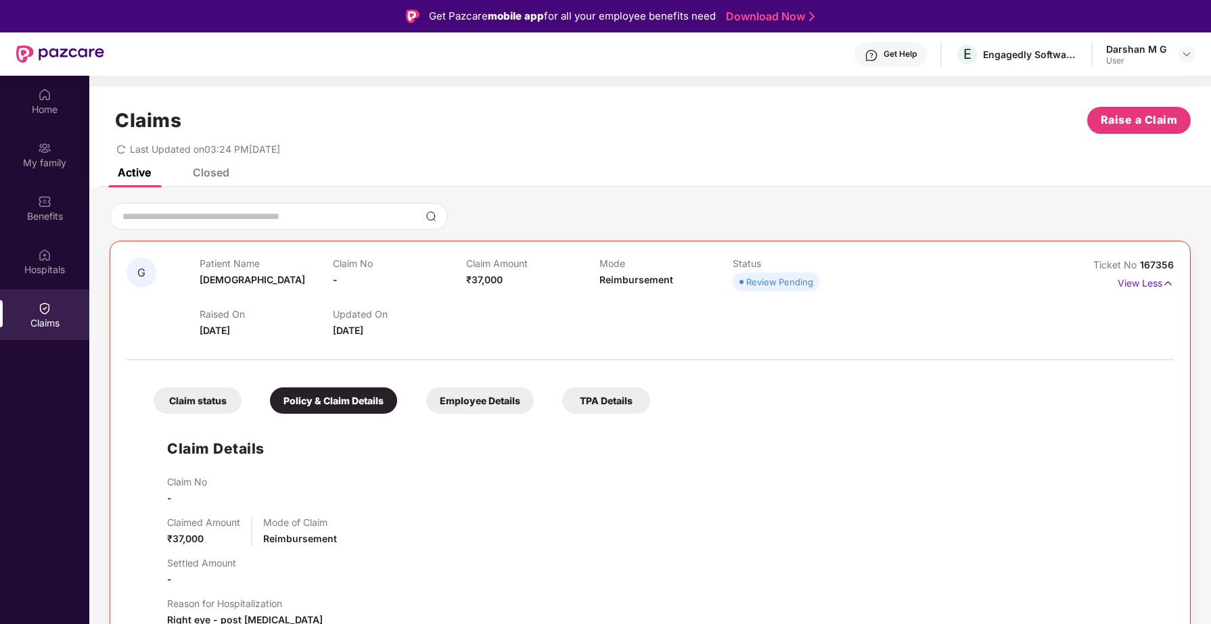
click at [195, 407] on div "Claim status" at bounding box center [198, 401] width 88 height 26
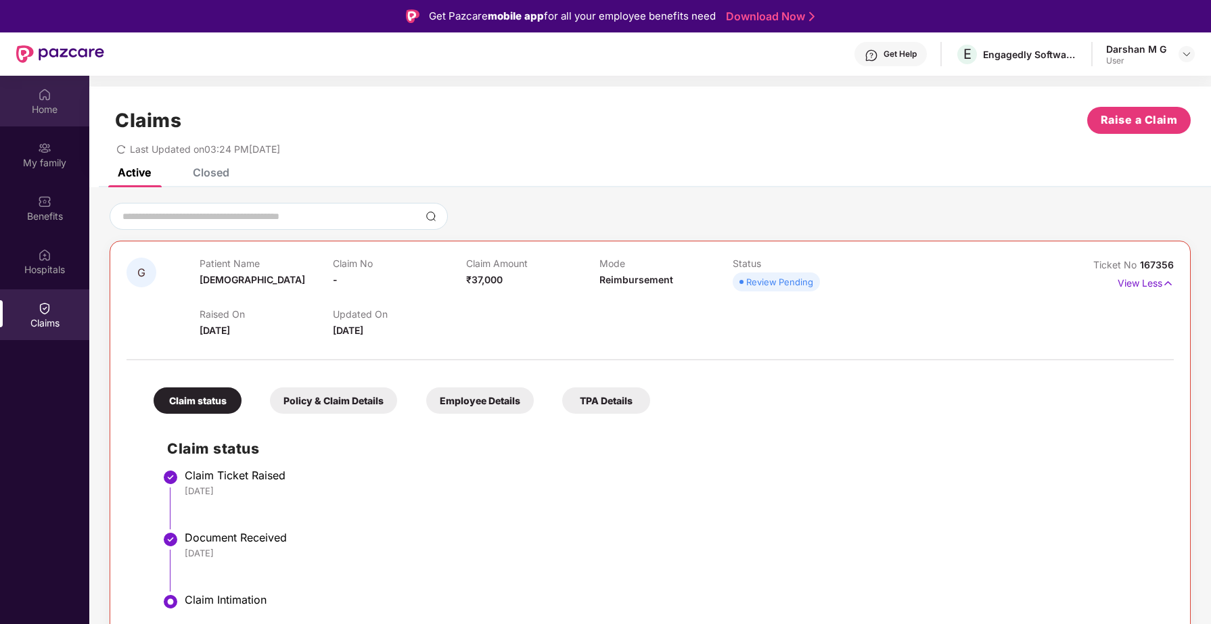
click at [49, 104] on div "Home" at bounding box center [44, 110] width 89 height 14
